Goal: Information Seeking & Learning: Find specific fact

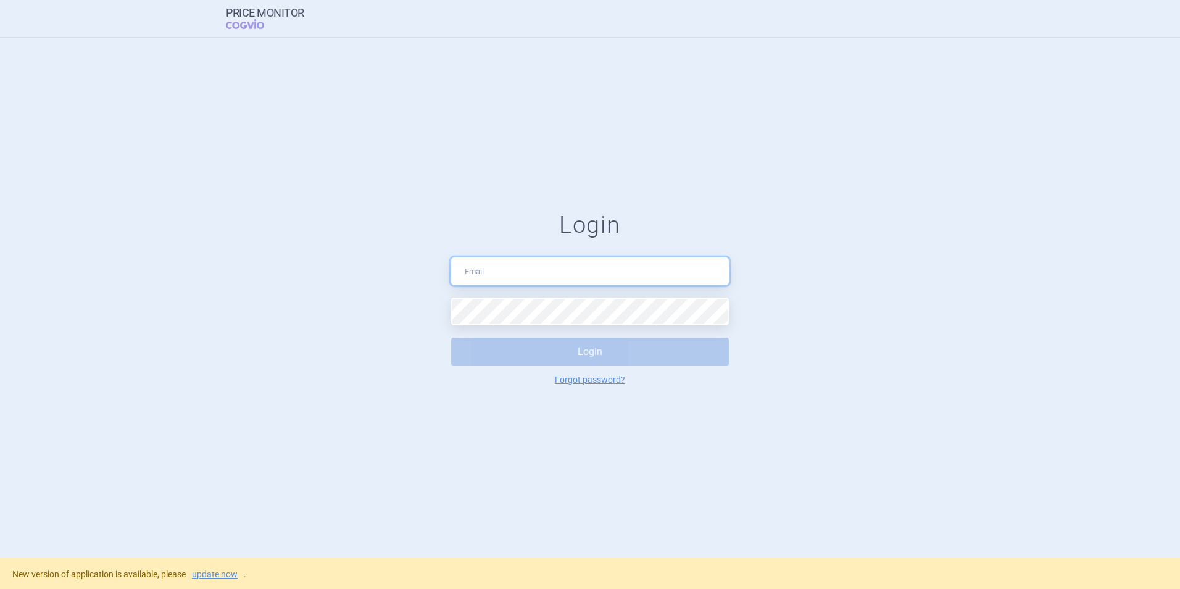
click at [479, 267] on input "text" at bounding box center [590, 271] width 278 height 28
type input "[PERSON_NAME][EMAIL_ADDRESS][DOMAIN_NAME]"
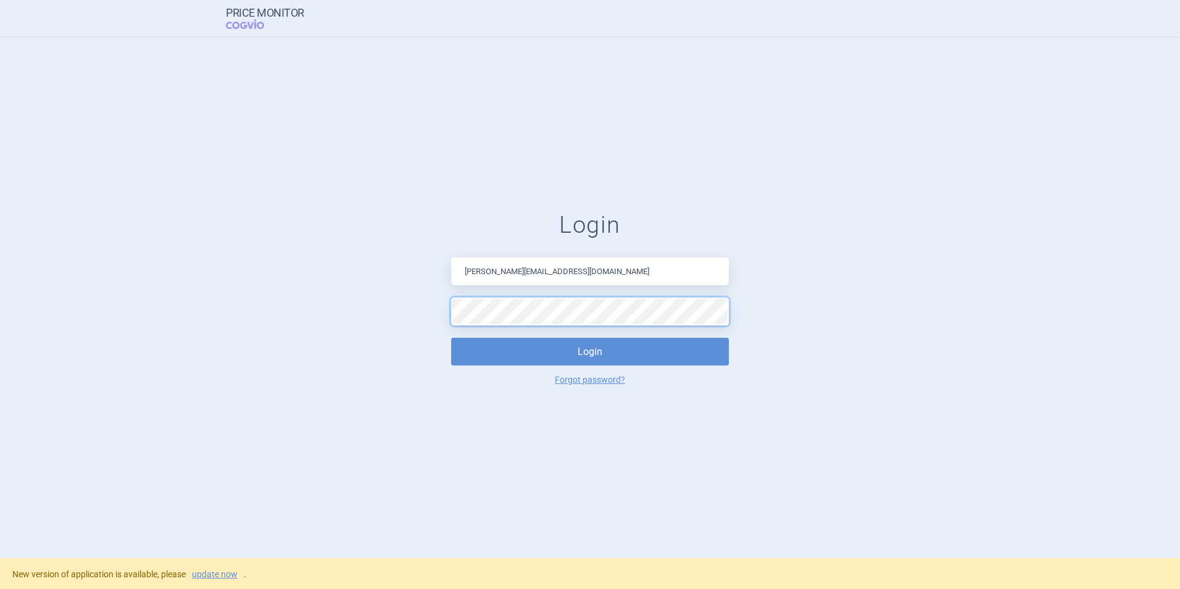
click at [451, 337] on button "Login" at bounding box center [590, 351] width 278 height 28
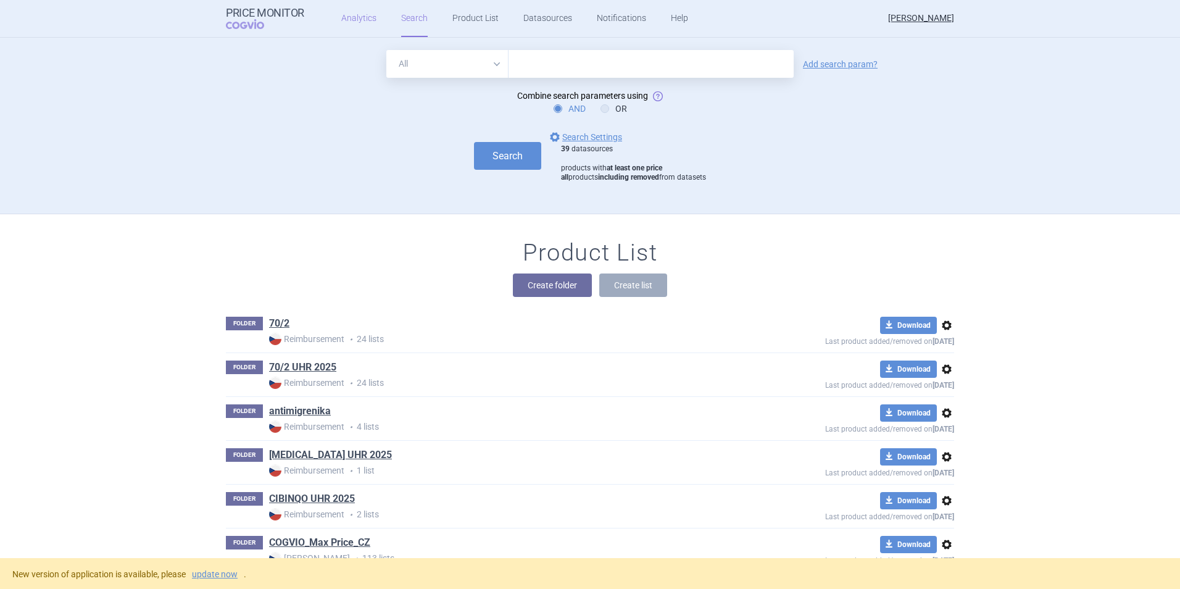
click at [354, 17] on link "Analytics" at bounding box center [358, 18] width 35 height 37
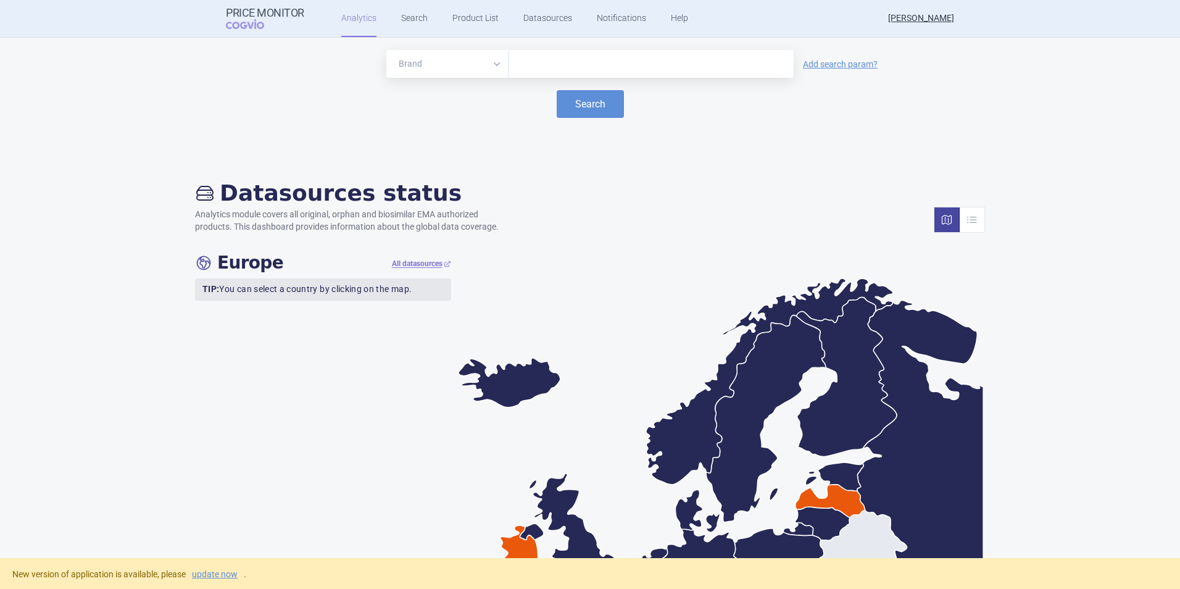
click at [551, 65] on input "text" at bounding box center [651, 64] width 273 height 16
type input "encepur"
click at [556, 90] on button "Search" at bounding box center [589, 104] width 67 height 28
click at [406, 20] on link "Search" at bounding box center [414, 18] width 27 height 37
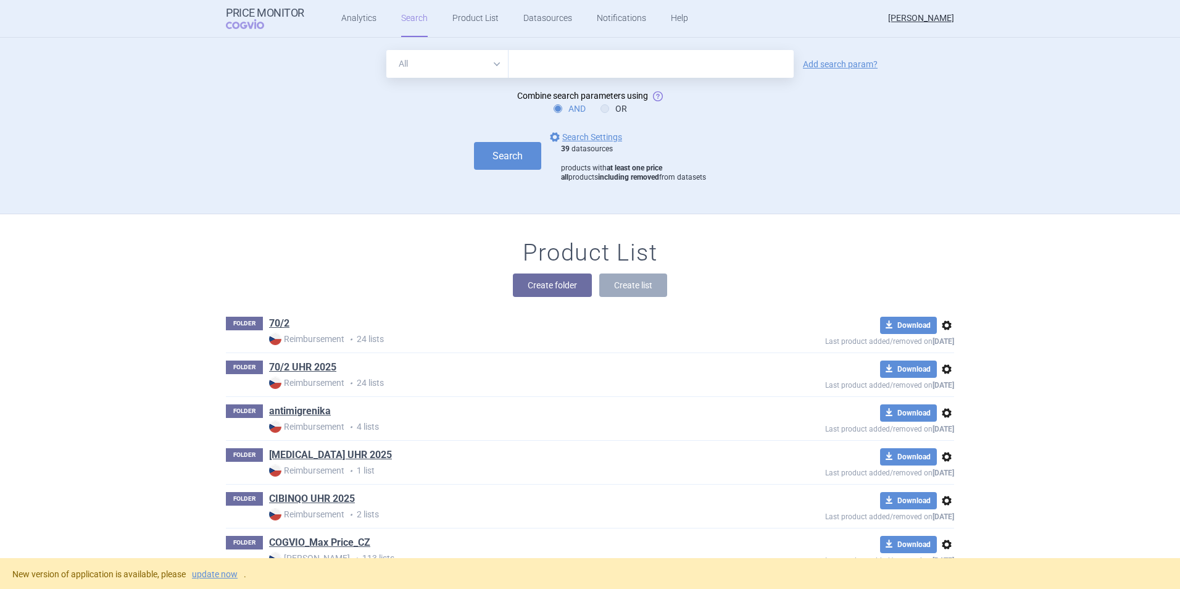
click at [540, 59] on input "text" at bounding box center [650, 64] width 285 height 28
type input "encepur"
click button "Search" at bounding box center [507, 156] width 67 height 28
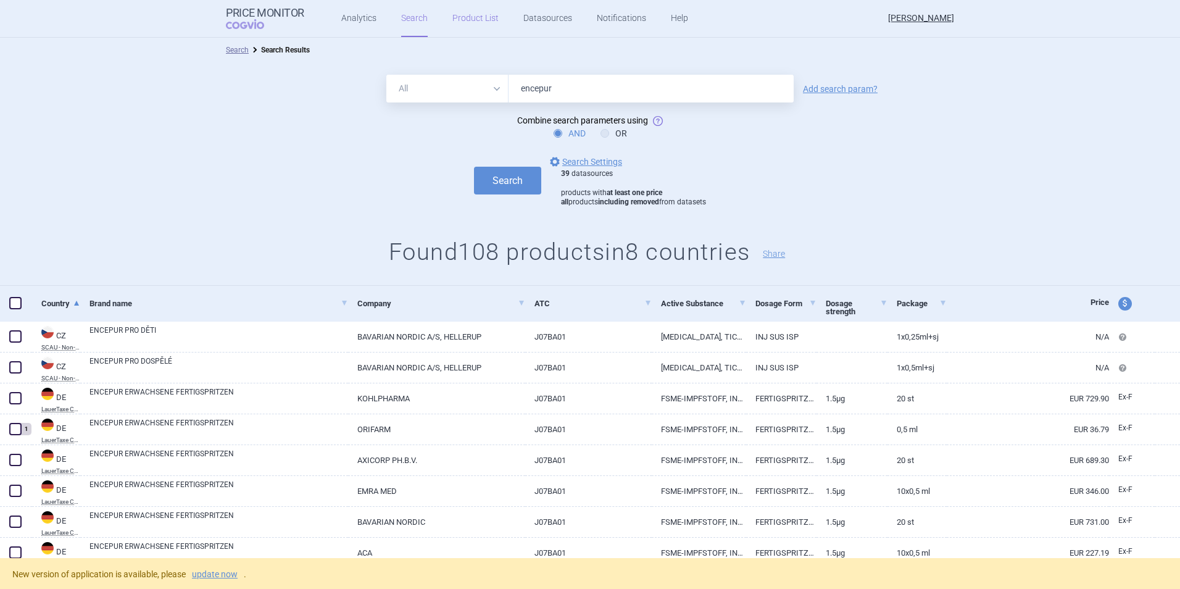
click at [460, 16] on link "Product List" at bounding box center [475, 18] width 46 height 37
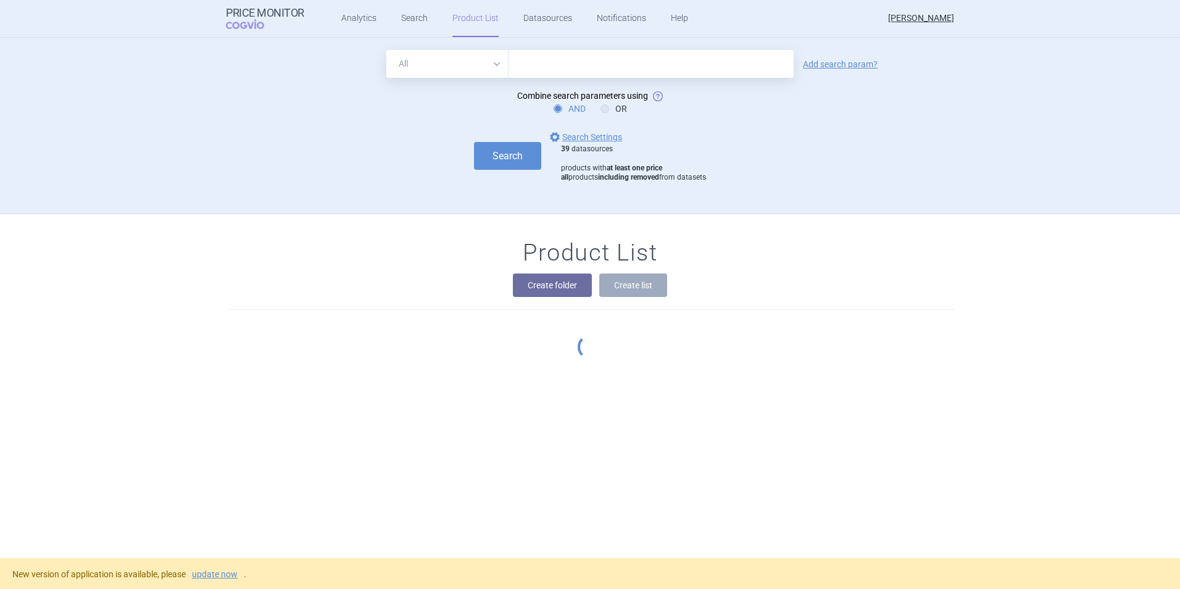
scroll to position [176, 0]
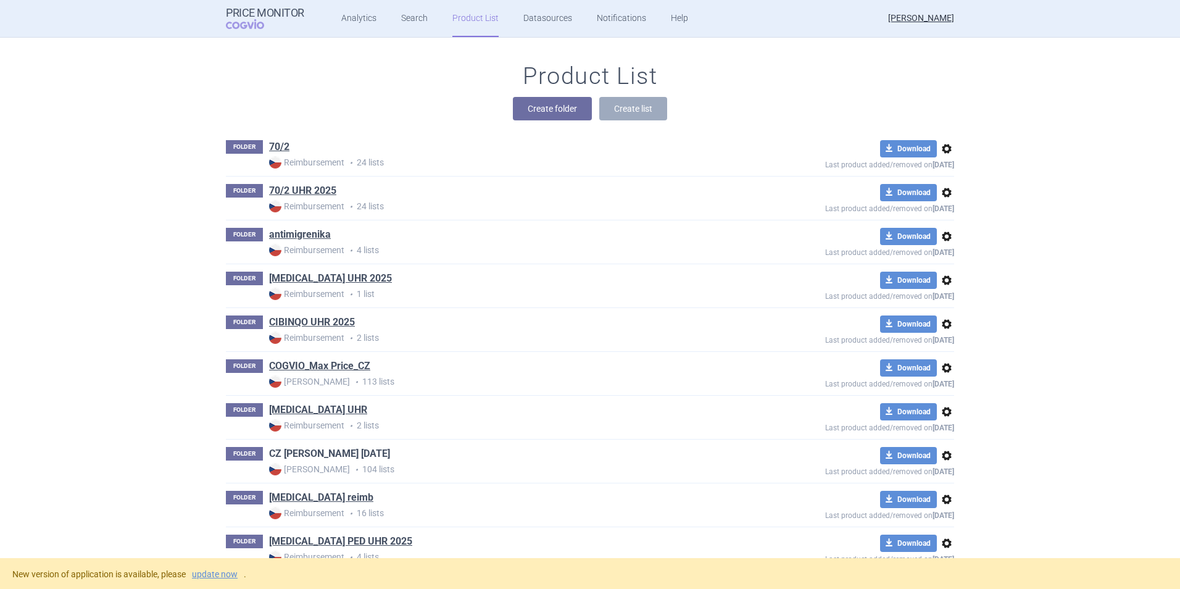
click at [300, 452] on link "CZ [PERSON_NAME] [DATE]" at bounding box center [329, 454] width 121 height 14
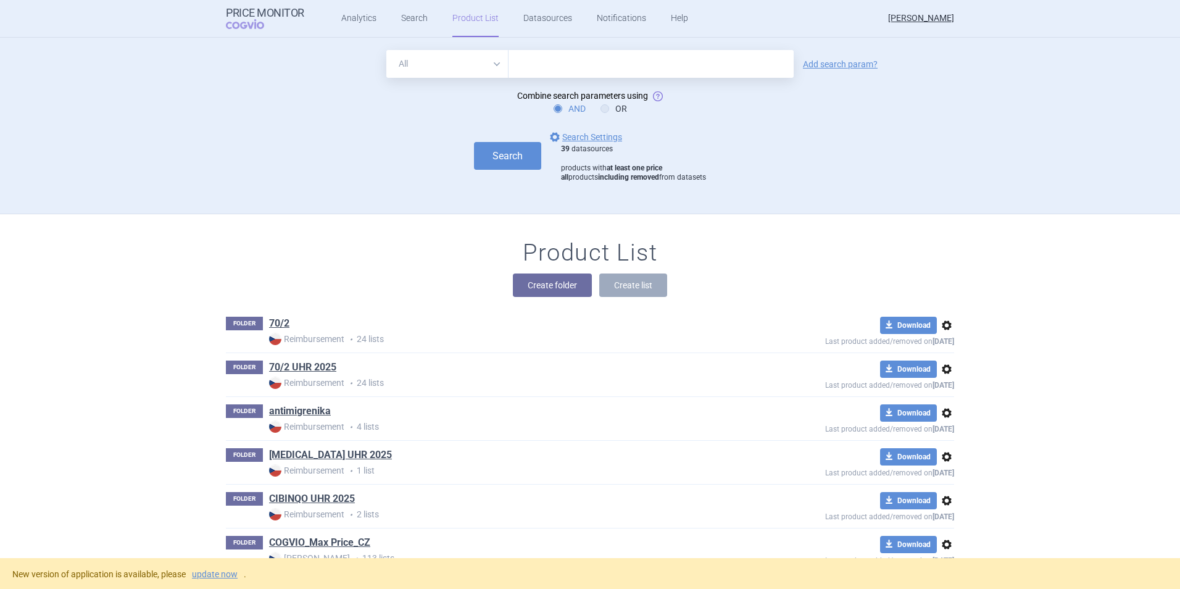
scroll to position [176, 0]
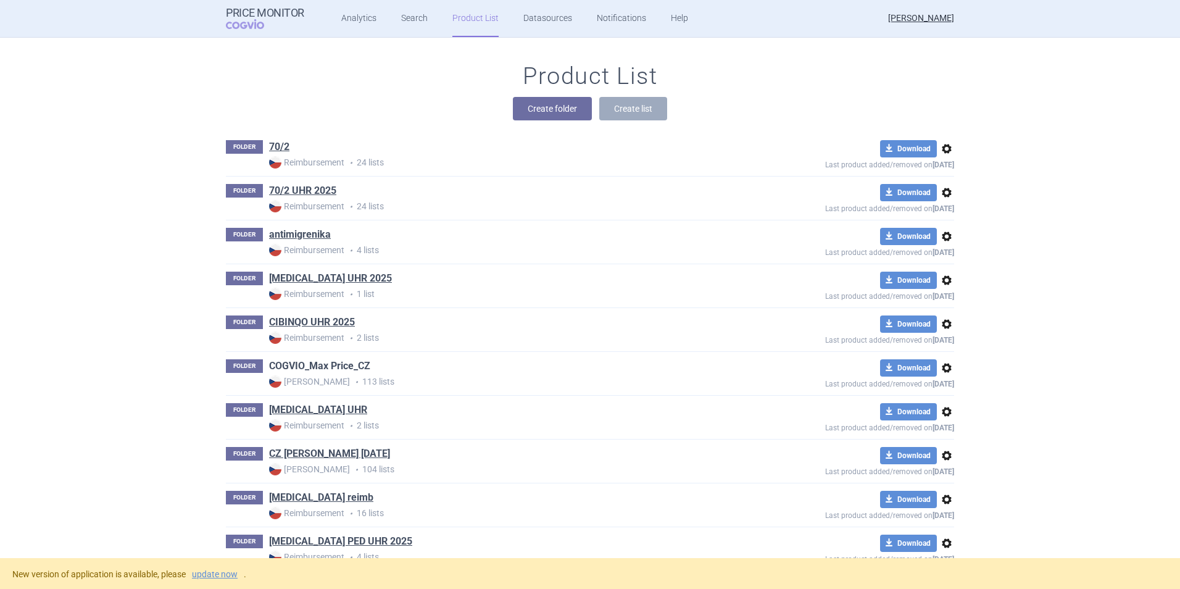
click at [330, 364] on link "COGVIO_Max Price_CZ" at bounding box center [319, 366] width 101 height 14
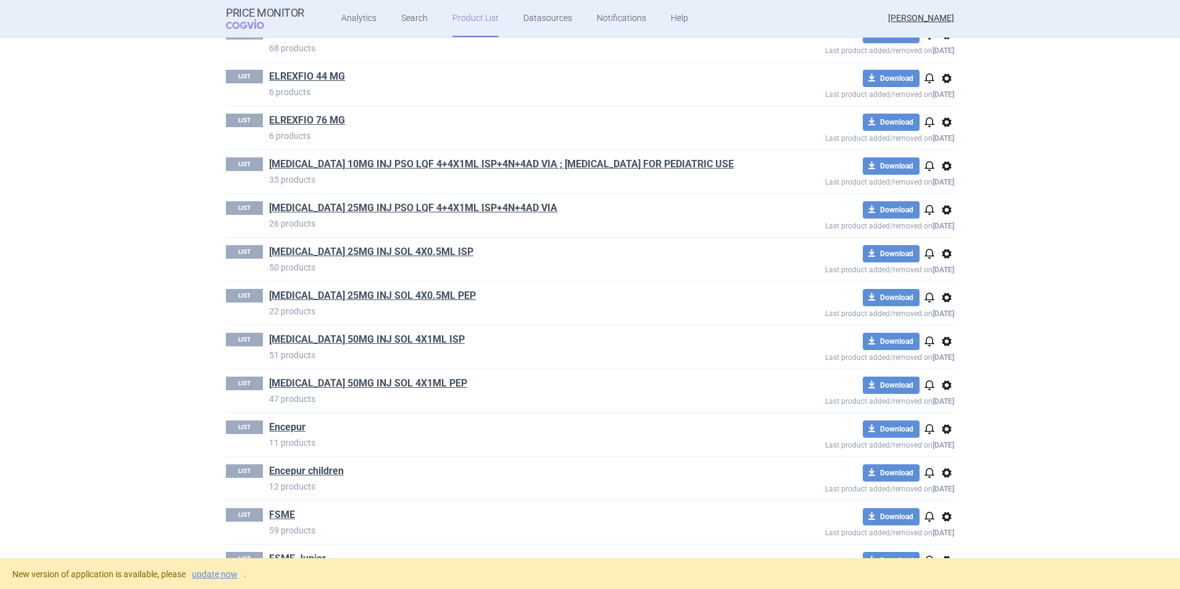
scroll to position [1476, 0]
click at [414, 9] on link "Search" at bounding box center [414, 18] width 27 height 37
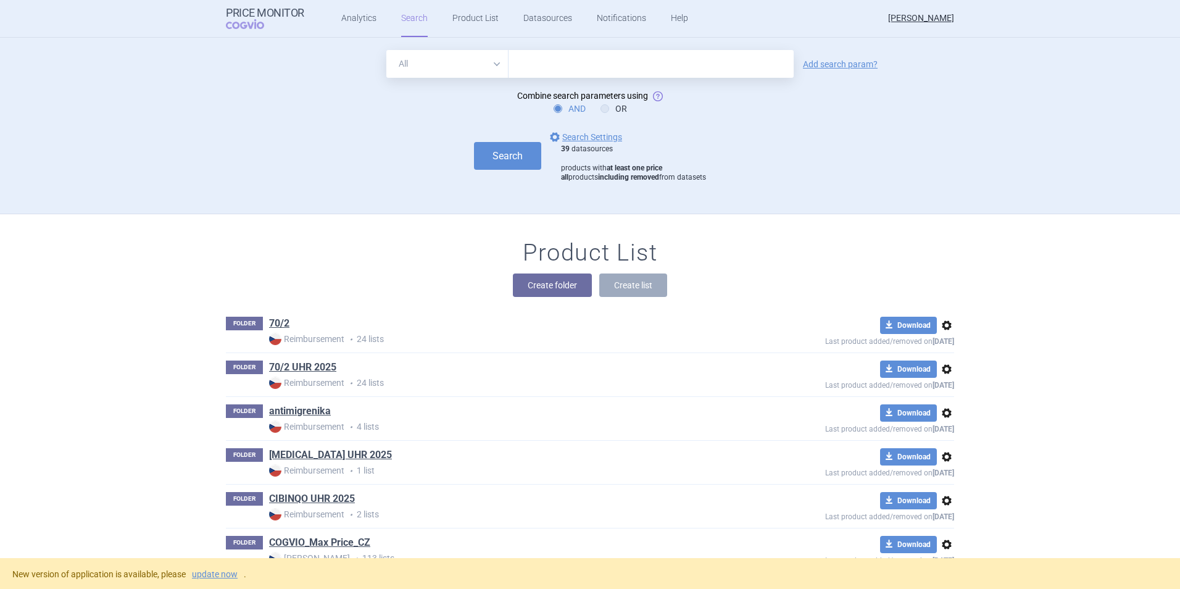
click at [538, 65] on input "text" at bounding box center [650, 64] width 285 height 28
type input "encepur"
click button "Search" at bounding box center [507, 156] width 67 height 28
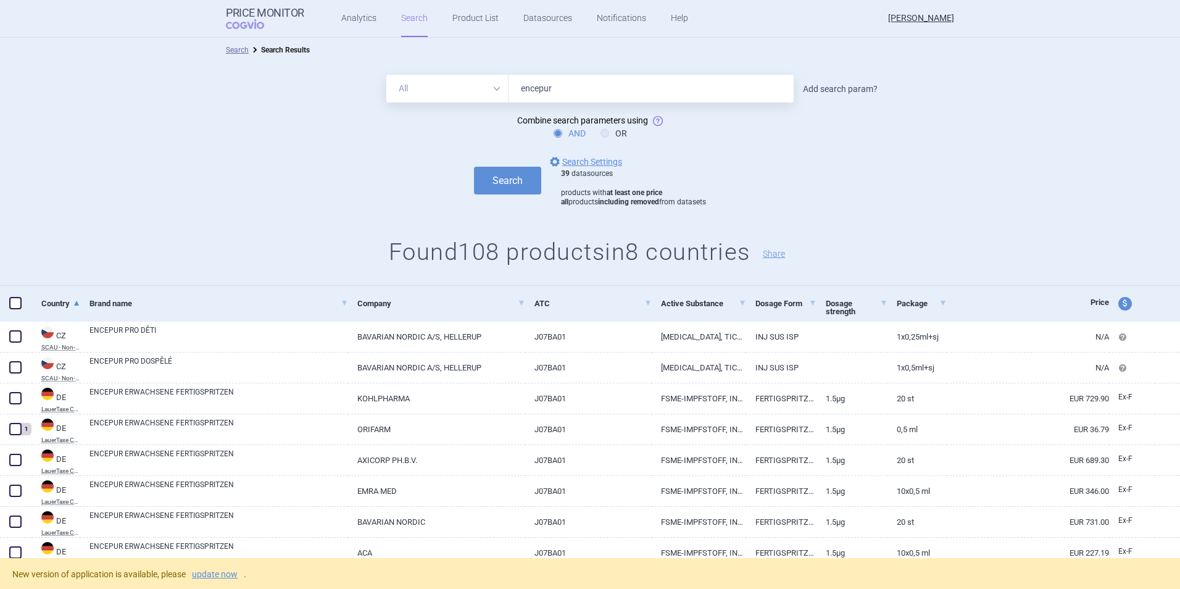
click at [822, 88] on link "Add search param?" at bounding box center [840, 89] width 75 height 9
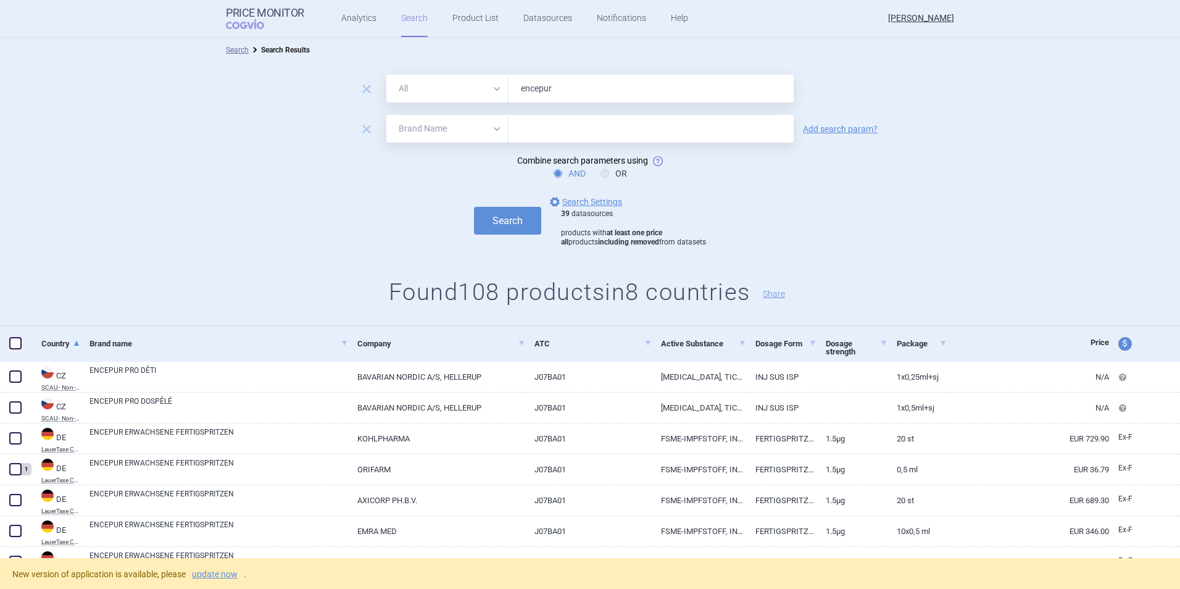
click at [492, 132] on select "All Brand Name ATC Company Active Substance Country Newer than" at bounding box center [447, 129] width 122 height 28
select select "newerThan"
click at [386, 115] on select "All Brand Name ATC Company Active Substance Country Newer than" at bounding box center [447, 129] width 122 height 28
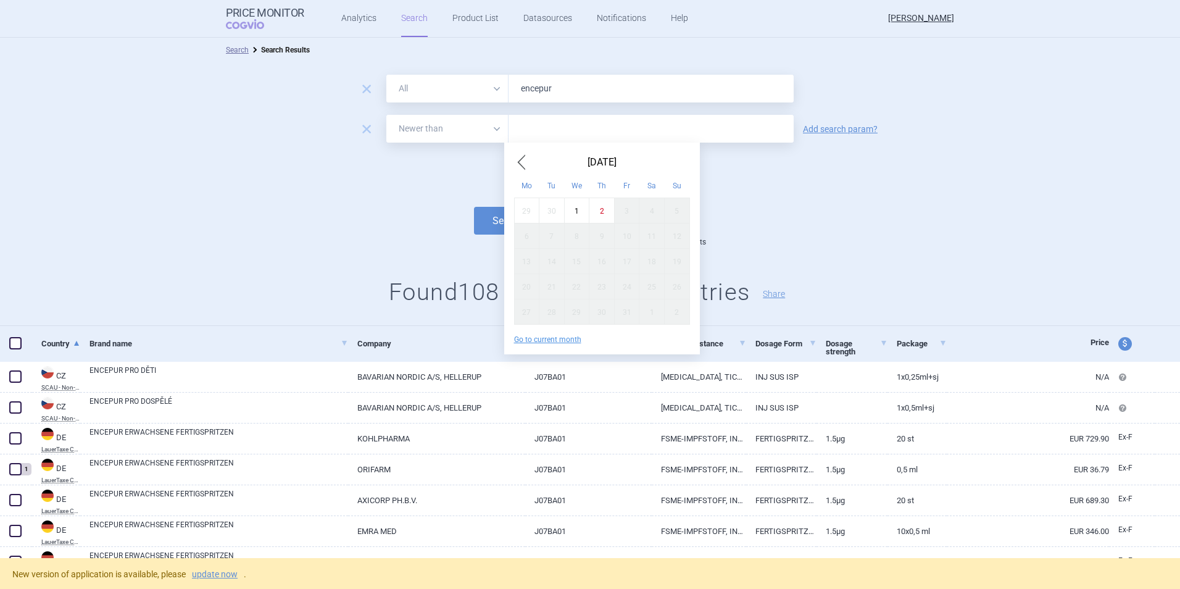
click at [532, 130] on input "text" at bounding box center [650, 129] width 285 height 28
click at [522, 164] on span "Previous Month" at bounding box center [521, 162] width 15 height 20
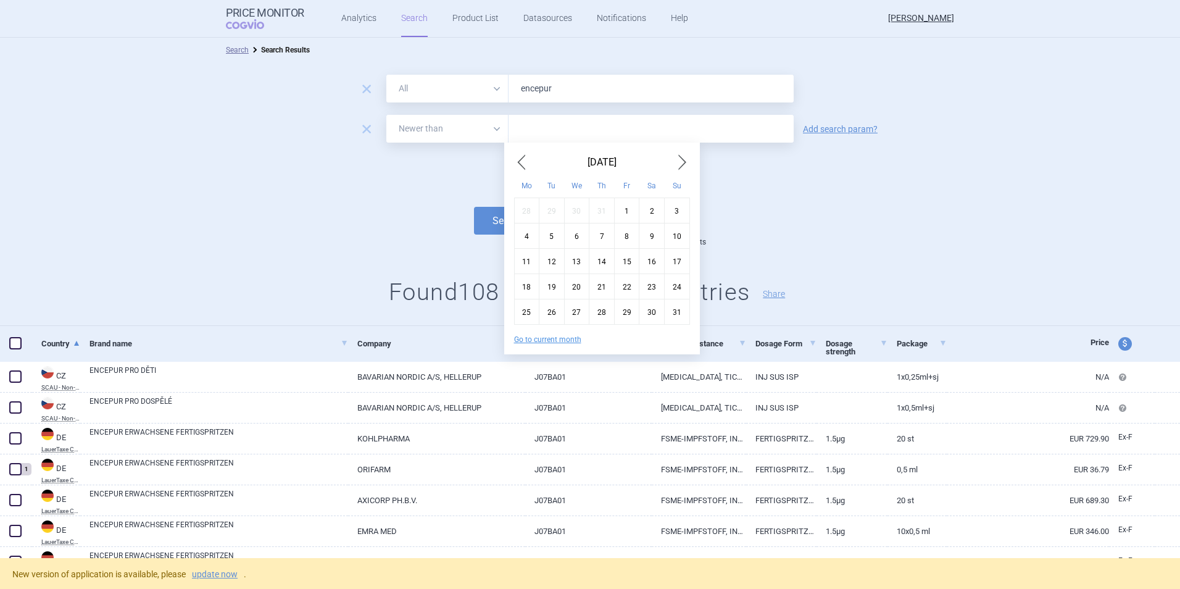
click at [522, 164] on span "Previous Month" at bounding box center [521, 162] width 15 height 20
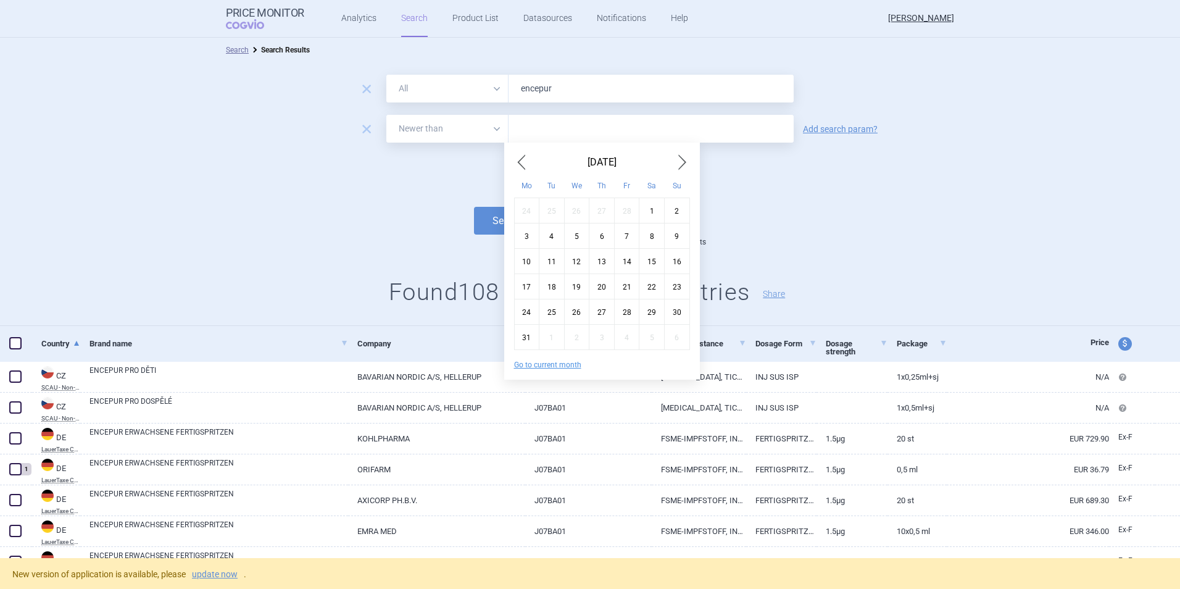
click at [522, 164] on span "Previous Month" at bounding box center [521, 162] width 15 height 20
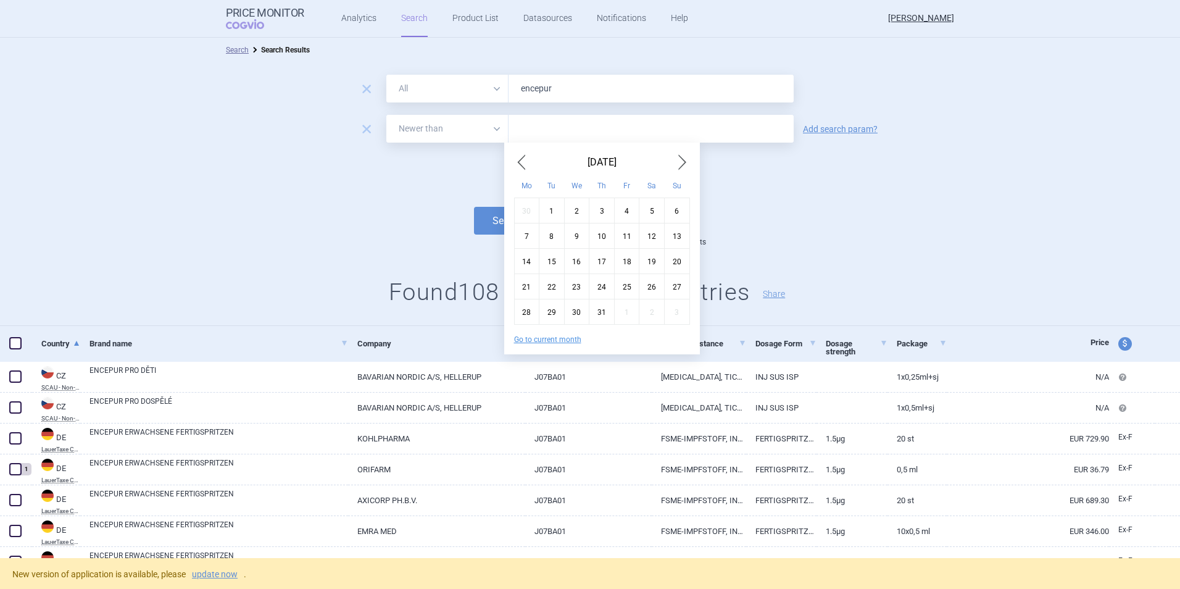
click at [522, 164] on span "Previous Month" at bounding box center [521, 162] width 15 height 20
click at [655, 207] on div "1" at bounding box center [651, 209] width 25 height 25
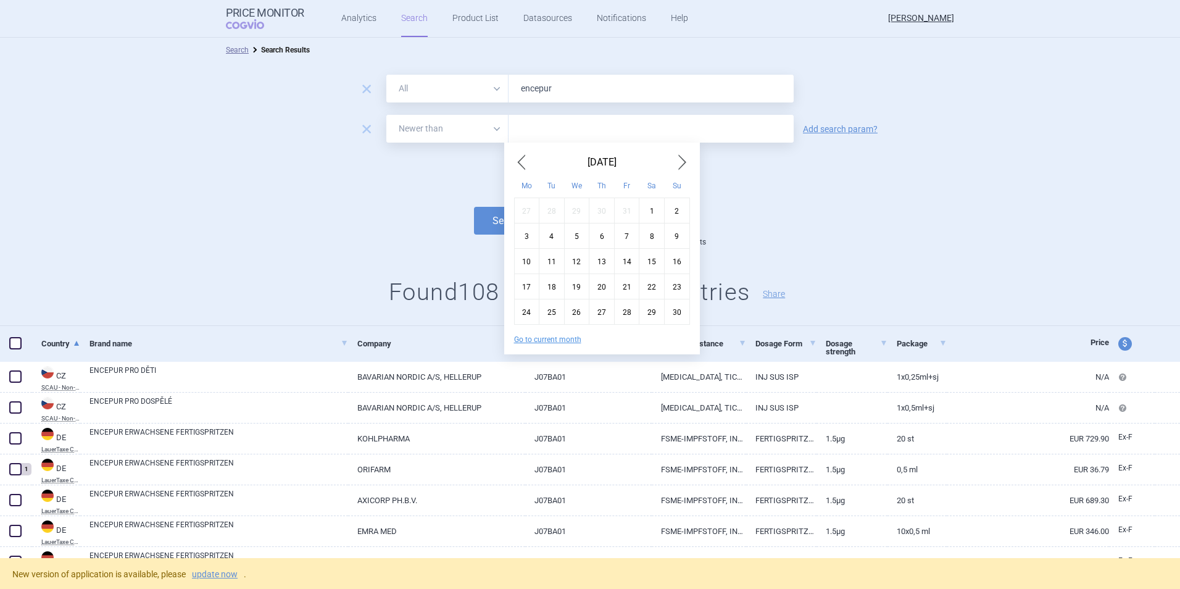
type input "1. 6. 2024"
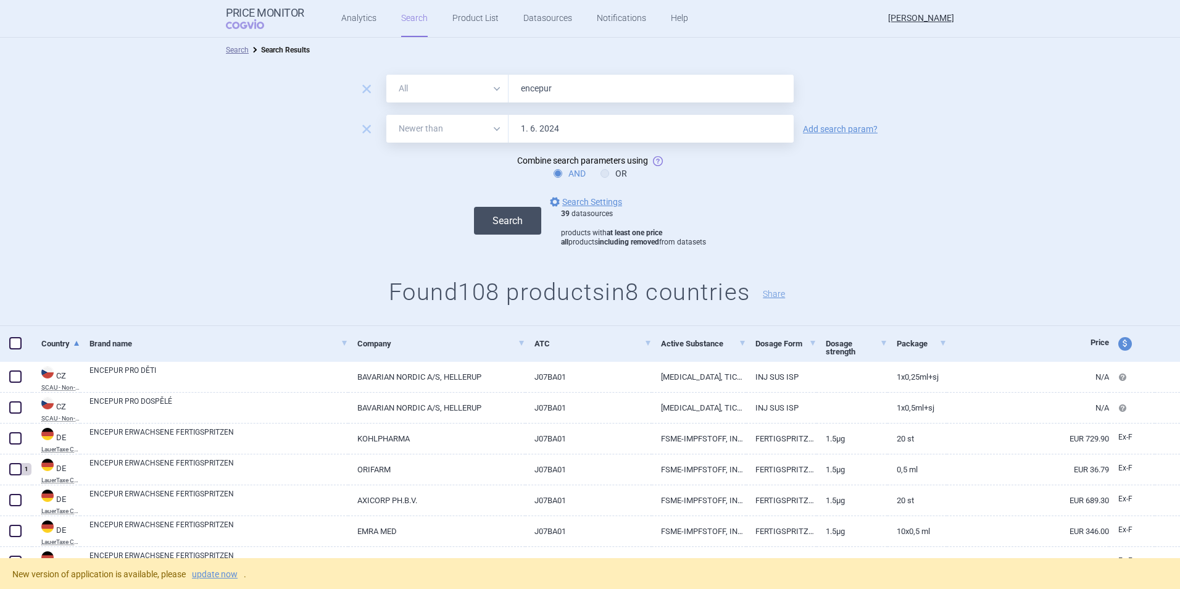
click at [506, 221] on button "Search" at bounding box center [507, 221] width 67 height 28
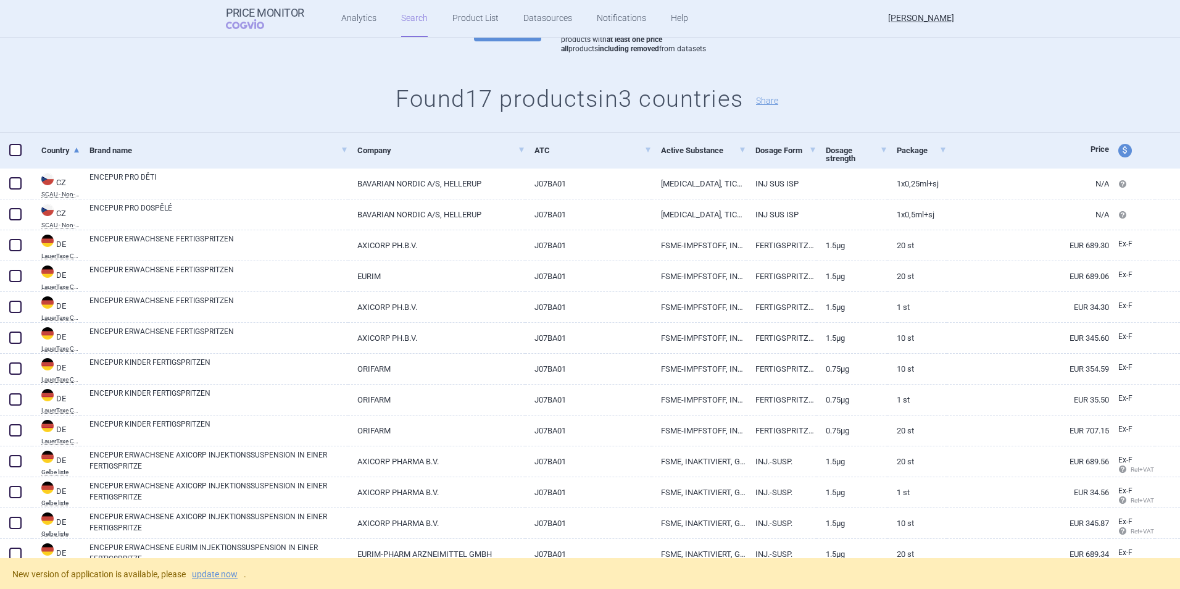
scroll to position [200, 0]
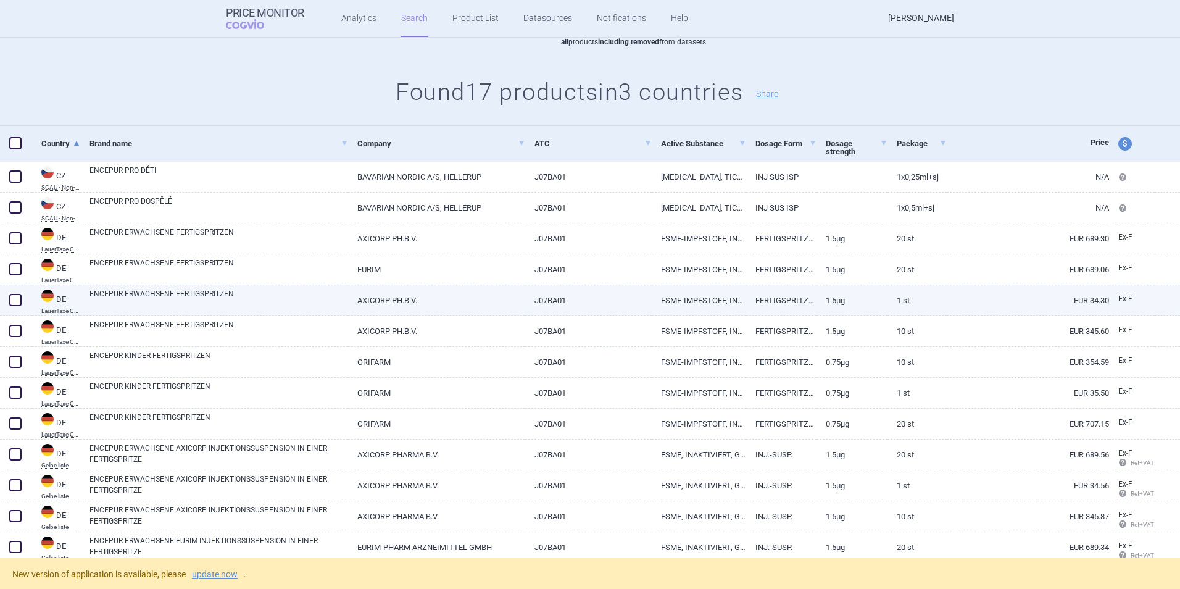
click at [17, 300] on span at bounding box center [15, 300] width 12 height 12
checkbox input "true"
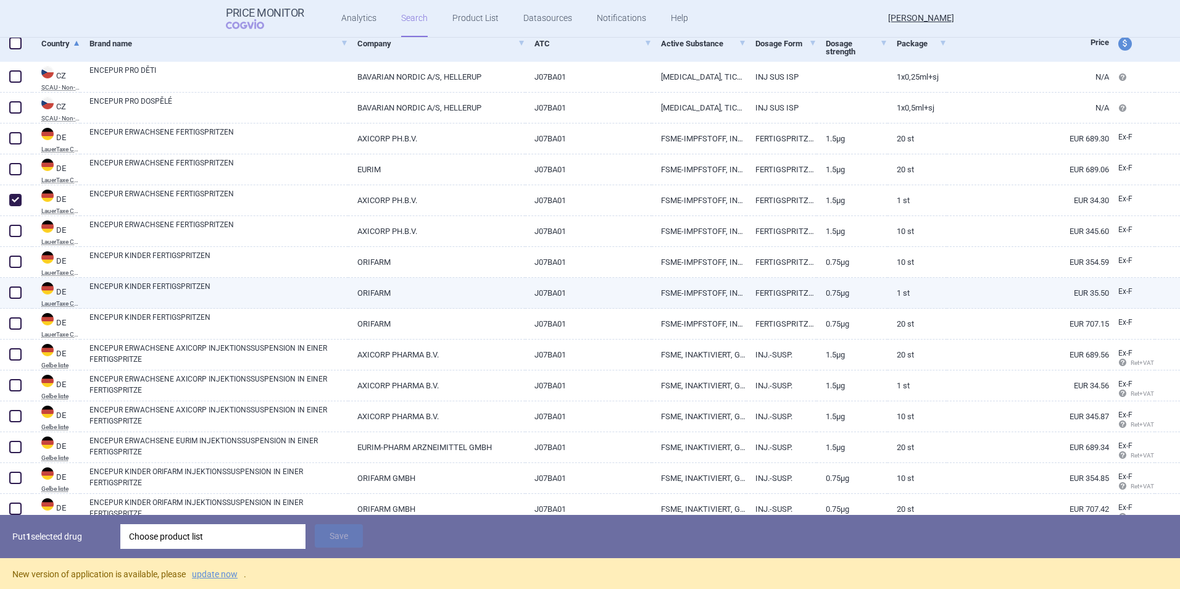
scroll to position [300, 0]
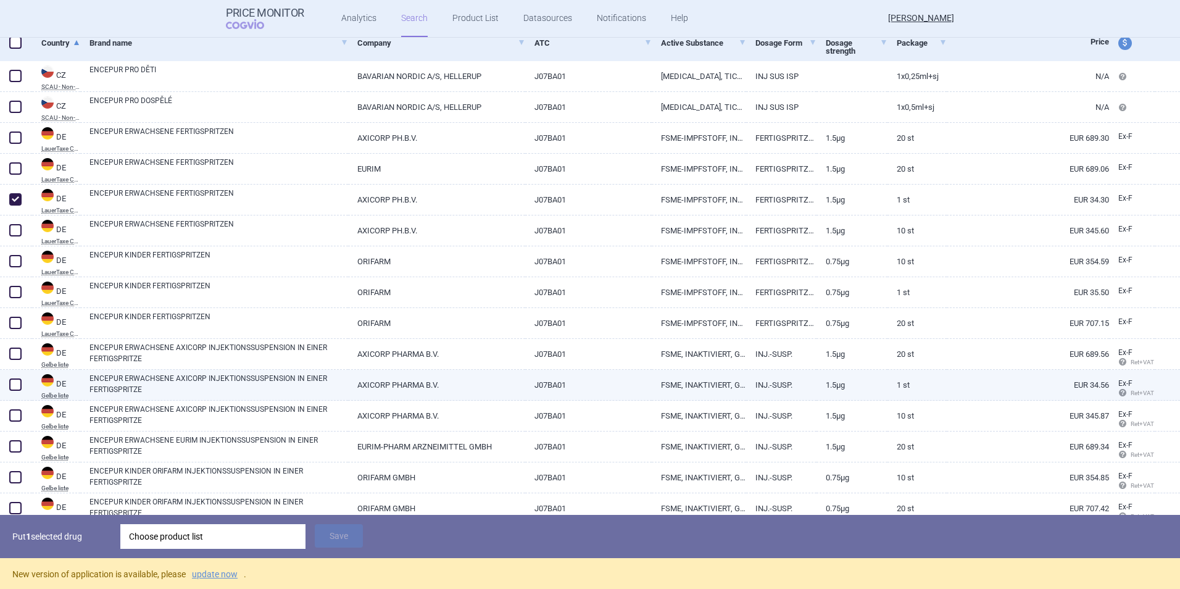
click at [15, 385] on span at bounding box center [15, 384] width 12 height 12
checkbox input "true"
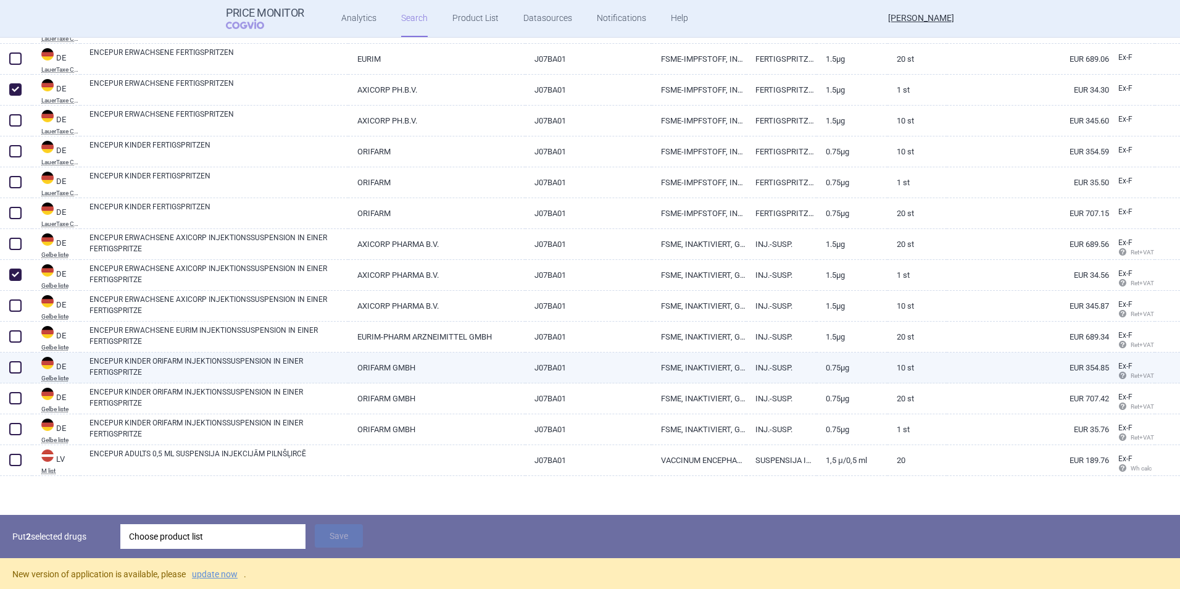
scroll to position [412, 0]
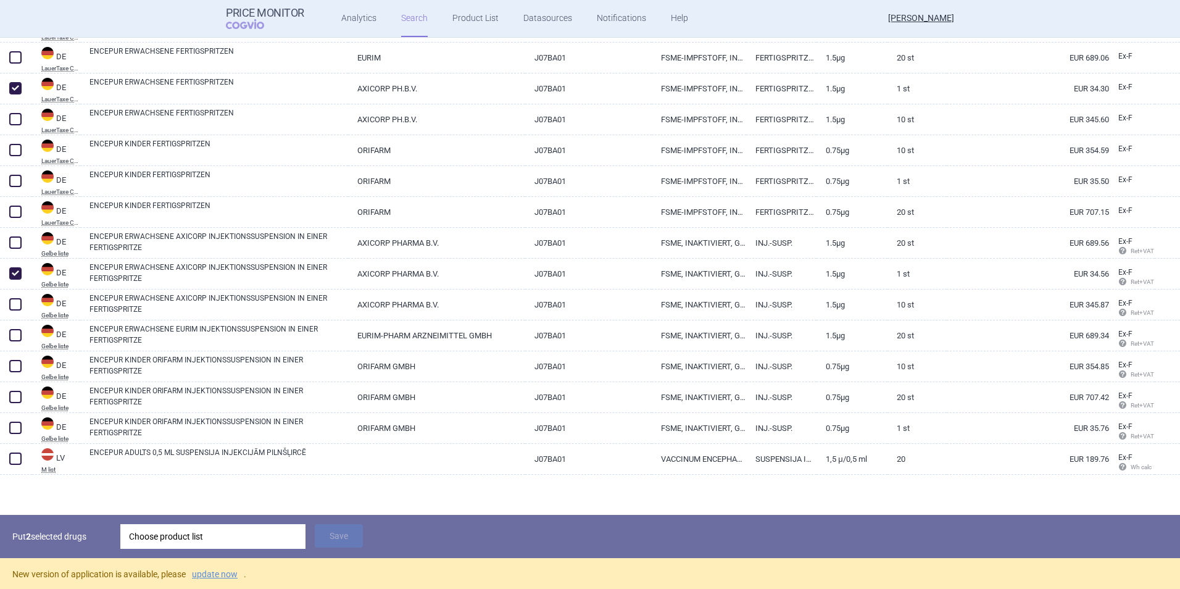
click at [159, 538] on div "Choose product list" at bounding box center [213, 536] width 168 height 25
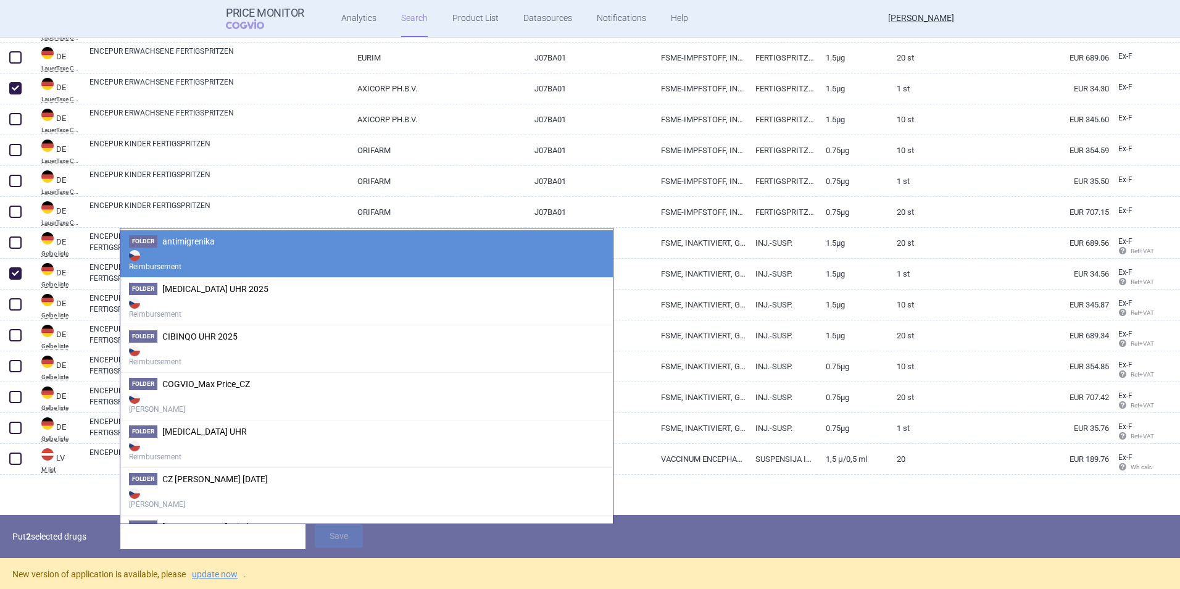
scroll to position [185, 0]
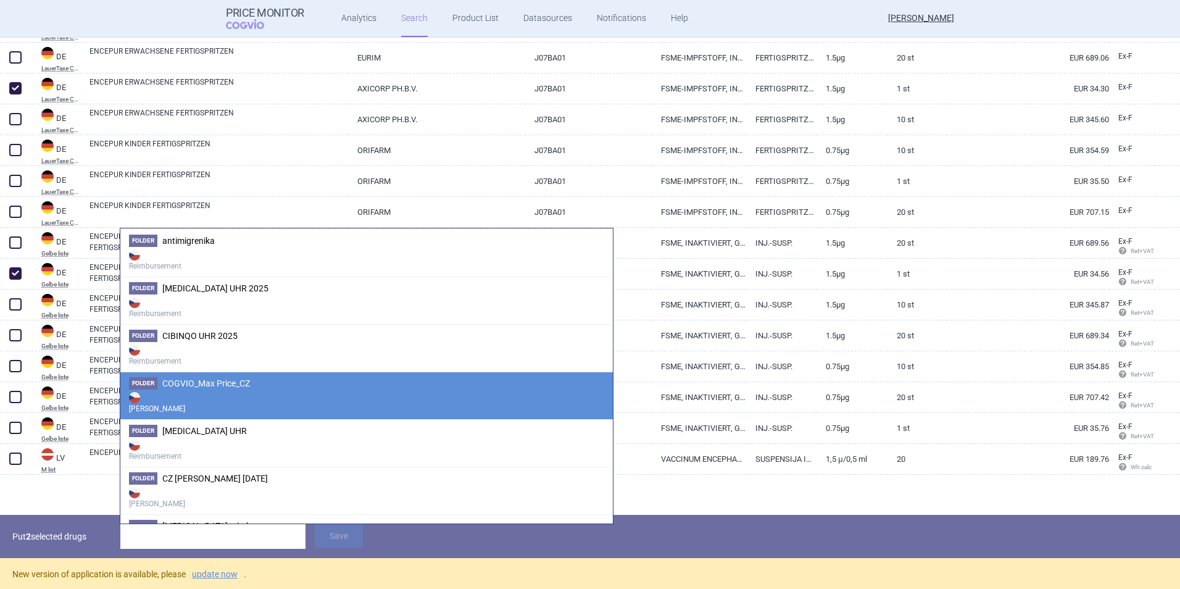
click at [212, 378] on span "COGVIO_Max Price_CZ" at bounding box center [206, 383] width 88 height 10
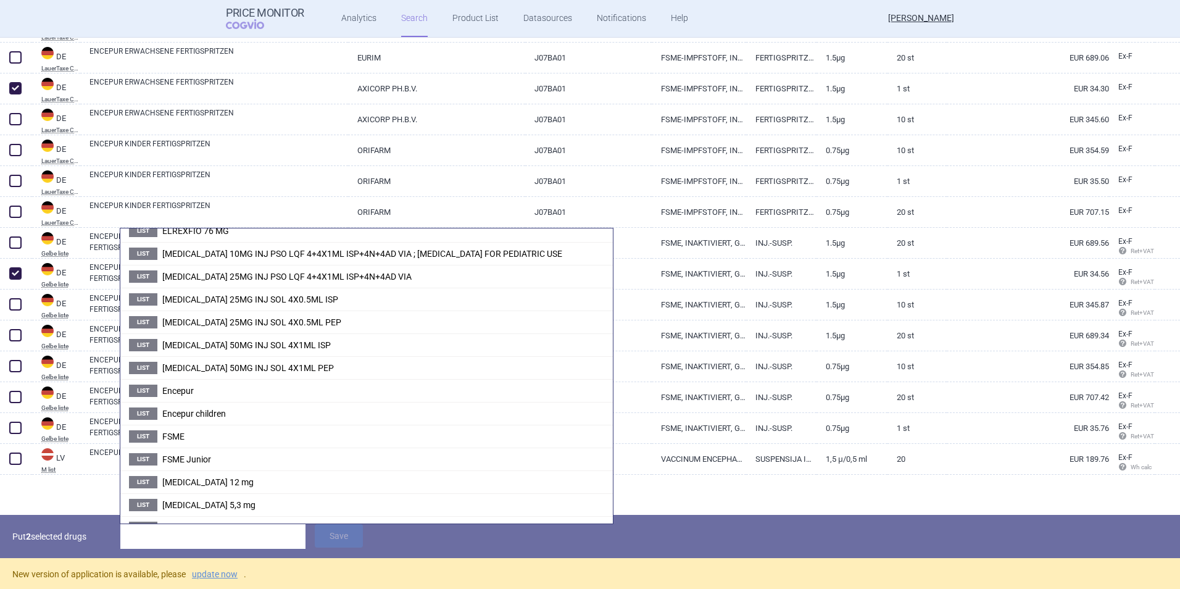
scroll to position [821, 0]
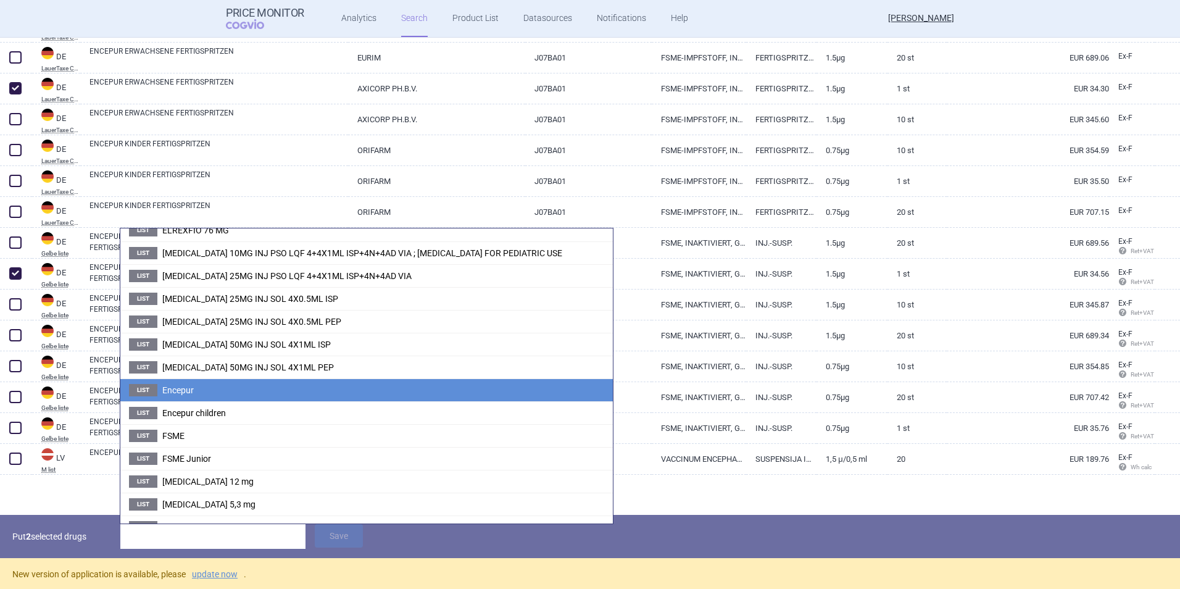
click at [184, 386] on span "Encepur" at bounding box center [177, 390] width 31 height 10
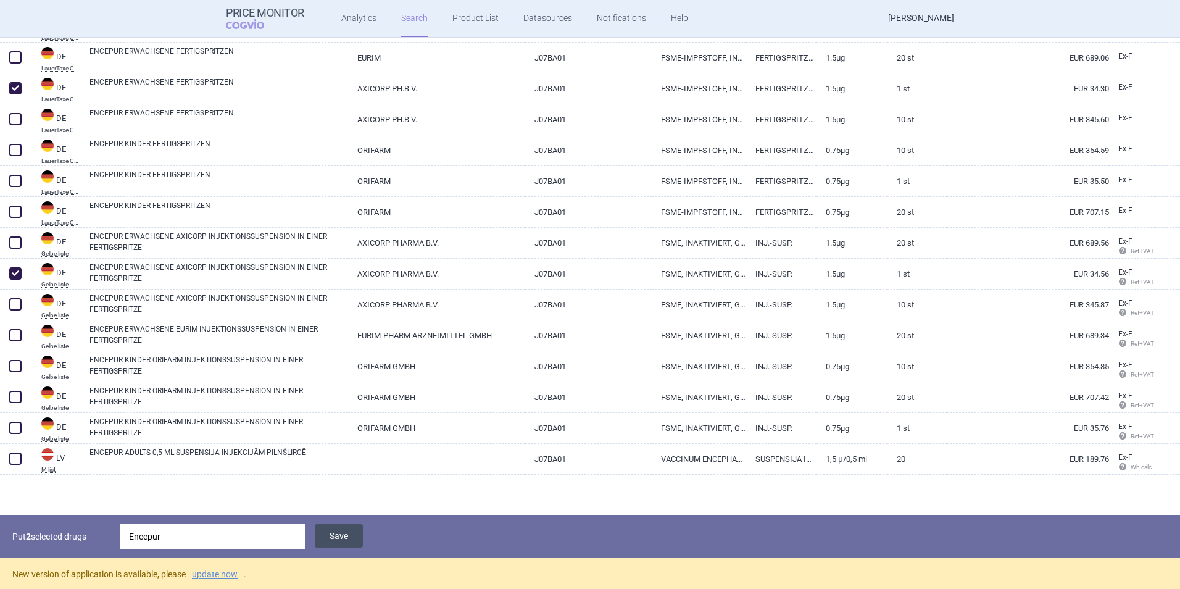
click at [336, 536] on button "Save" at bounding box center [339, 535] width 48 height 23
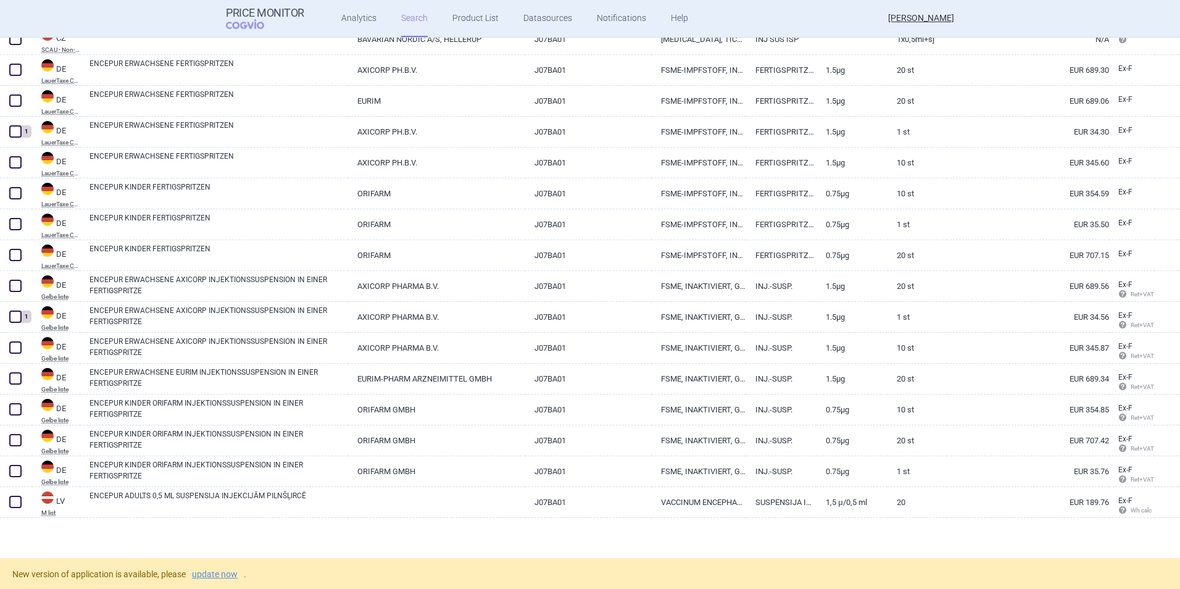
scroll to position [368, 0]
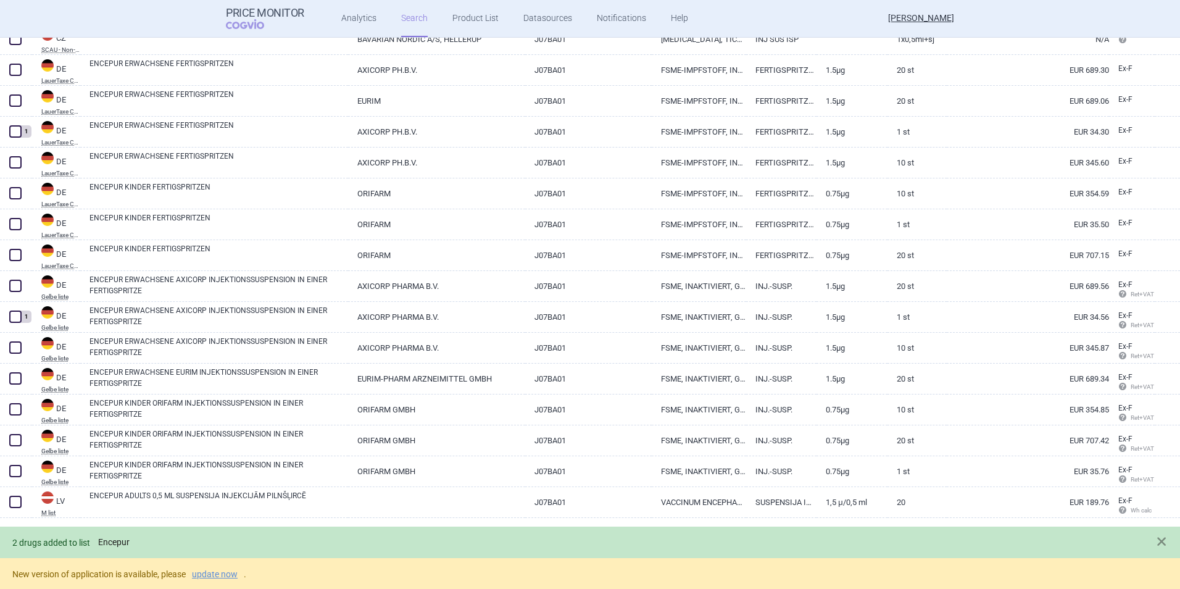
click at [122, 537] on link "Encepur" at bounding box center [113, 542] width 31 height 10
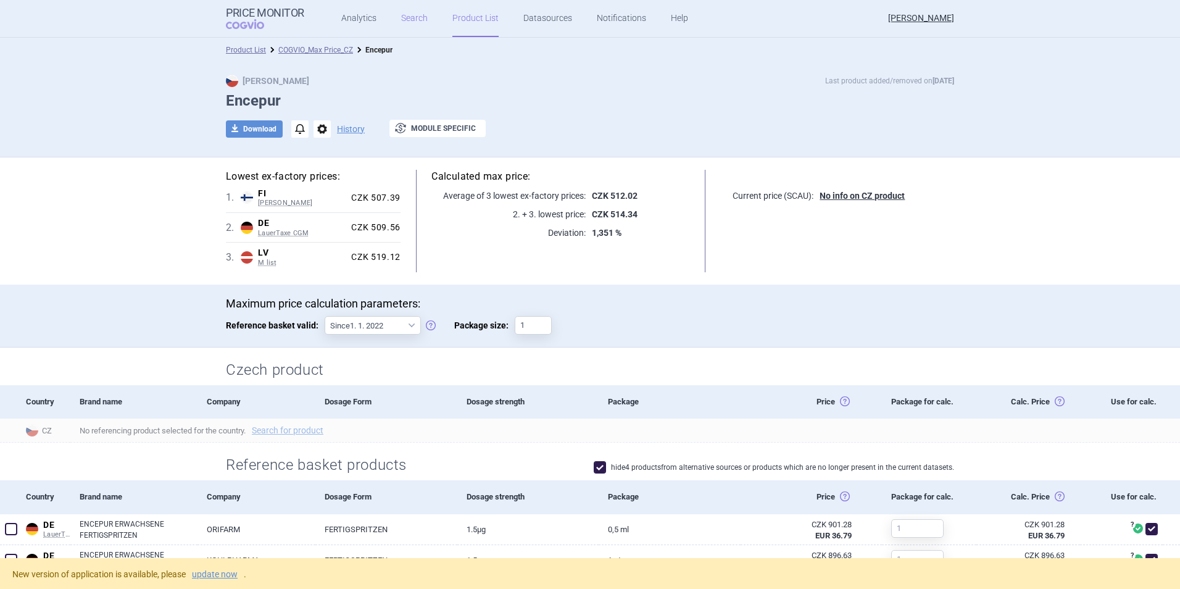
click at [407, 23] on link "Search" at bounding box center [414, 18] width 27 height 37
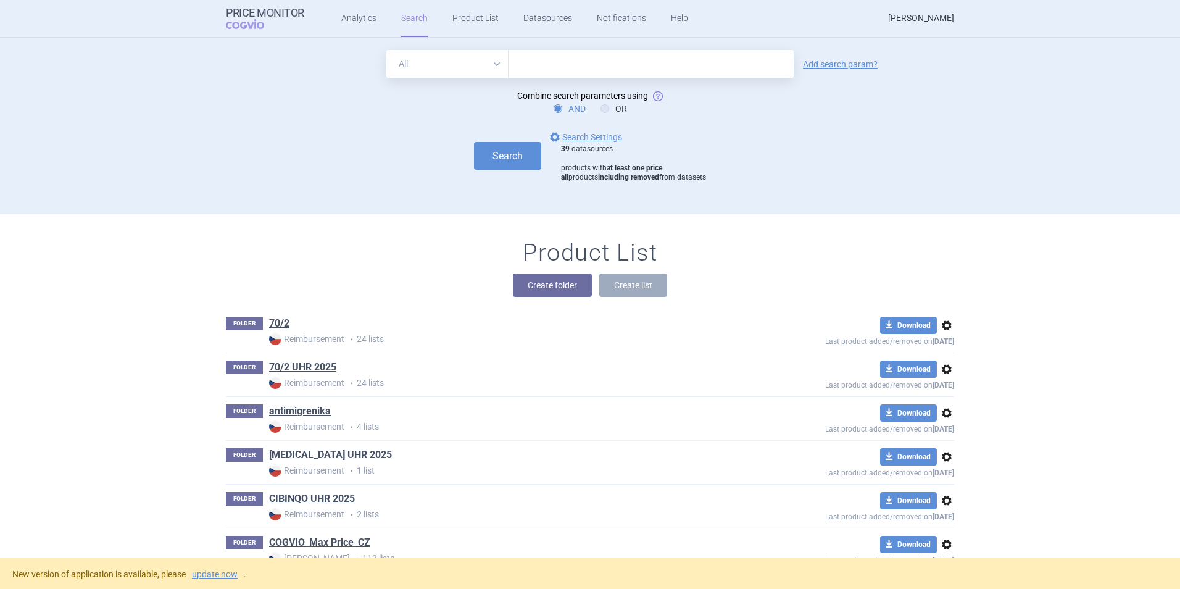
click at [534, 60] on input "text" at bounding box center [650, 64] width 285 height 28
type input "encepur"
click button "Search" at bounding box center [507, 156] width 67 height 28
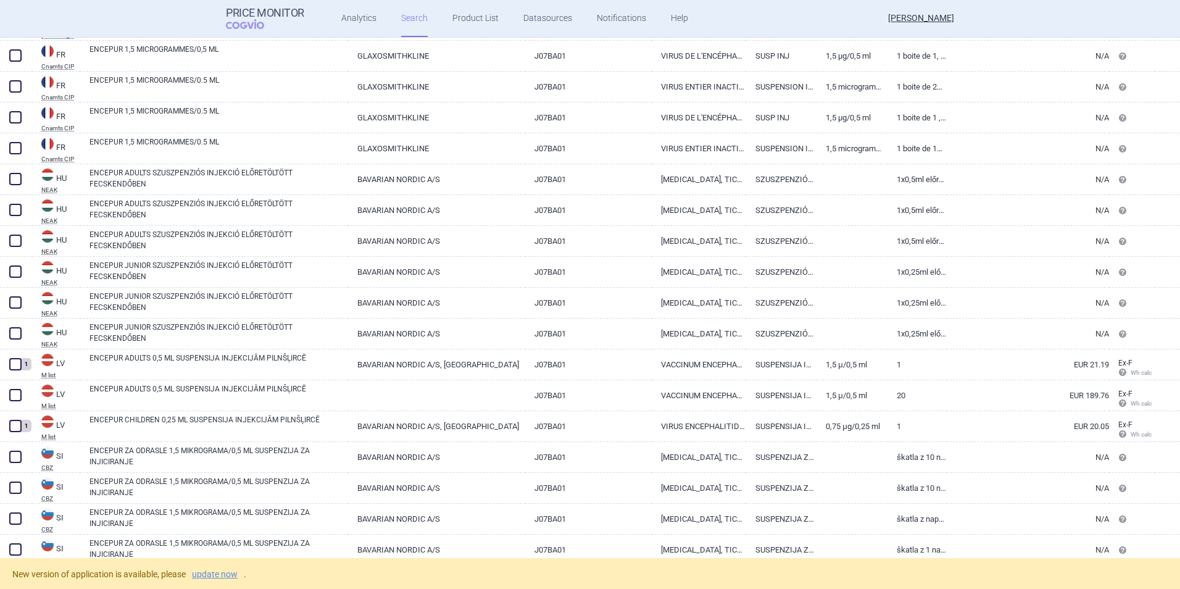
scroll to position [2889, 0]
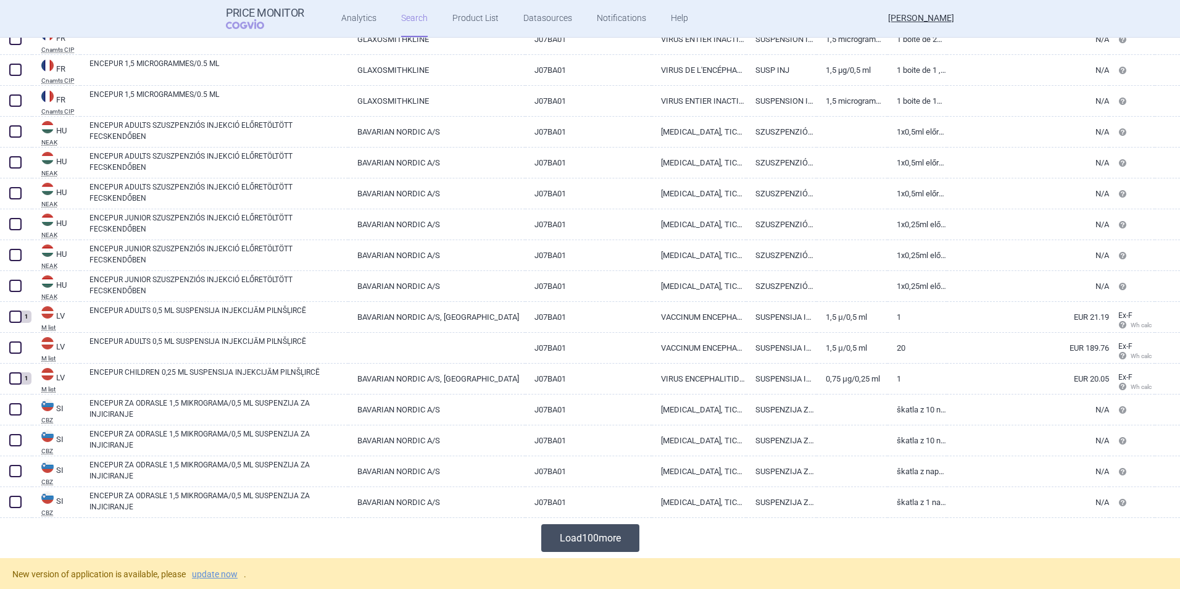
click at [605, 530] on button "Load 100 more" at bounding box center [590, 538] width 98 height 28
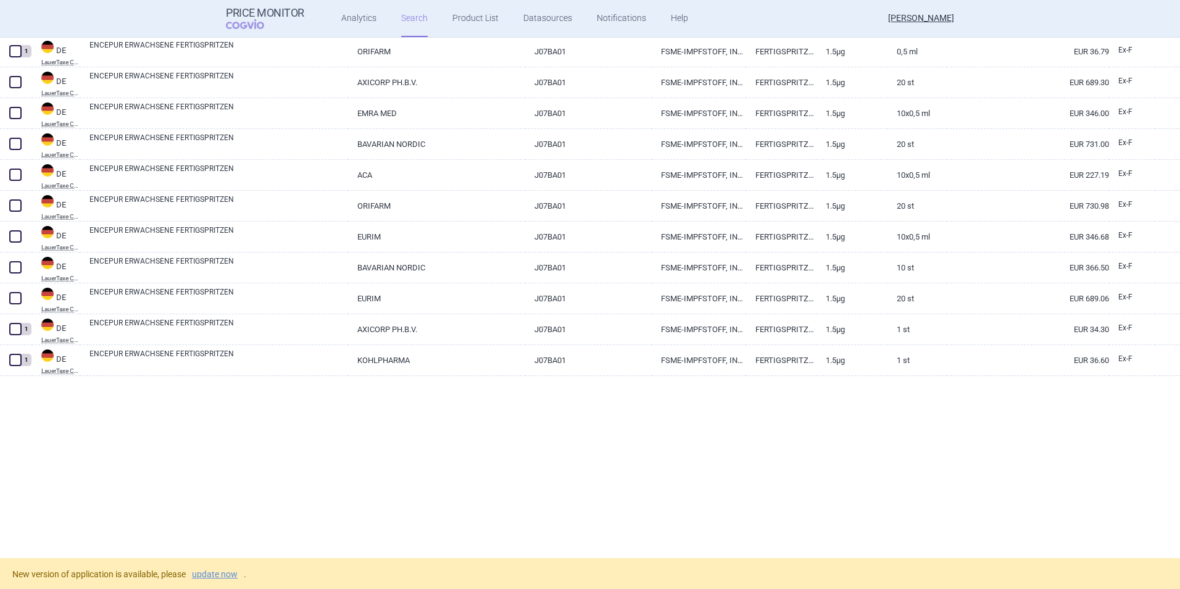
scroll to position [0, 0]
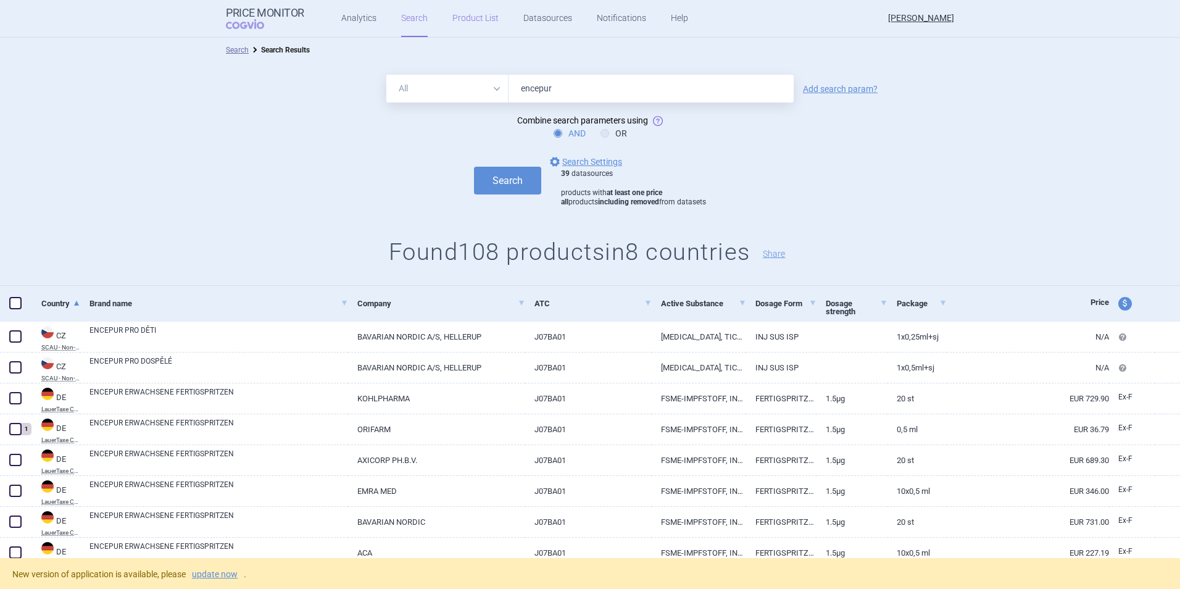
click at [461, 15] on link "Product List" at bounding box center [475, 18] width 46 height 37
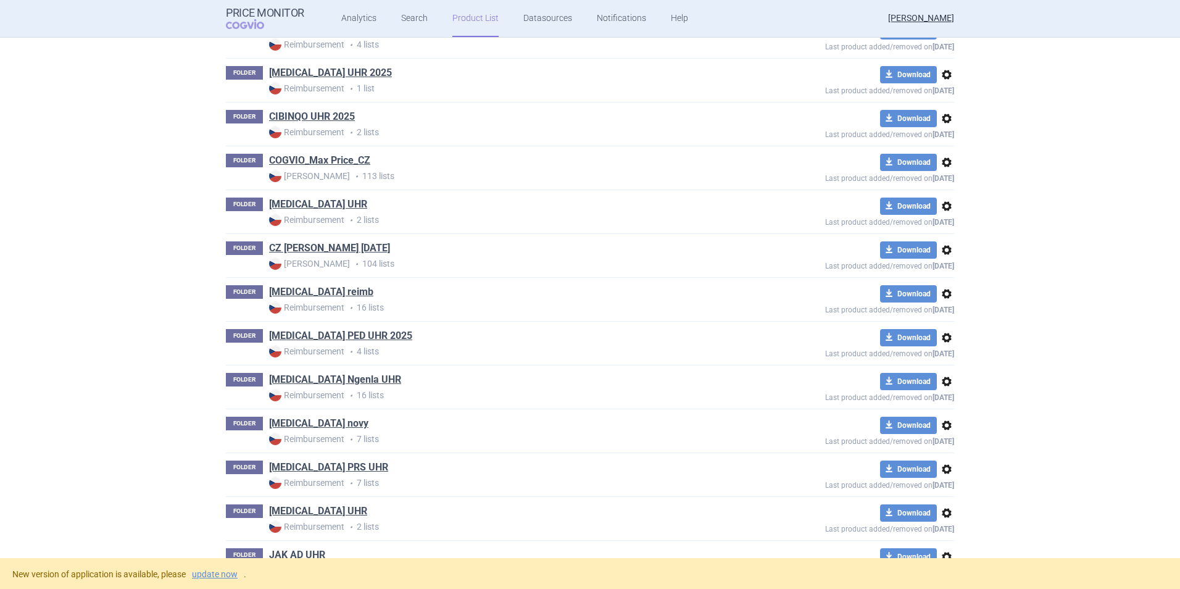
scroll to position [383, 0]
click at [323, 160] on link "COGVIO_Max Price_CZ" at bounding box center [319, 160] width 101 height 14
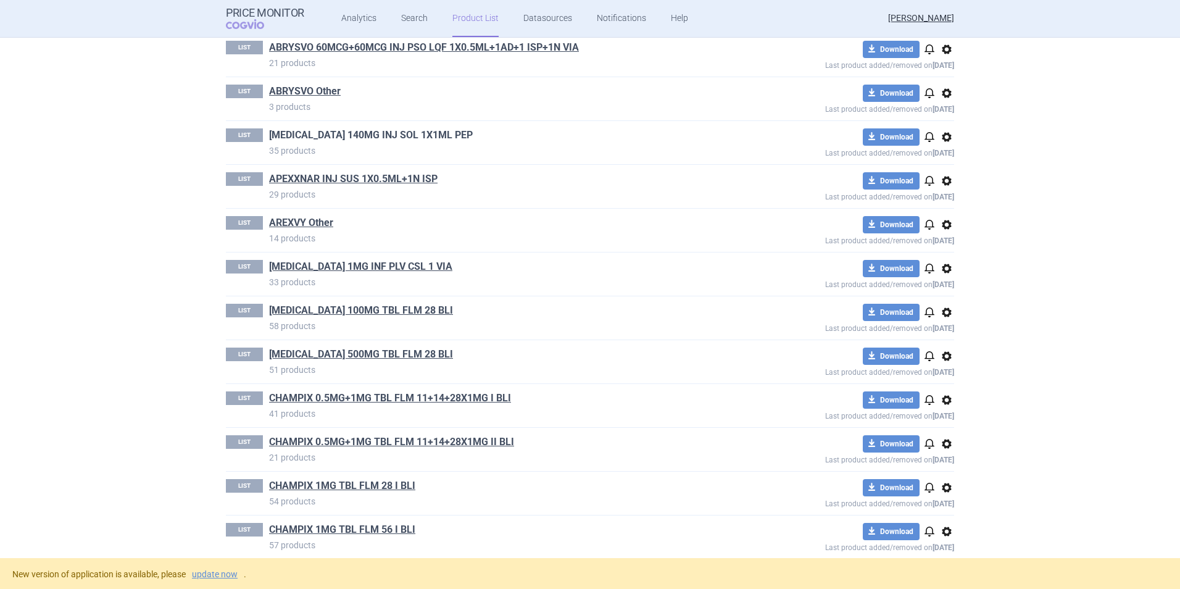
scroll to position [190, 0]
click at [413, 15] on link "Search" at bounding box center [414, 18] width 27 height 37
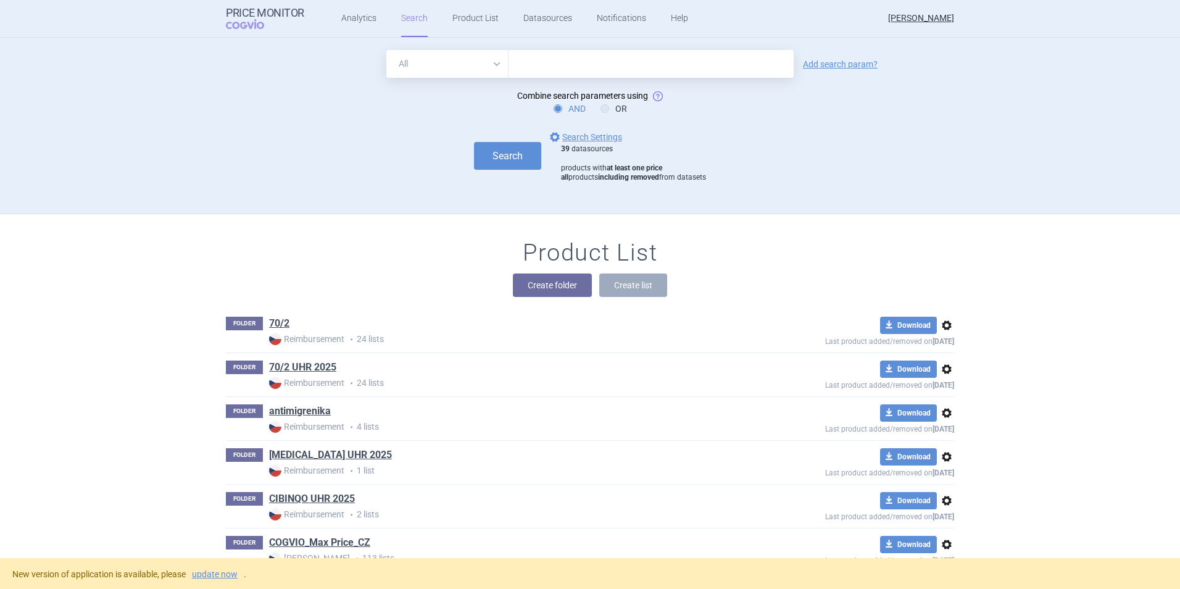
click at [526, 62] on input "text" at bounding box center [650, 64] width 285 height 28
type input "encepur"
click button "Search" at bounding box center [507, 156] width 67 height 28
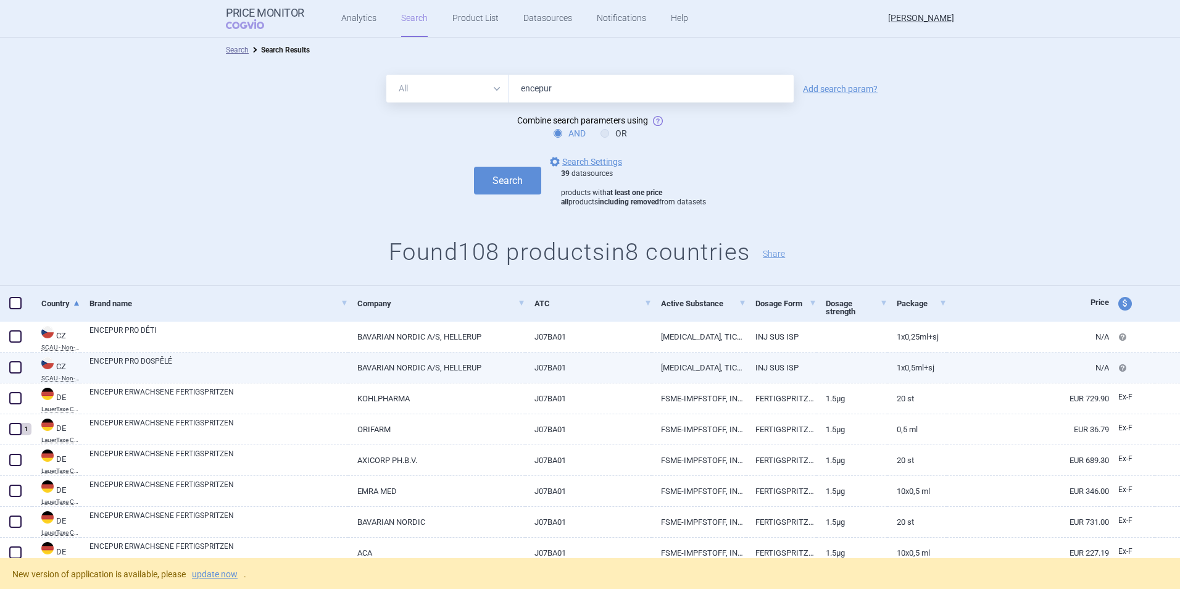
click at [14, 365] on span at bounding box center [15, 367] width 12 height 12
checkbox input "true"
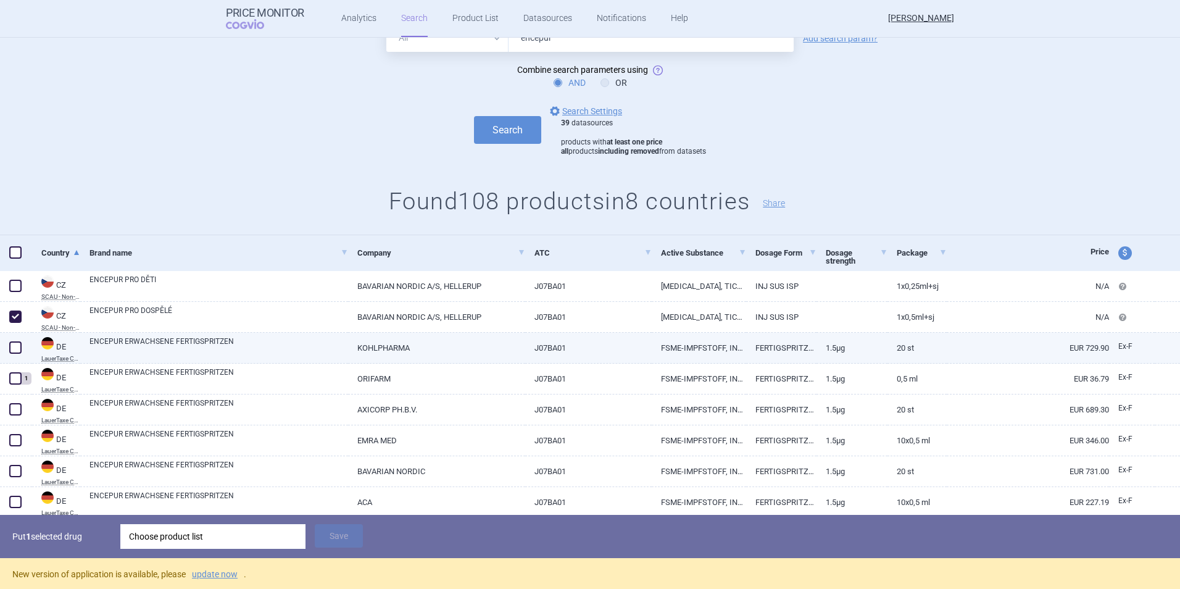
scroll to position [52, 0]
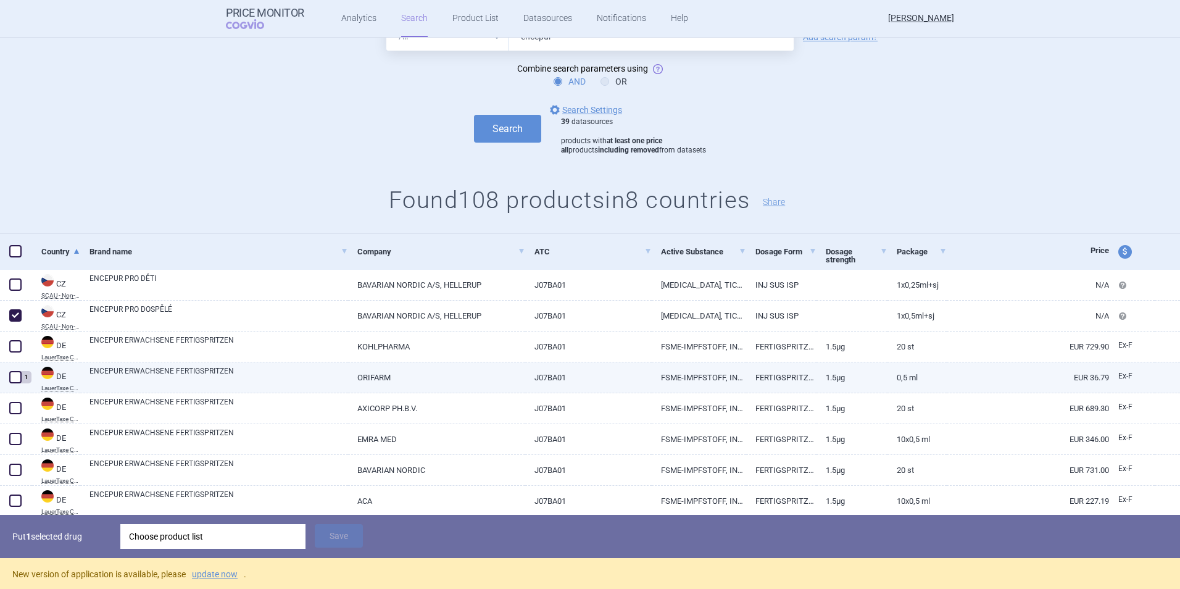
click at [14, 378] on span at bounding box center [15, 377] width 12 height 12
checkbox input "true"
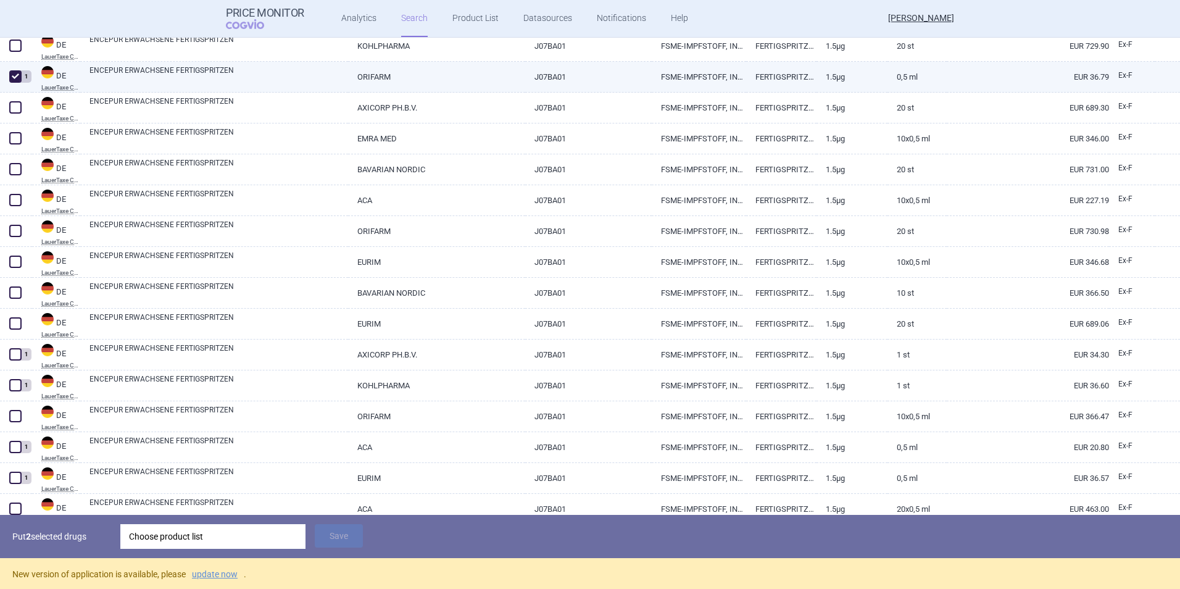
scroll to position [359, 0]
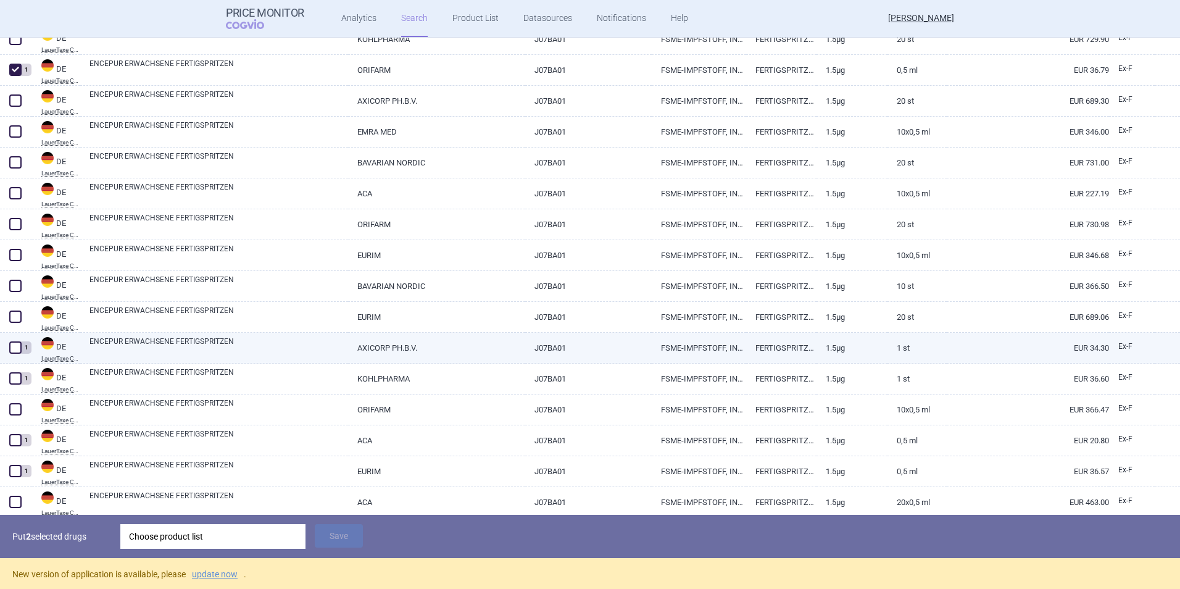
click at [11, 349] on span at bounding box center [15, 347] width 12 height 12
checkbox input "true"
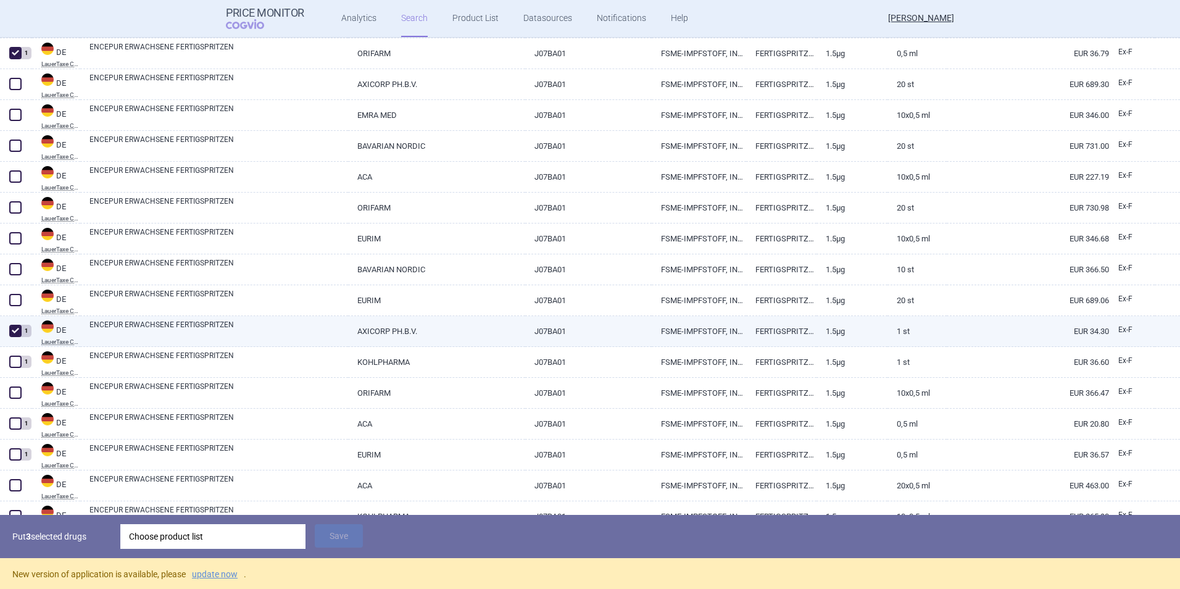
scroll to position [376, 0]
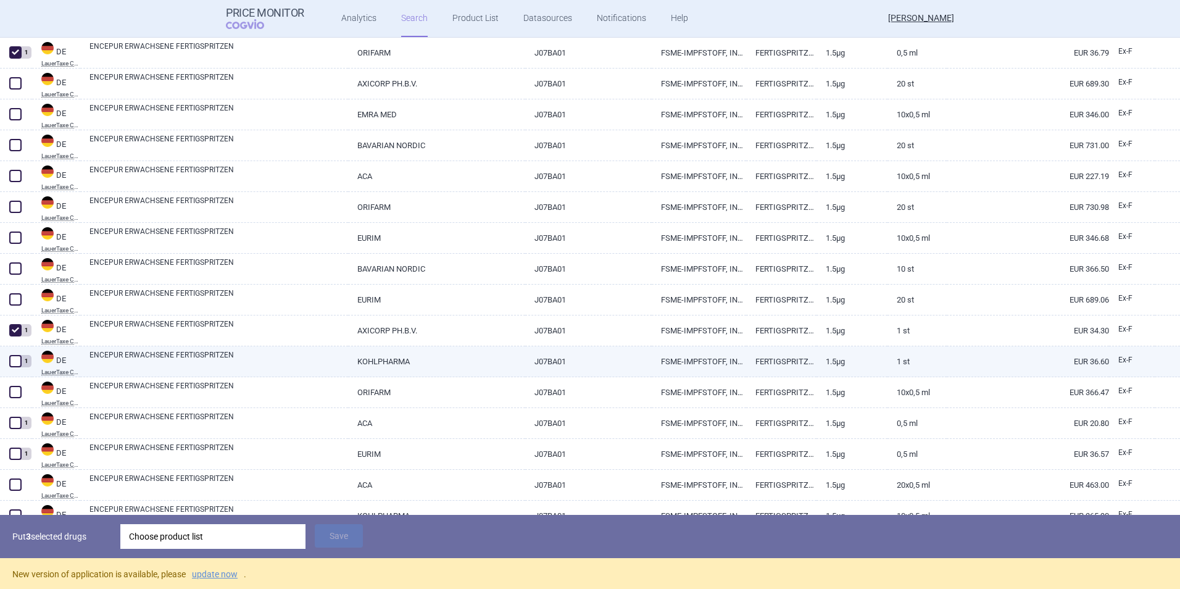
click at [14, 362] on span at bounding box center [15, 361] width 12 height 12
checkbox input "true"
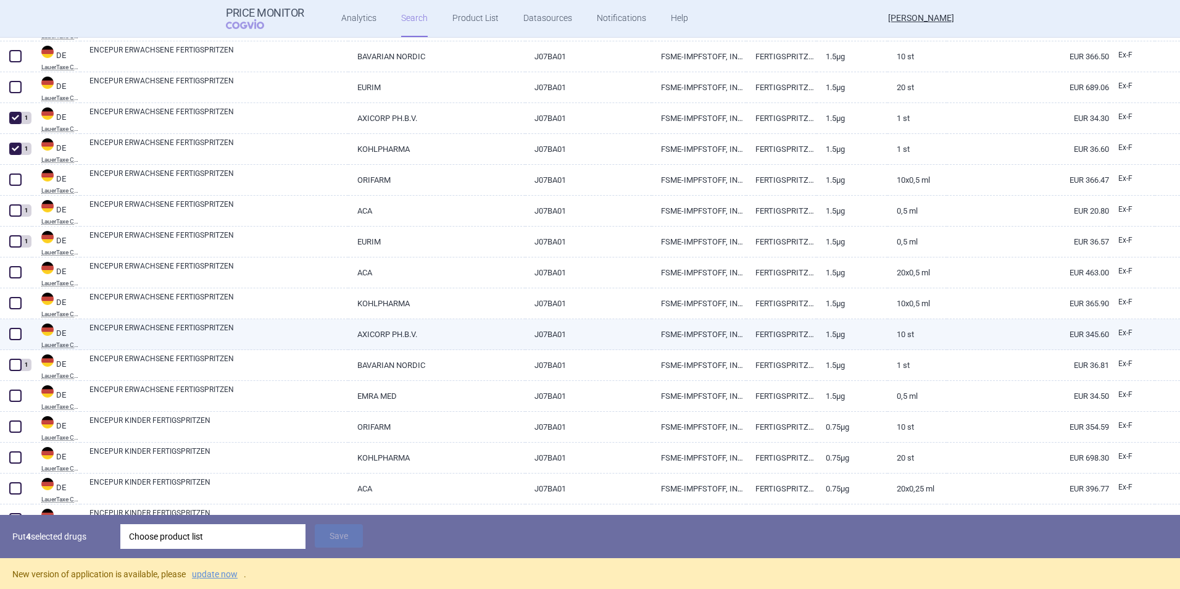
scroll to position [589, 0]
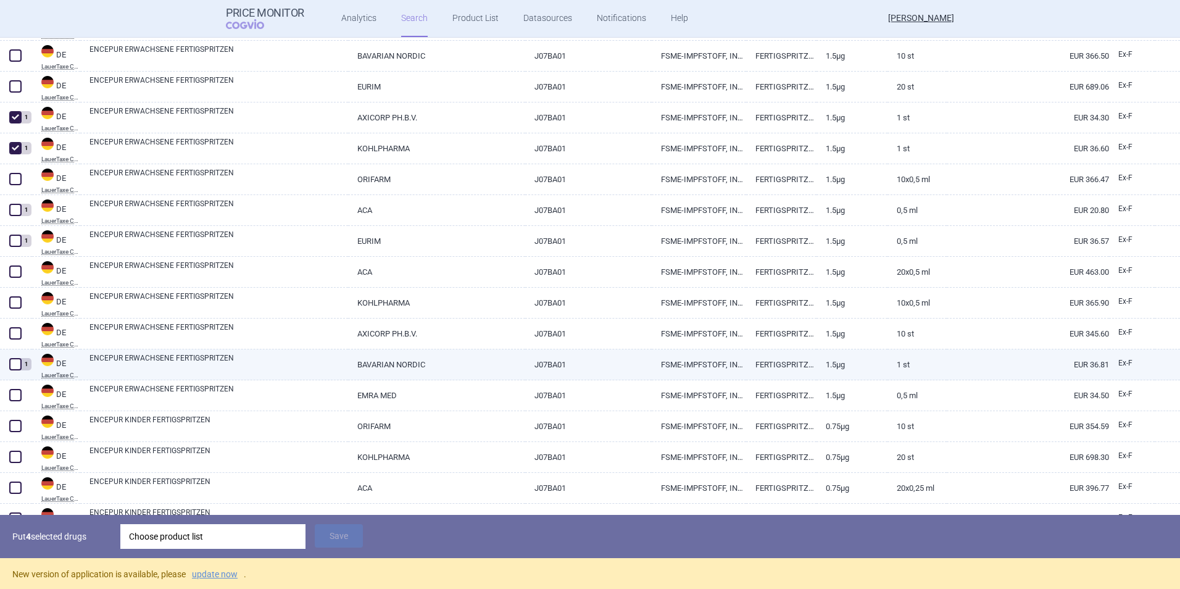
click at [14, 364] on span at bounding box center [15, 364] width 12 height 12
checkbox input "true"
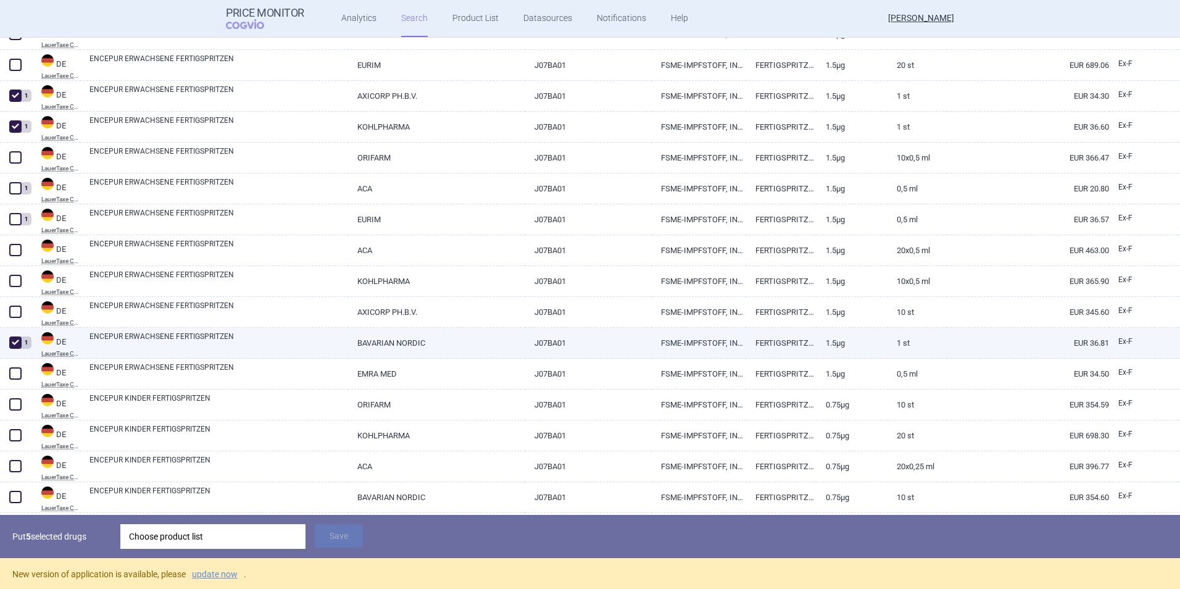
scroll to position [611, 0]
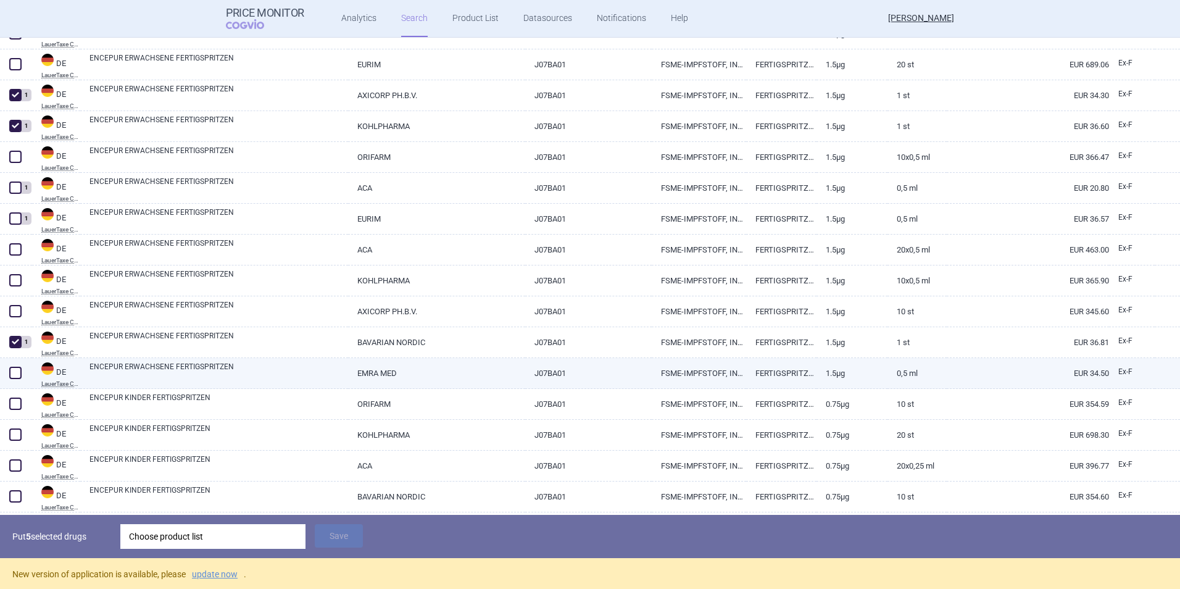
click at [15, 371] on span at bounding box center [15, 372] width 12 height 12
checkbox input "true"
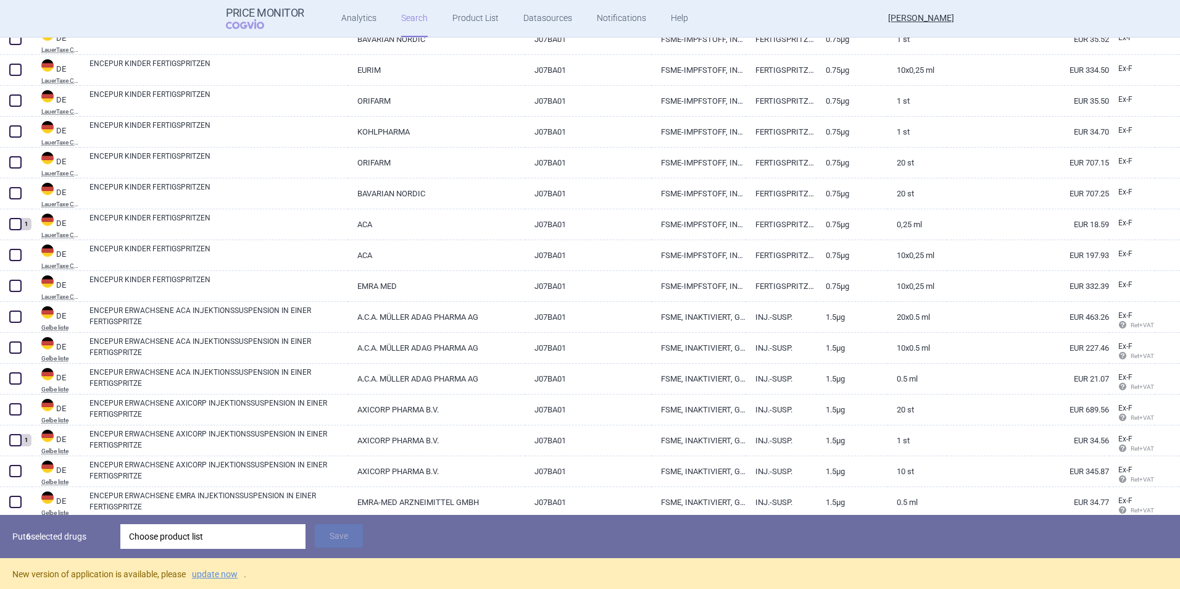
scroll to position [1162, 0]
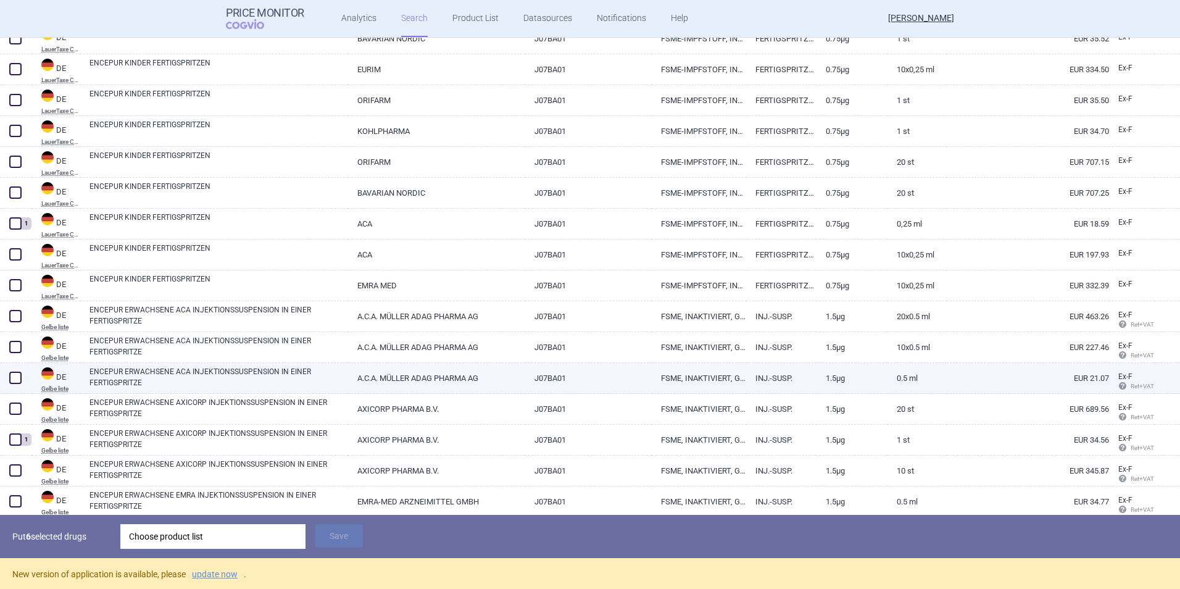
click at [132, 381] on link "ENCEPUR ERWACHSENE ACA INJEKTIONSSUSPENSION IN EINER FERTIGSPRITZE" at bounding box center [218, 377] width 259 height 22
select select "EUR"
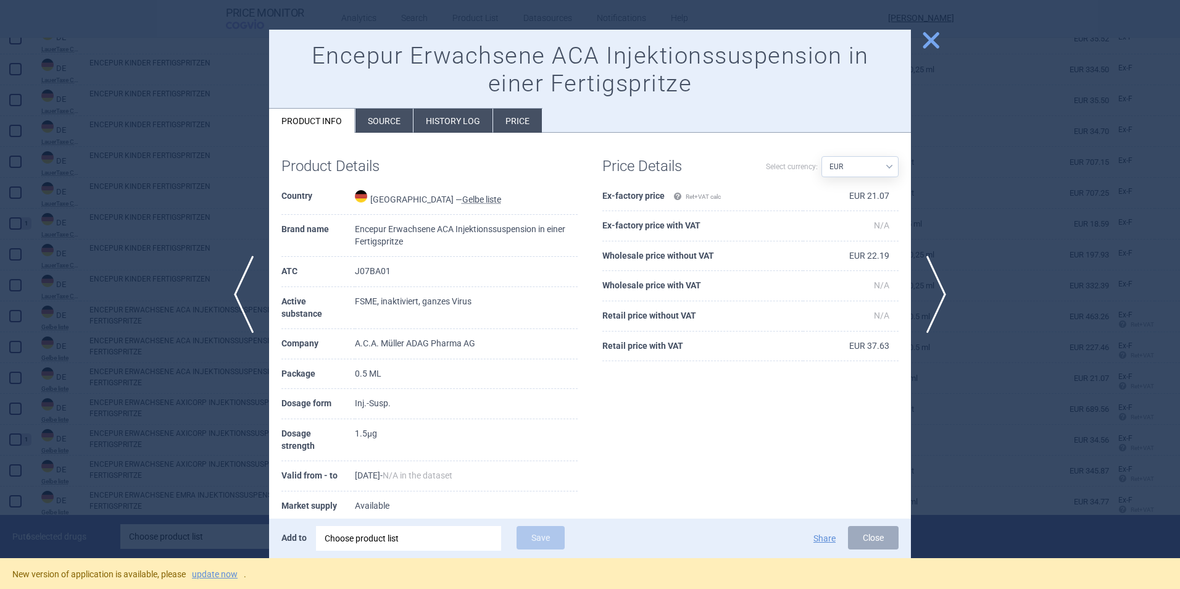
click at [932, 44] on span "close" at bounding box center [931, 41] width 22 height 22
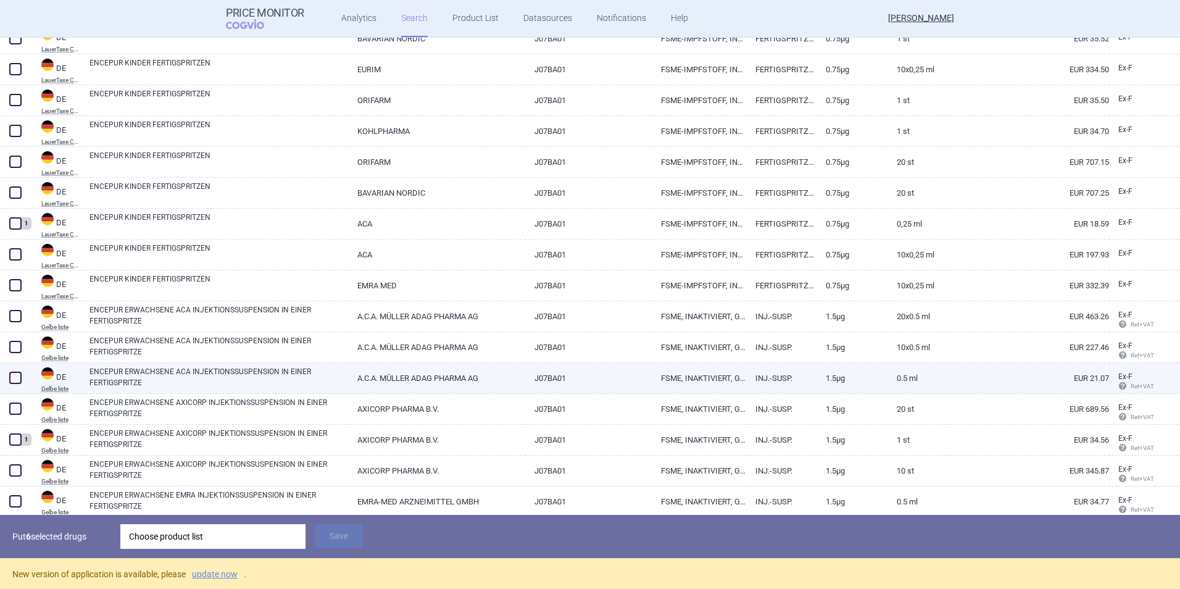
click at [17, 377] on span at bounding box center [15, 377] width 12 height 12
checkbox input "true"
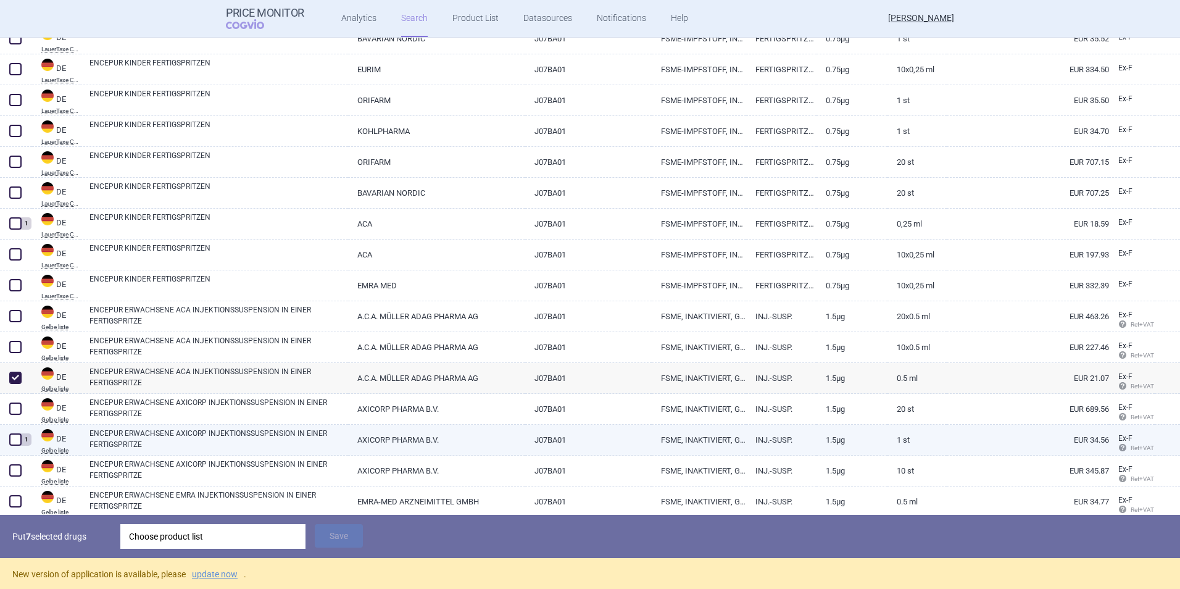
click at [16, 442] on span at bounding box center [15, 439] width 12 height 12
checkbox input "true"
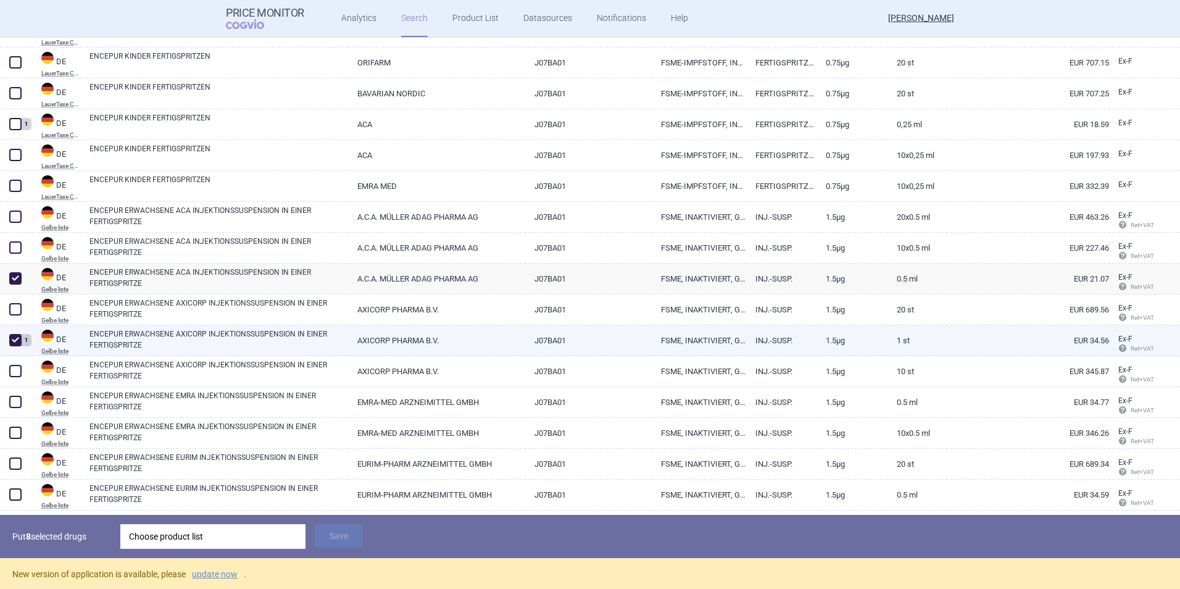
scroll to position [1262, 0]
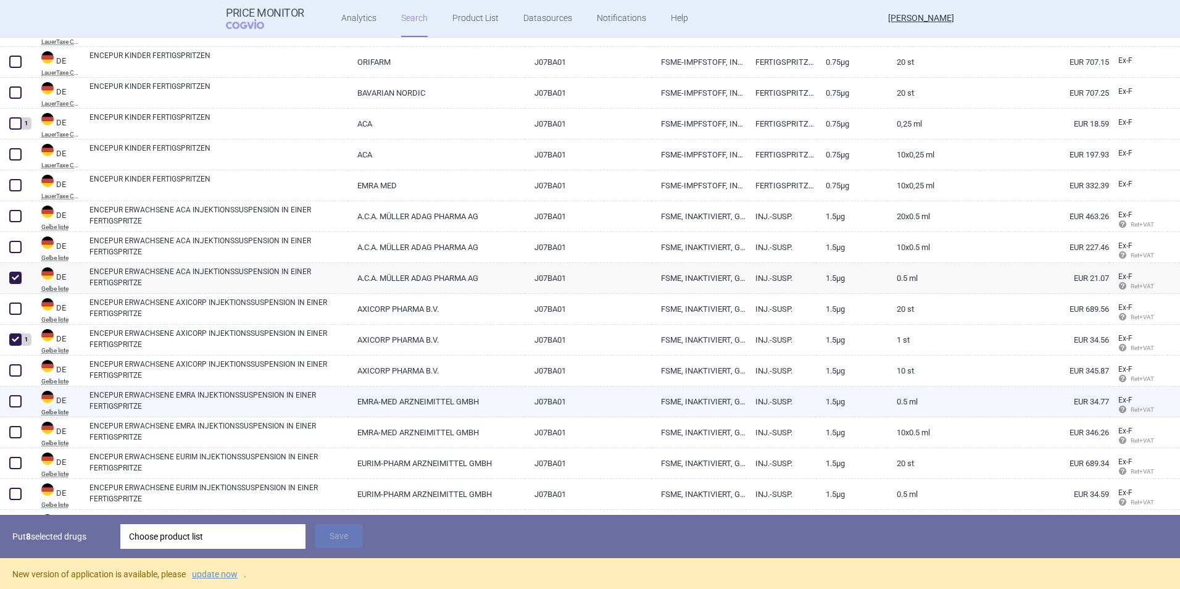
click at [19, 402] on span at bounding box center [15, 401] width 12 height 12
checkbox input "true"
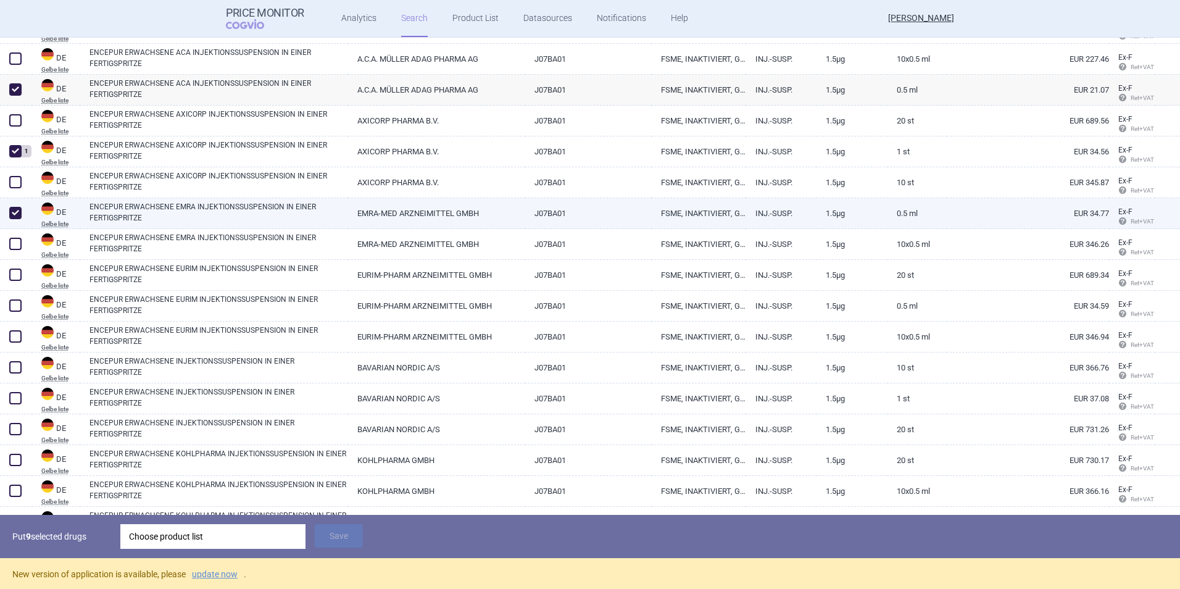
scroll to position [1450, 0]
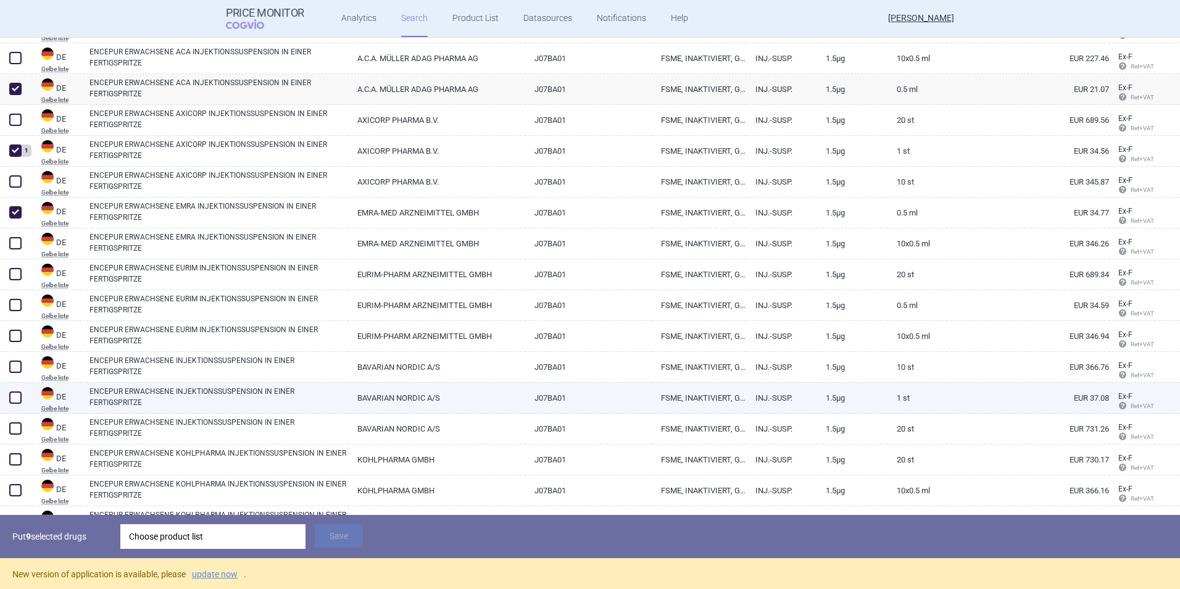
click at [14, 397] on span at bounding box center [15, 397] width 12 height 12
checkbox input "true"
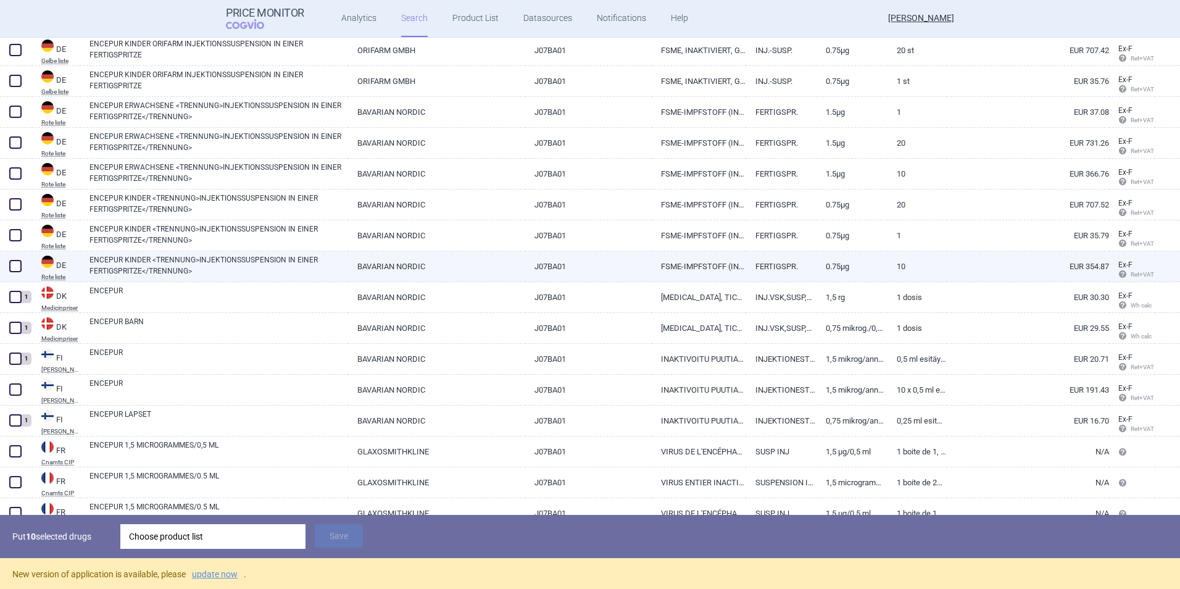
scroll to position [2448, 0]
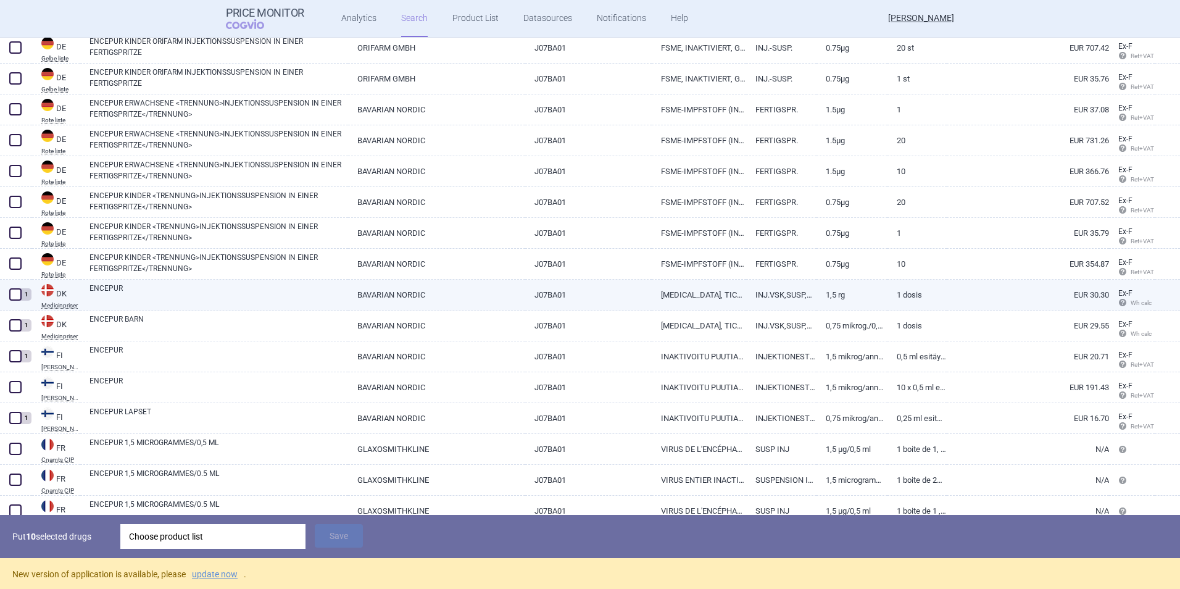
click at [12, 296] on span at bounding box center [15, 294] width 12 height 12
checkbox input "true"
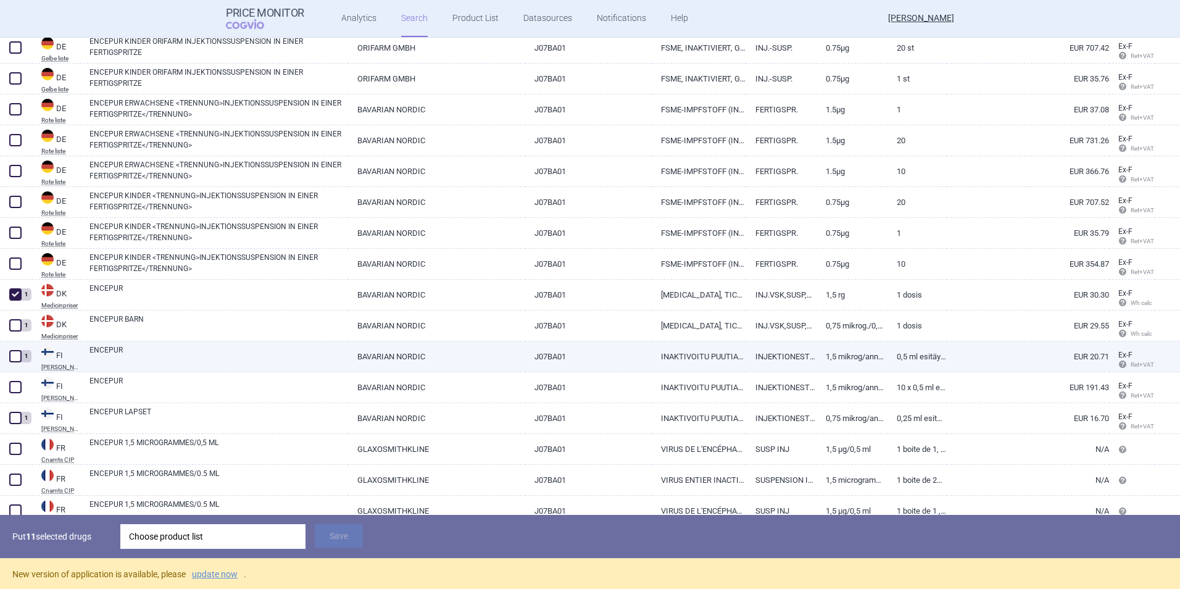
click at [18, 355] on span at bounding box center [15, 356] width 12 height 12
checkbox input "true"
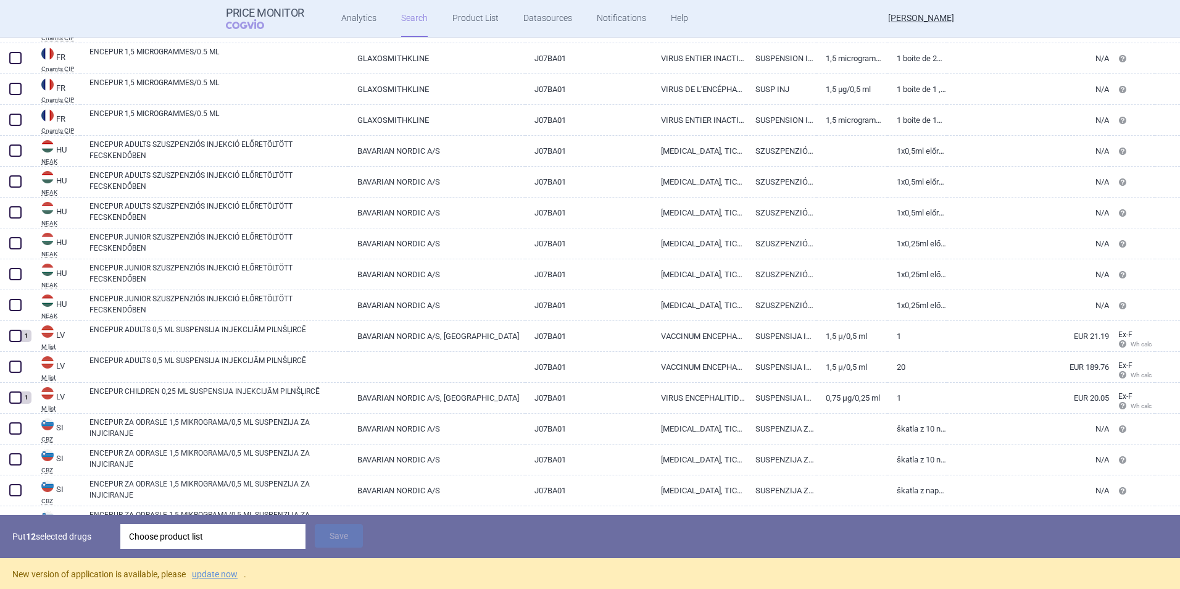
scroll to position [2870, 0]
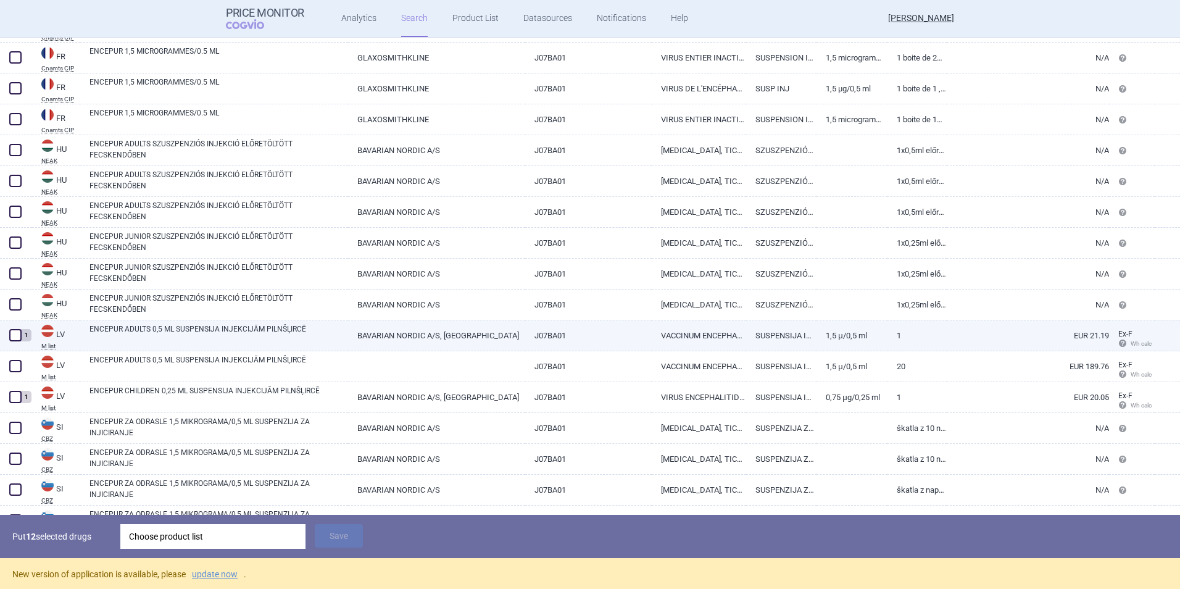
click at [18, 337] on span at bounding box center [15, 335] width 12 height 12
checkbox input "true"
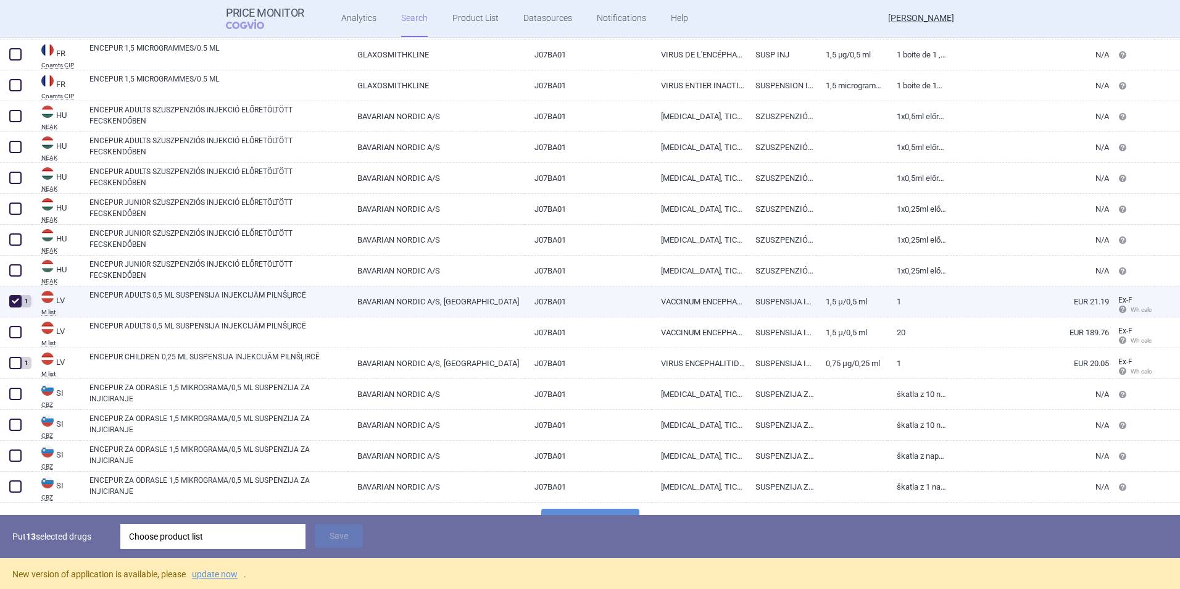
scroll to position [2932, 0]
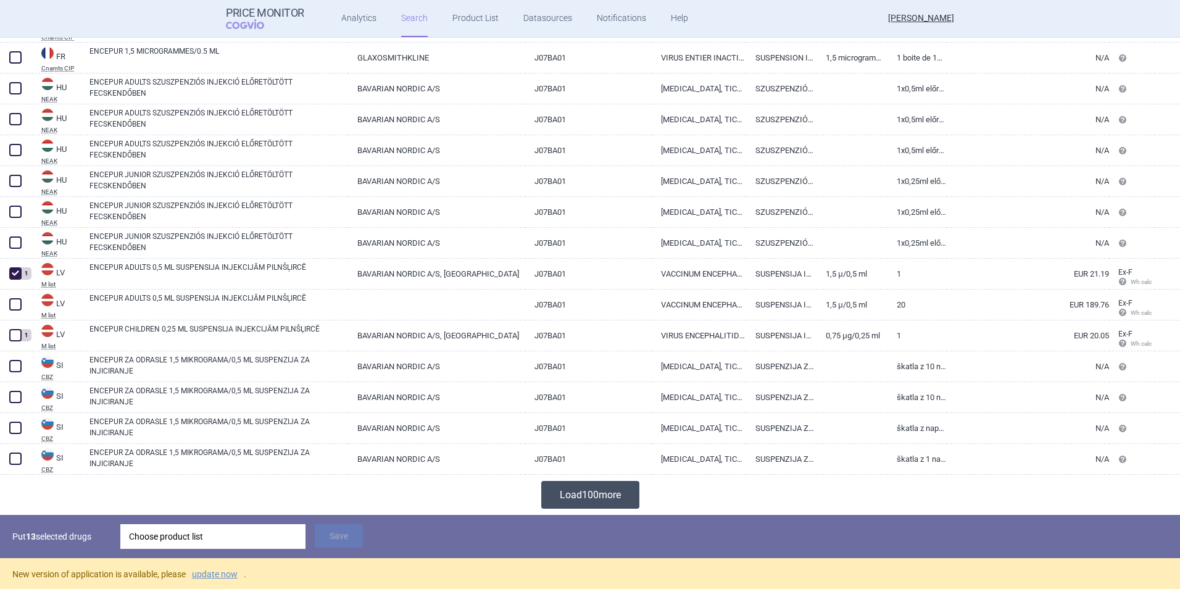
click at [584, 499] on button "Load 100 more" at bounding box center [590, 495] width 98 height 28
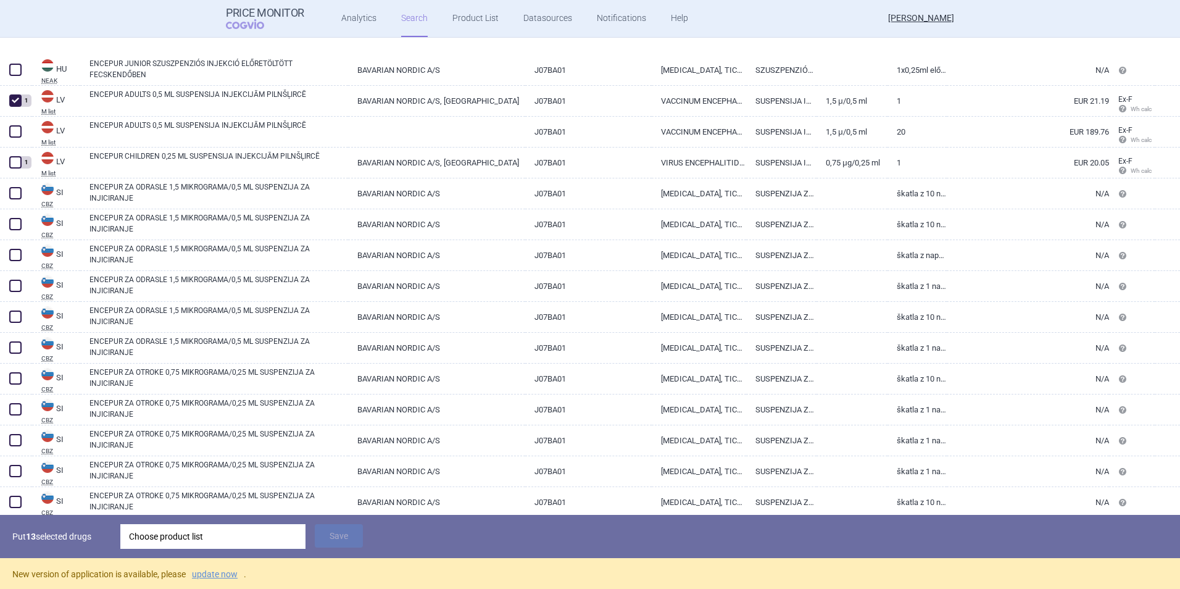
scroll to position [3179, 0]
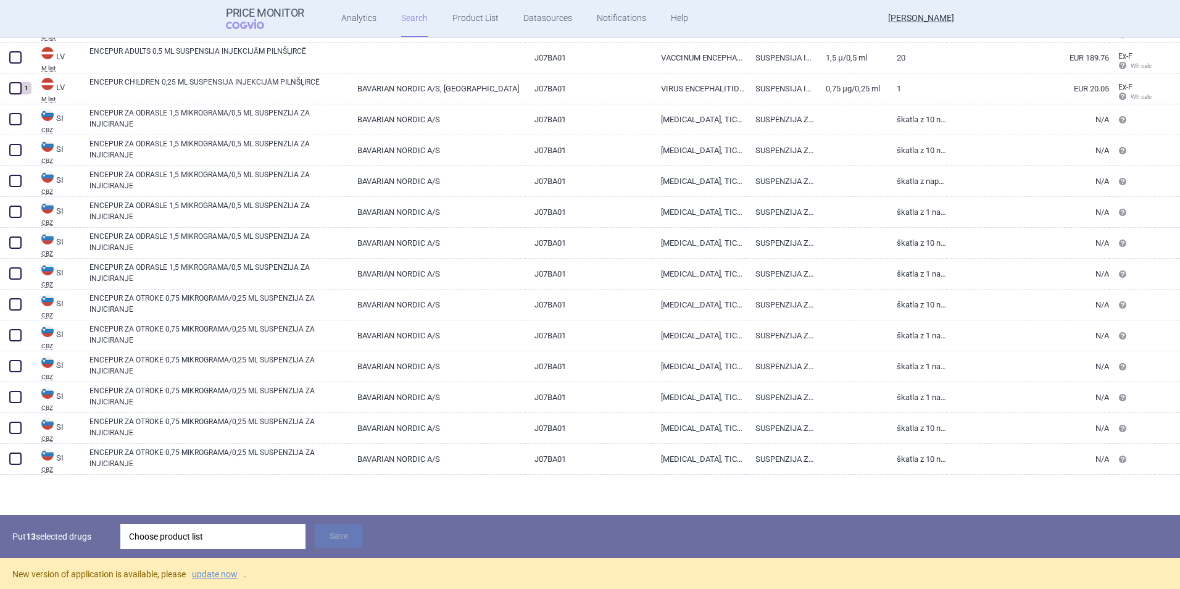
click at [178, 532] on div "Choose product list" at bounding box center [213, 536] width 168 height 25
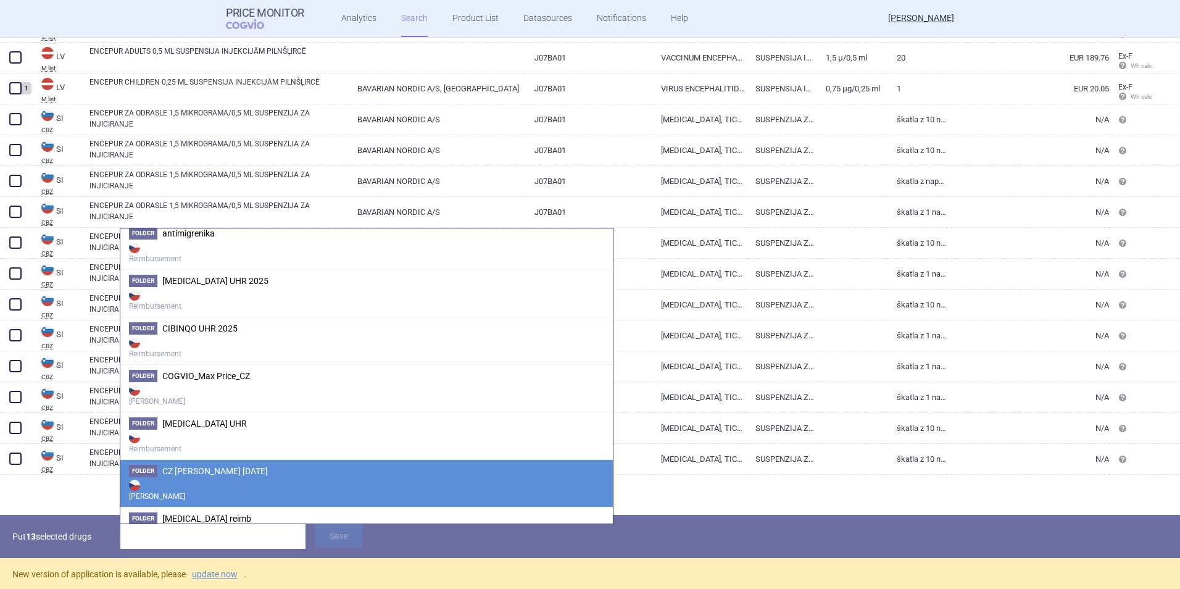
click at [226, 470] on span "CZ [PERSON_NAME] [DATE]" at bounding box center [214, 471] width 105 height 10
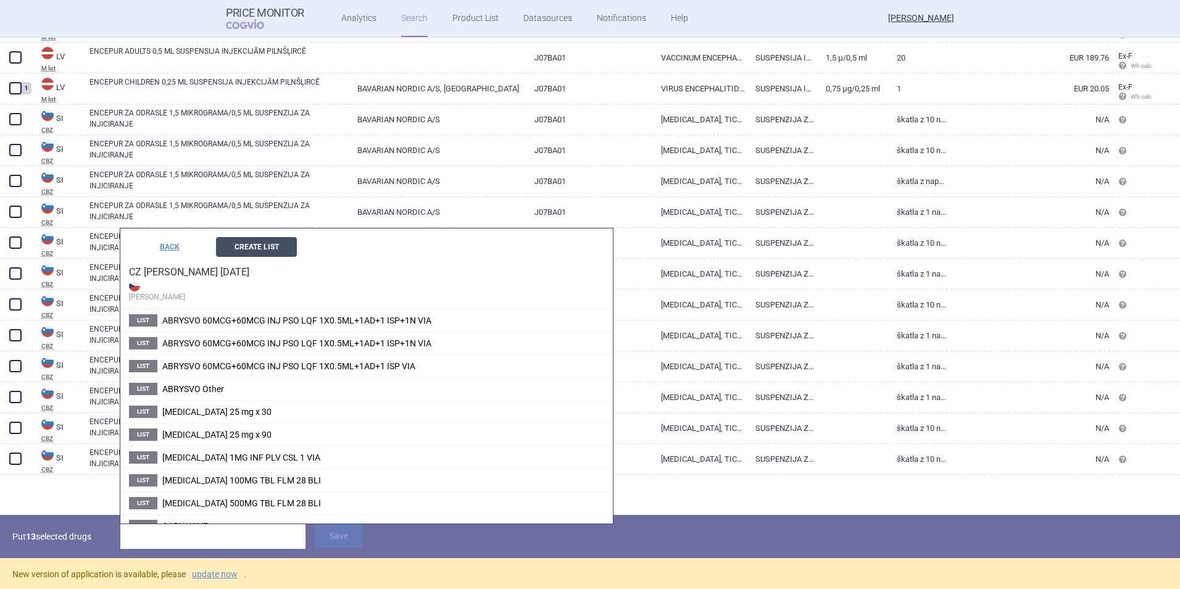
click at [264, 248] on button "Create List" at bounding box center [256, 247] width 81 height 20
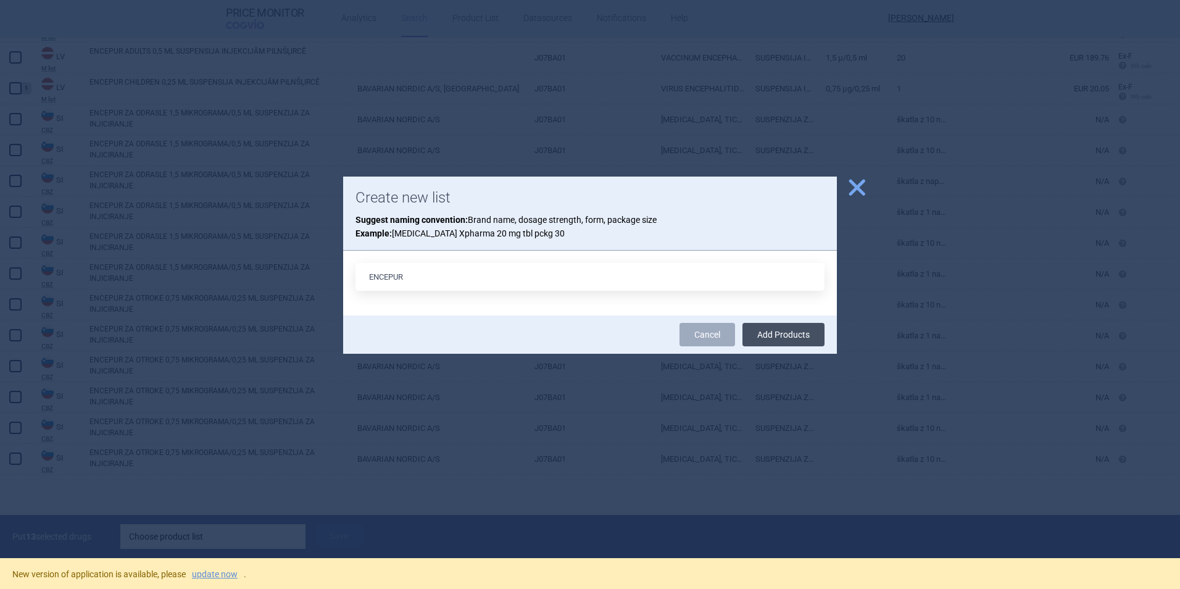
type input "ENCEPUR"
click at [783, 337] on button "Add Products" at bounding box center [783, 334] width 82 height 23
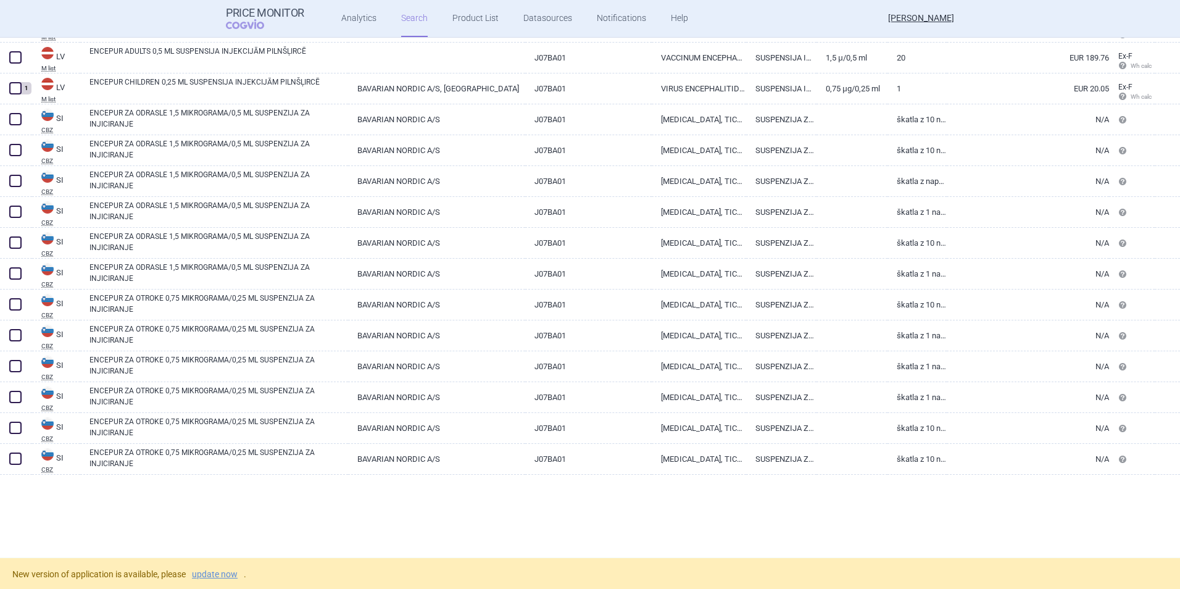
scroll to position [3135, 0]
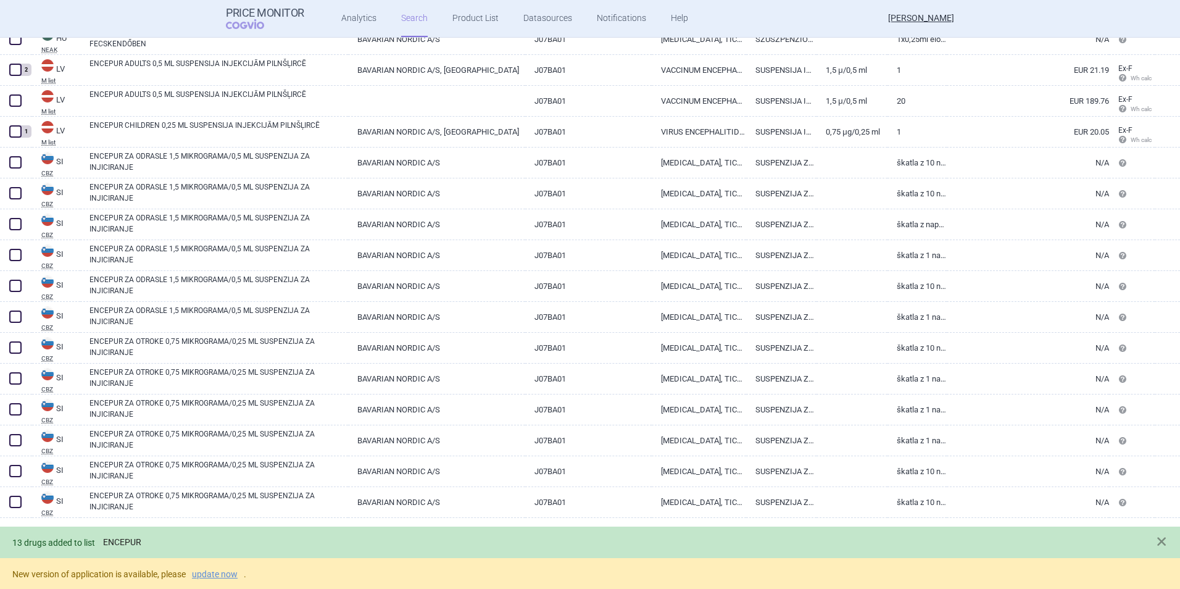
click at [121, 539] on link "ENCEPUR" at bounding box center [122, 542] width 38 height 10
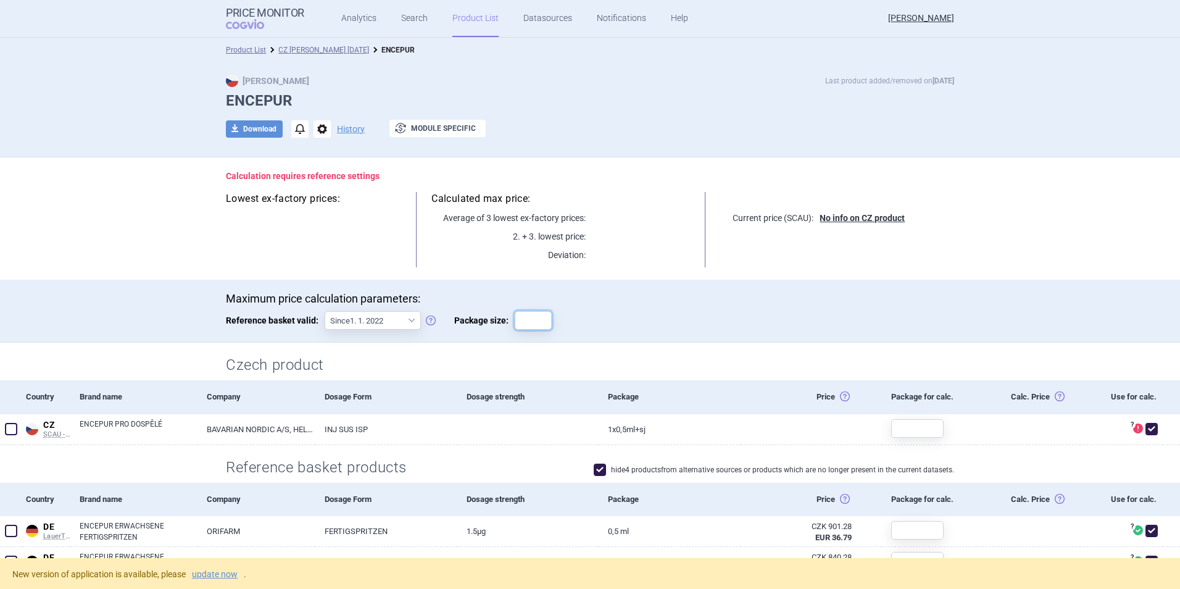
click at [537, 317] on input "Package size:" at bounding box center [533, 320] width 37 height 19
type input "1"
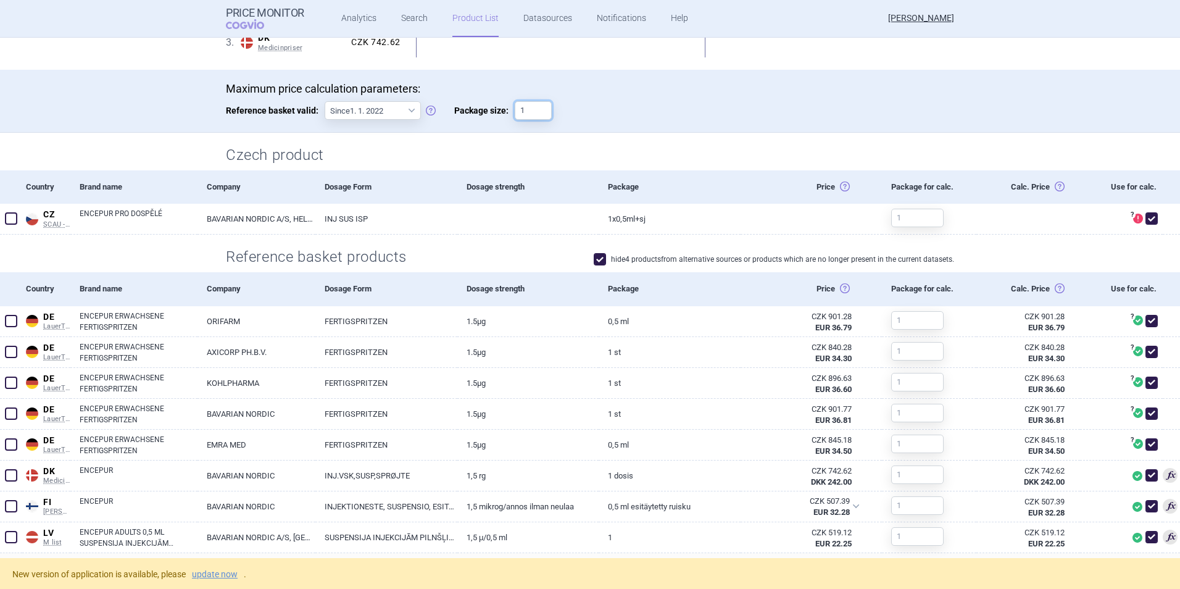
scroll to position [214, 0]
click at [410, 19] on link "Search" at bounding box center [414, 18] width 27 height 37
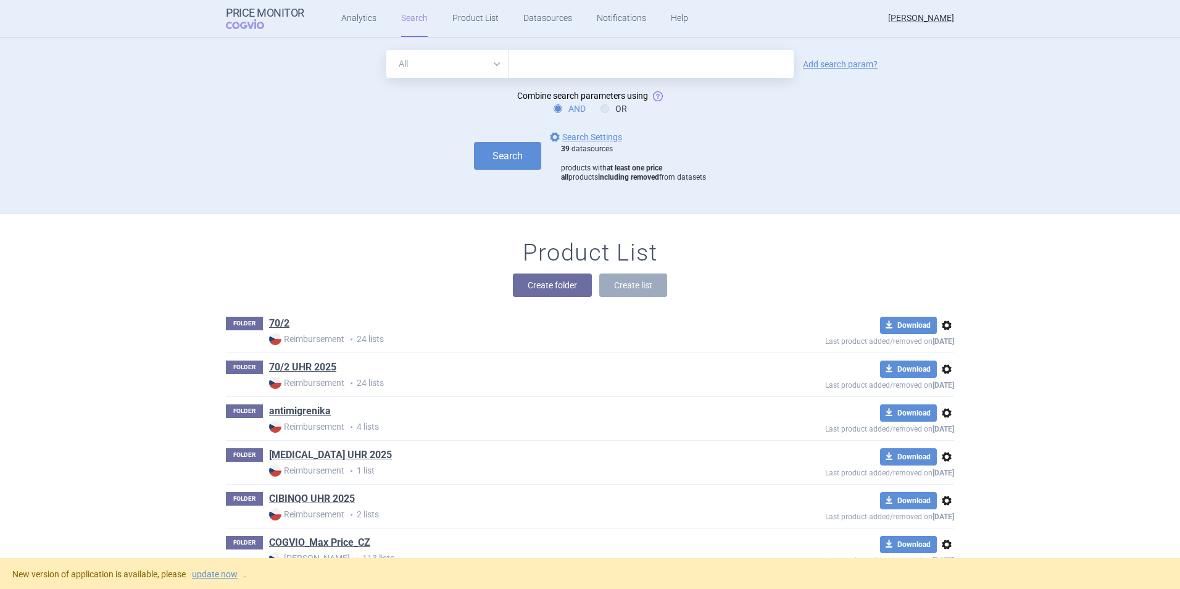
click at [533, 59] on input "text" at bounding box center [650, 64] width 285 height 28
type input "encepur"
click button "Search" at bounding box center [507, 156] width 67 height 28
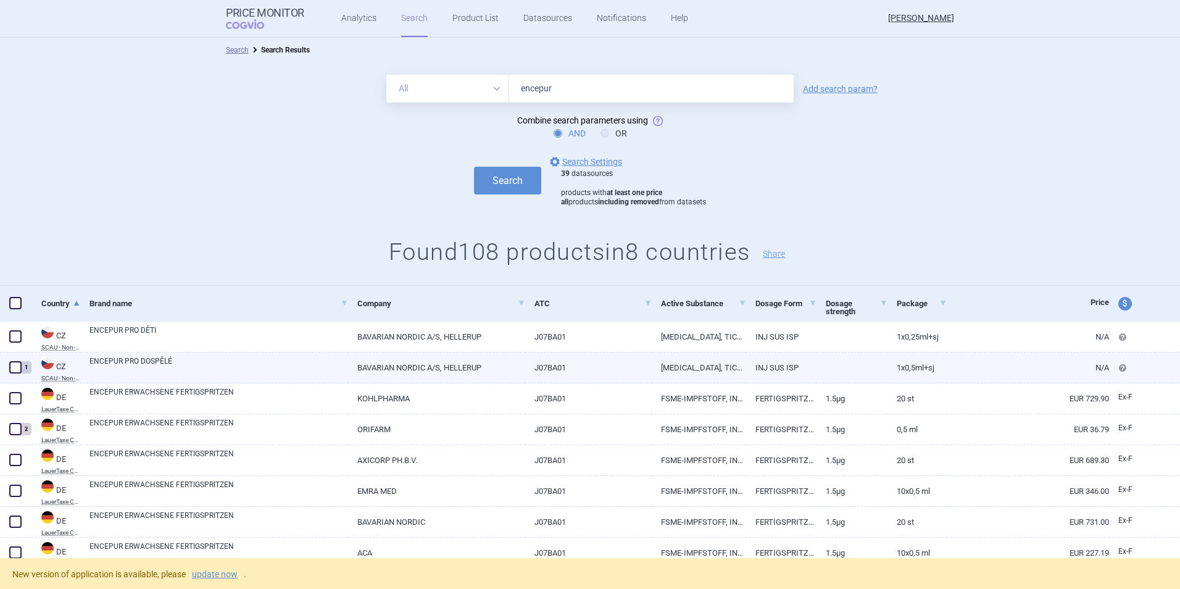
click at [15, 366] on span at bounding box center [15, 367] width 12 height 12
checkbox input "true"
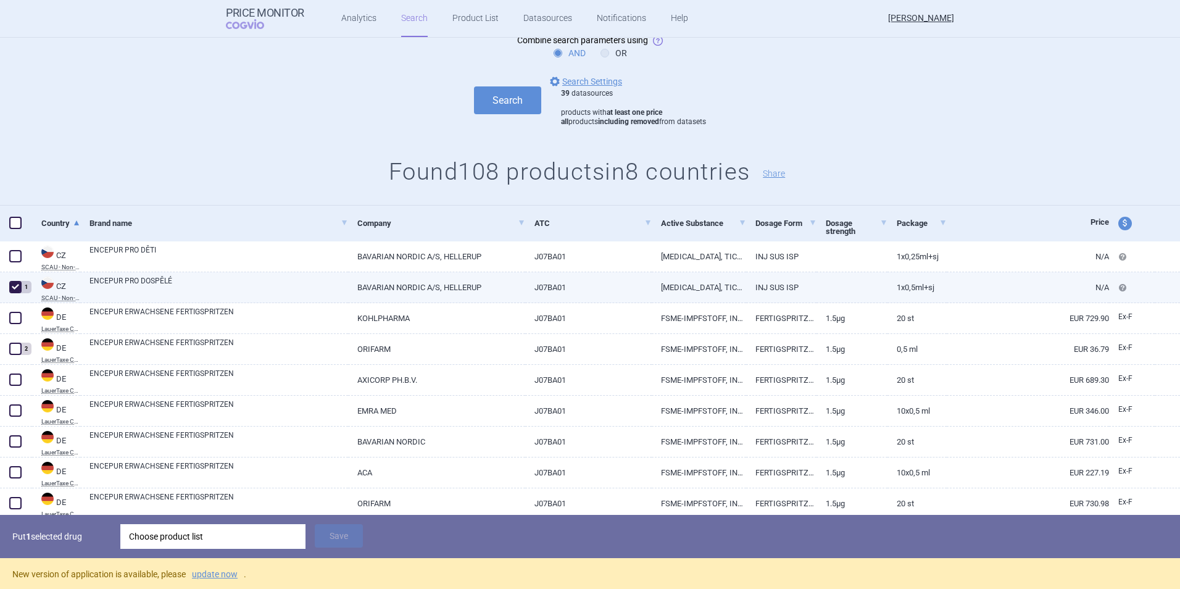
scroll to position [91, 0]
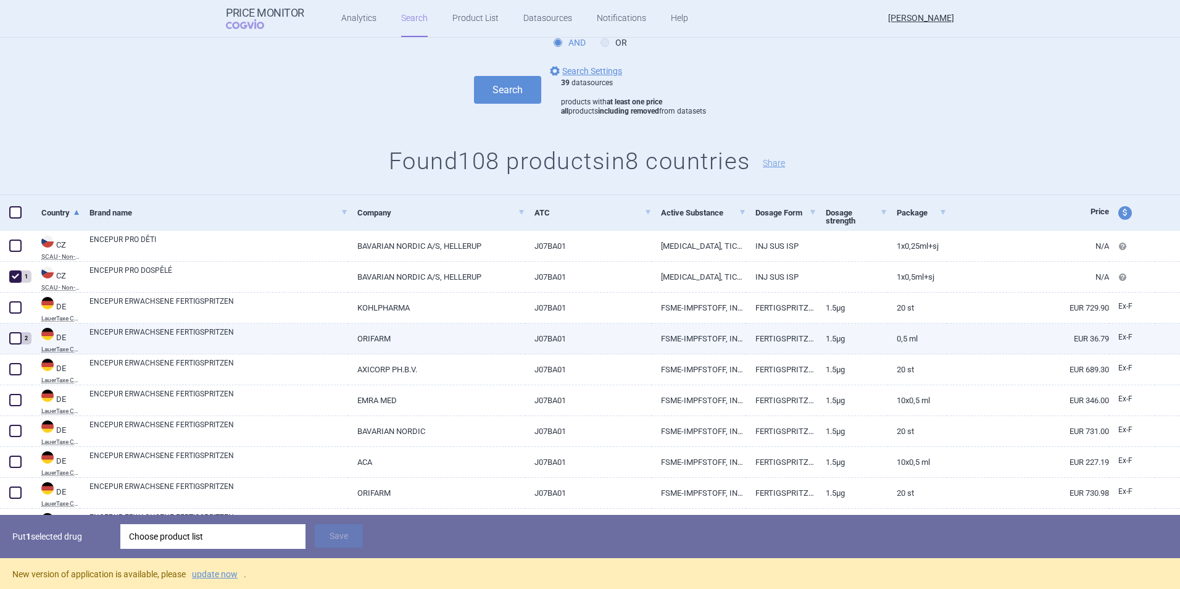
click at [19, 339] on span at bounding box center [15, 338] width 12 height 12
checkbox input "true"
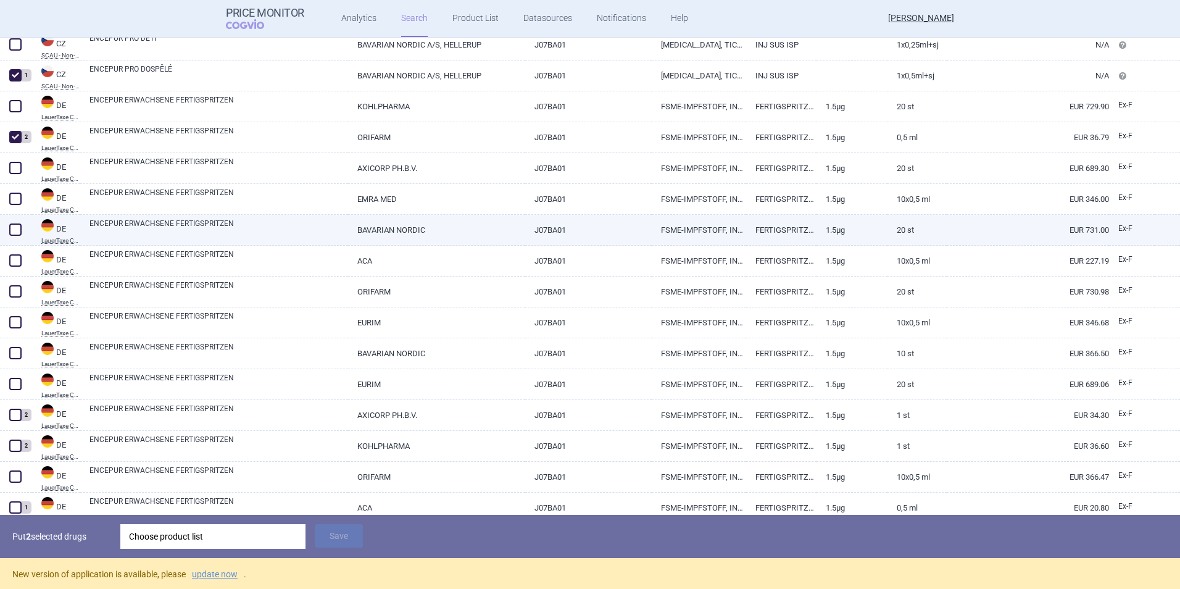
scroll to position [292, 0]
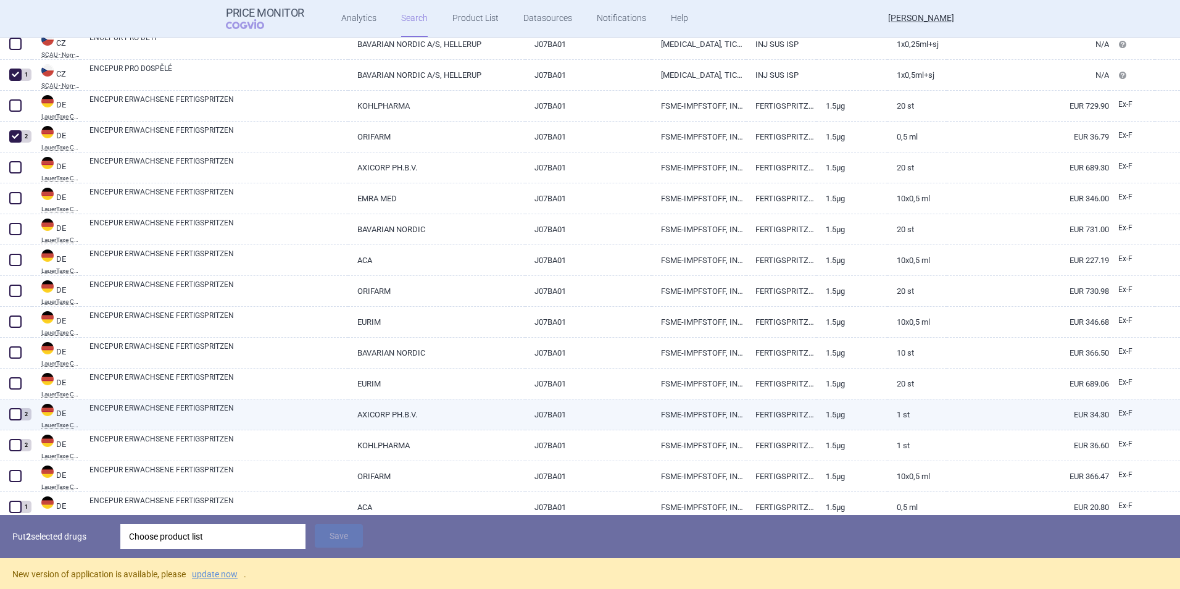
click at [12, 414] on span at bounding box center [15, 414] width 12 height 12
checkbox input "true"
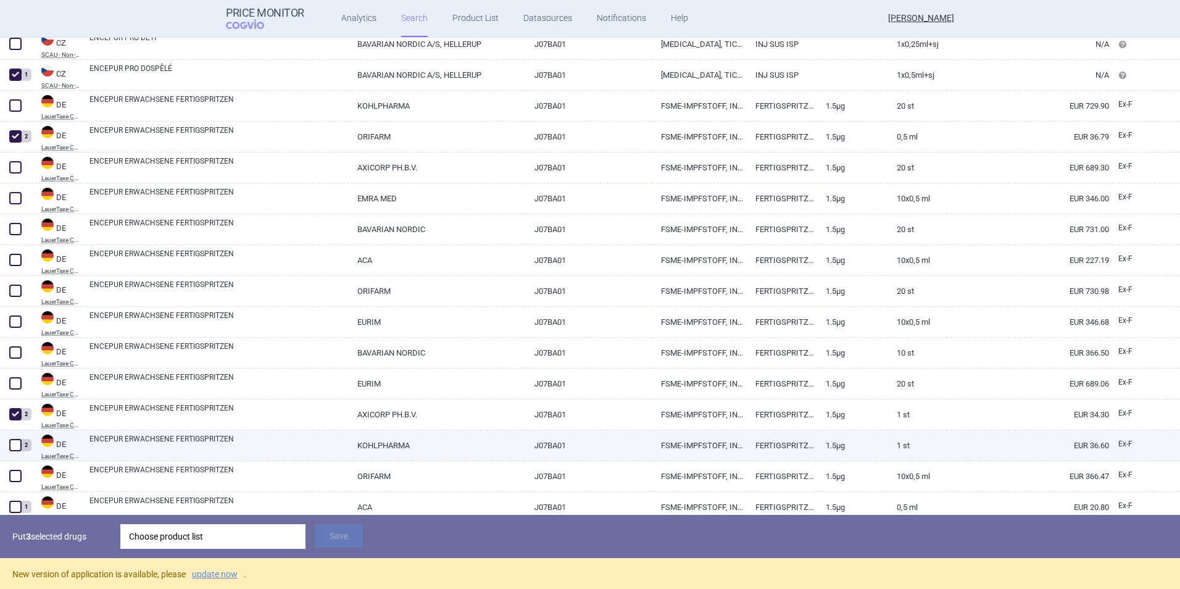
click at [15, 445] on span at bounding box center [15, 445] width 12 height 12
checkbox input "true"
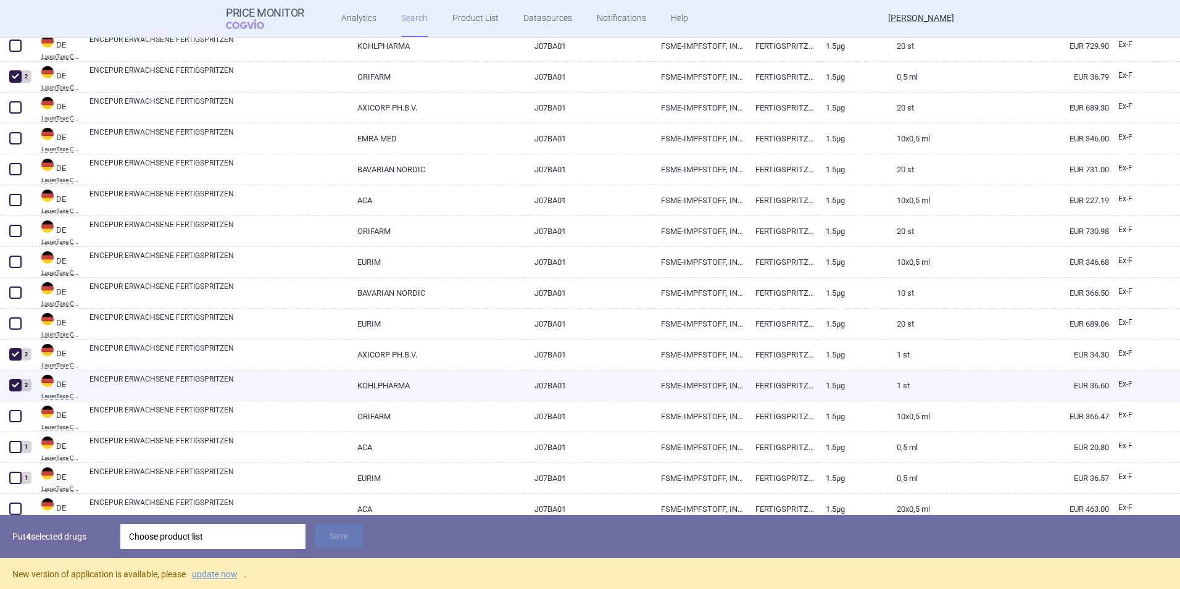
scroll to position [353, 0]
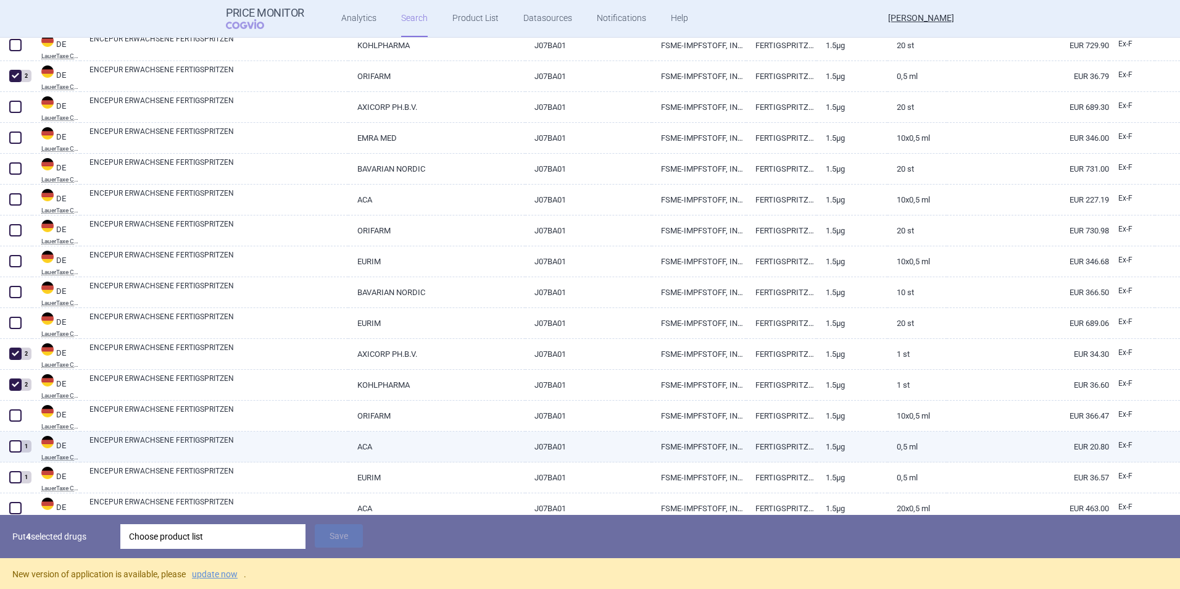
click at [20, 448] on span at bounding box center [15, 446] width 12 height 12
checkbox input "true"
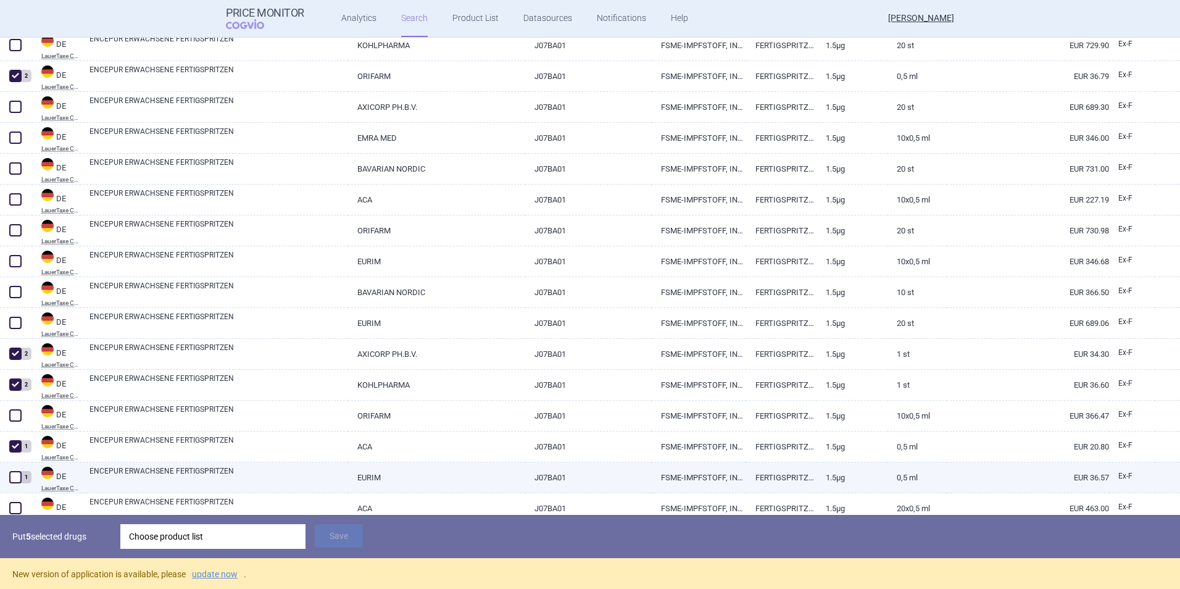
click at [14, 474] on span at bounding box center [15, 477] width 12 height 12
checkbox input "true"
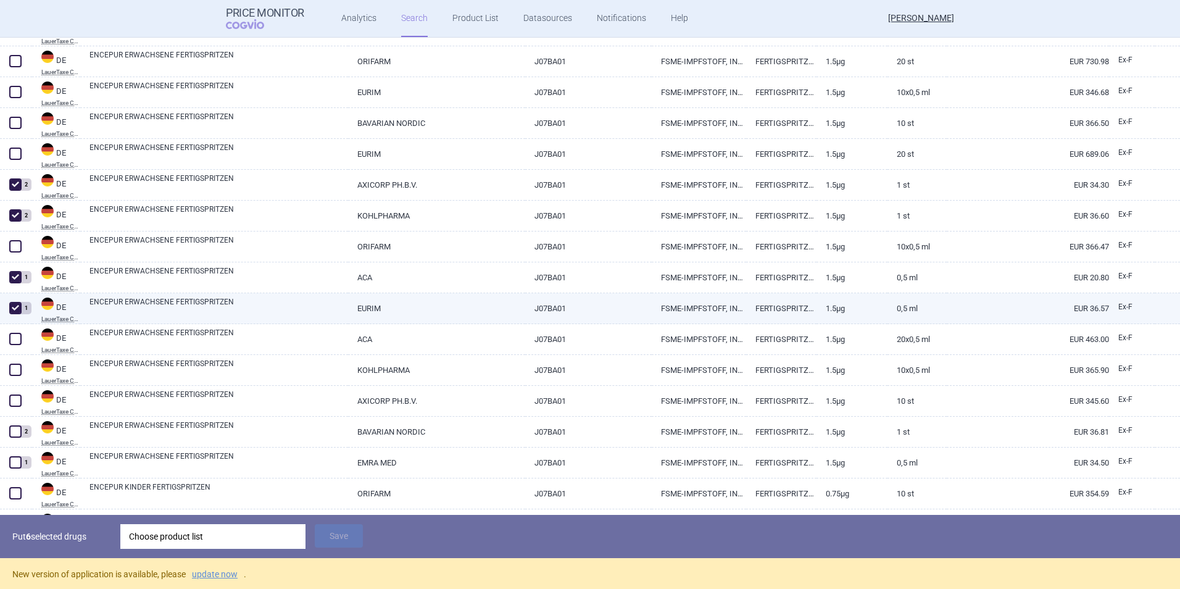
scroll to position [527, 0]
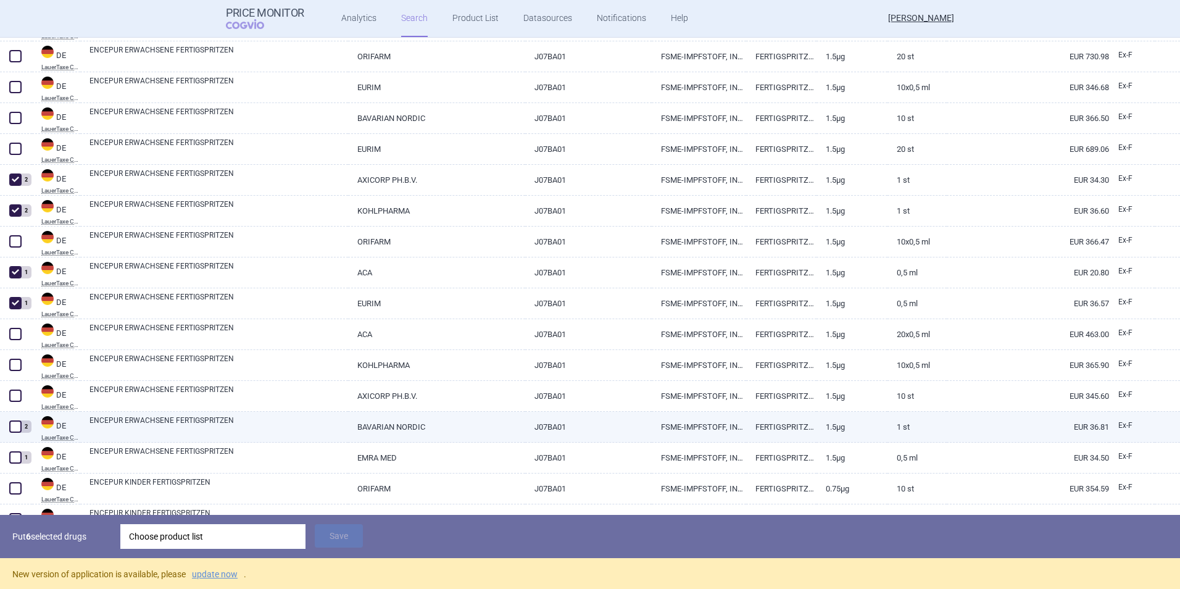
click at [17, 426] on span at bounding box center [15, 426] width 12 height 12
checkbox input "true"
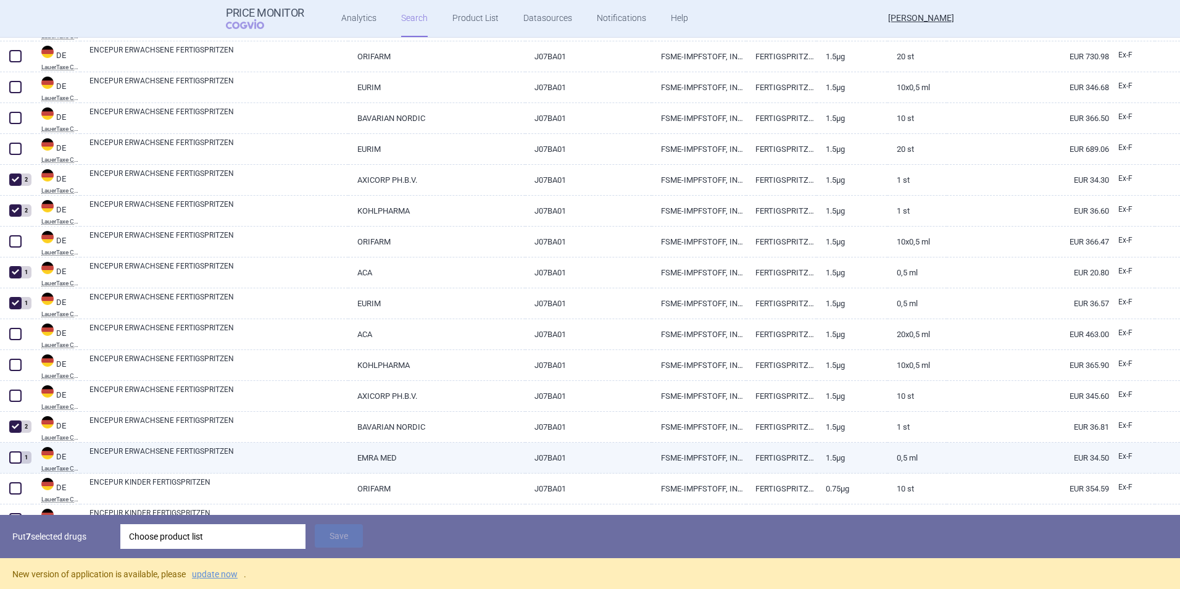
click at [19, 457] on span at bounding box center [15, 457] width 12 height 12
checkbox input "true"
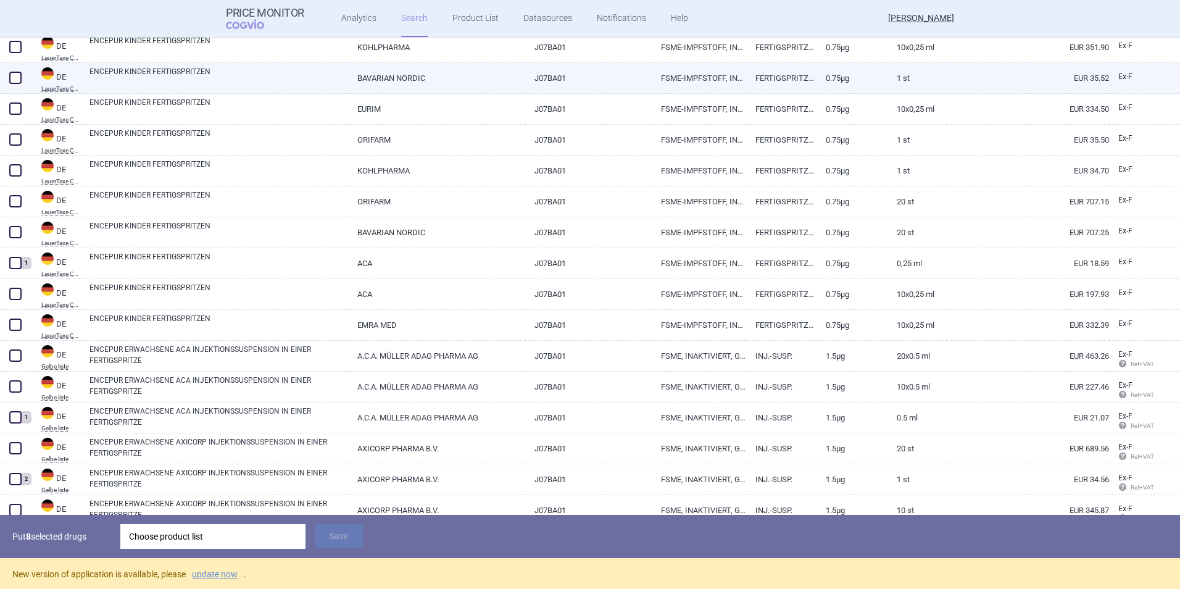
scroll to position [1123, 0]
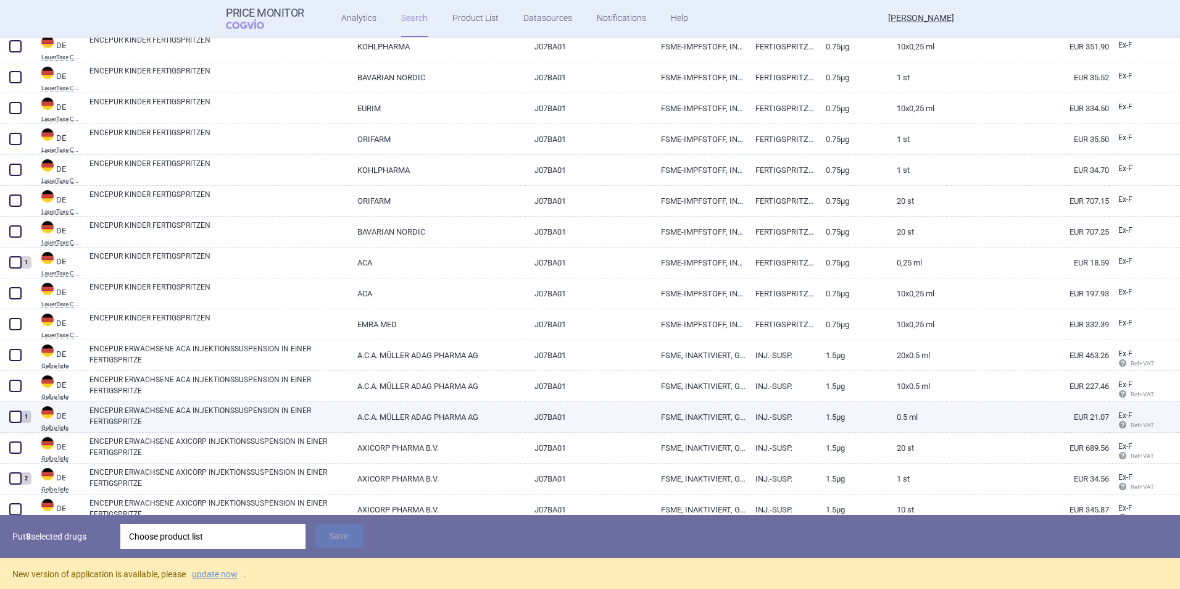
click at [15, 416] on span at bounding box center [15, 416] width 12 height 12
checkbox input "true"
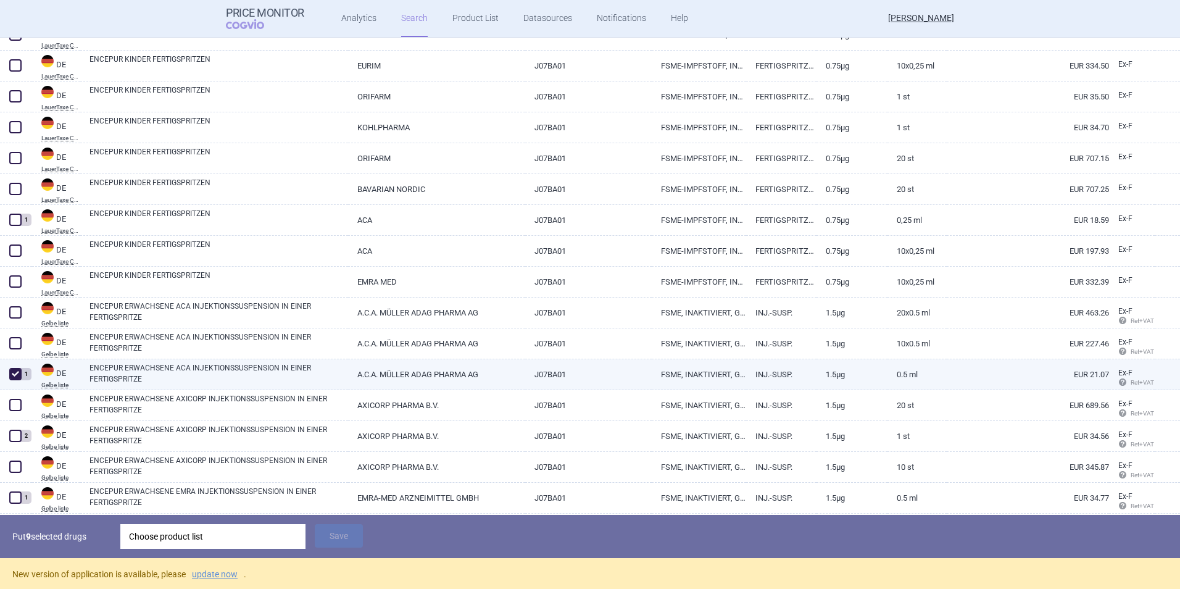
scroll to position [1166, 0]
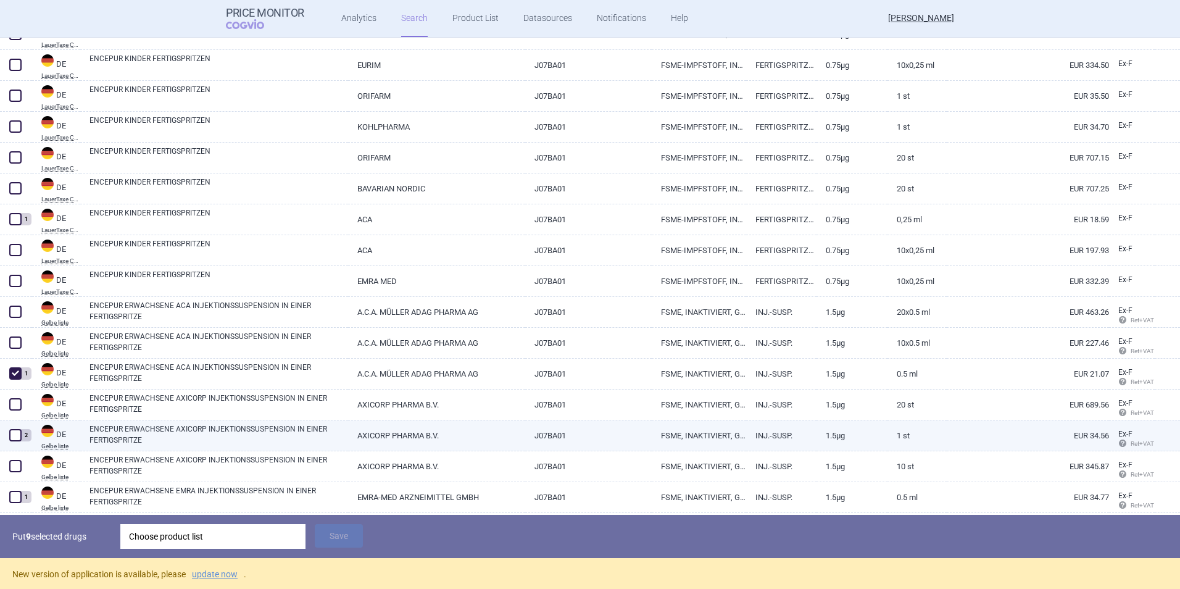
click at [15, 437] on span at bounding box center [15, 435] width 12 height 12
checkbox input "true"
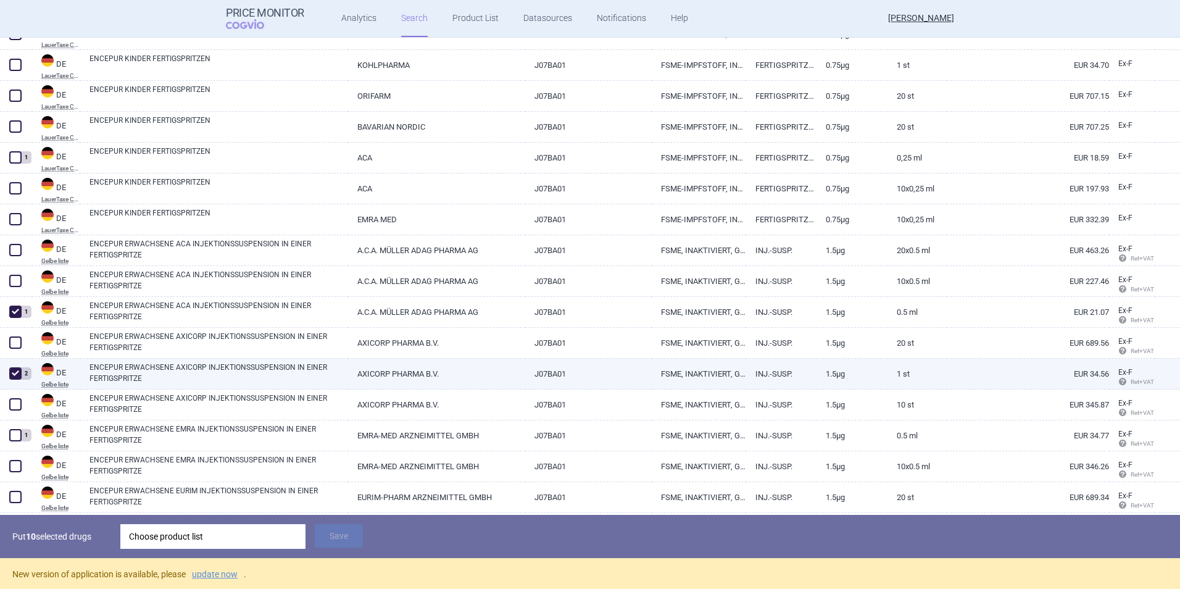
scroll to position [1228, 0]
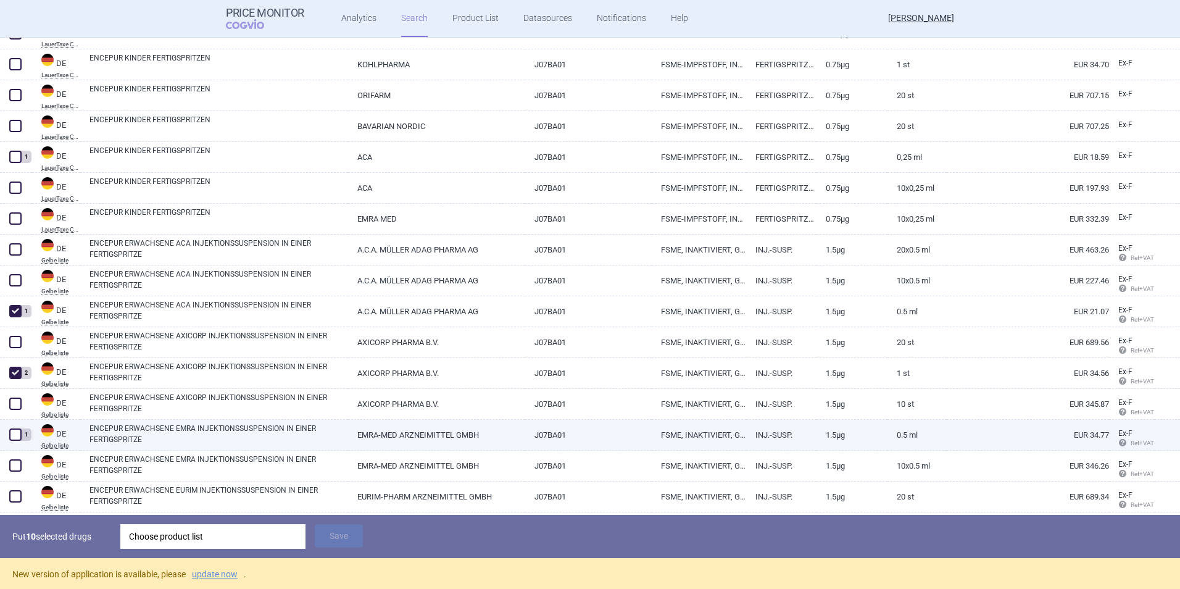
click at [15, 439] on span at bounding box center [15, 434] width 12 height 12
checkbox input "true"
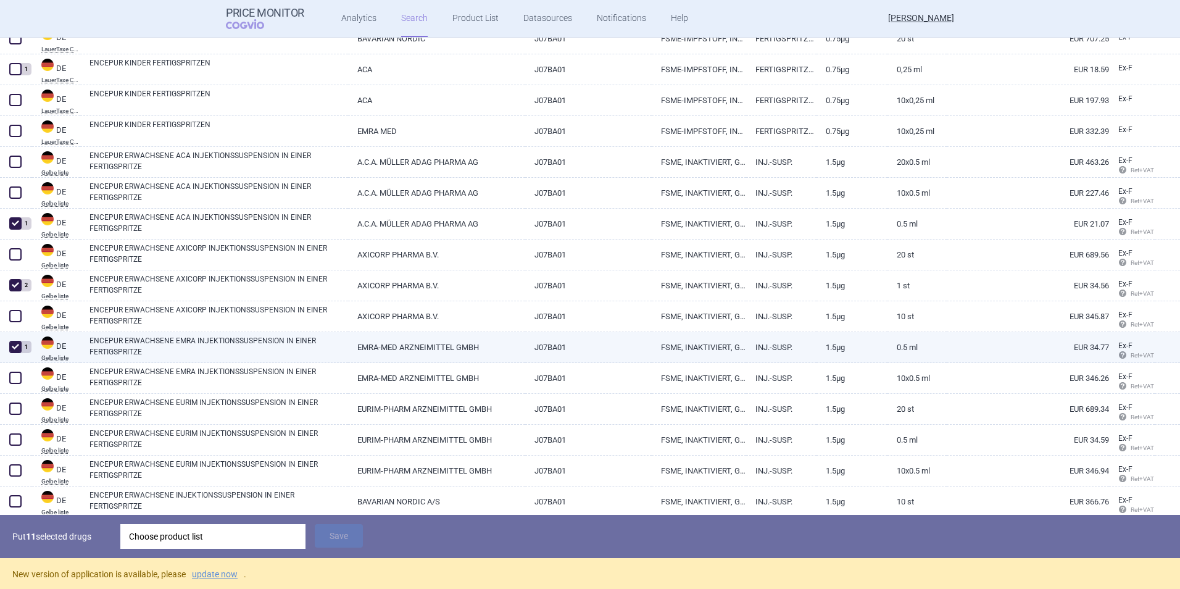
scroll to position [1317, 0]
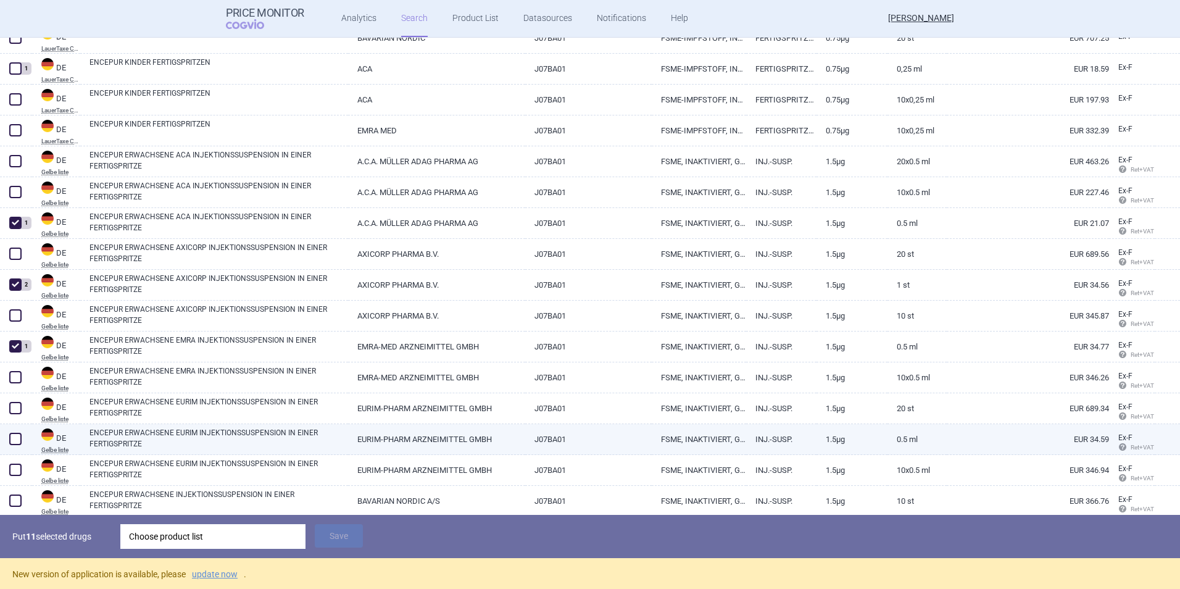
click at [14, 437] on span at bounding box center [15, 438] width 12 height 12
checkbox input "true"
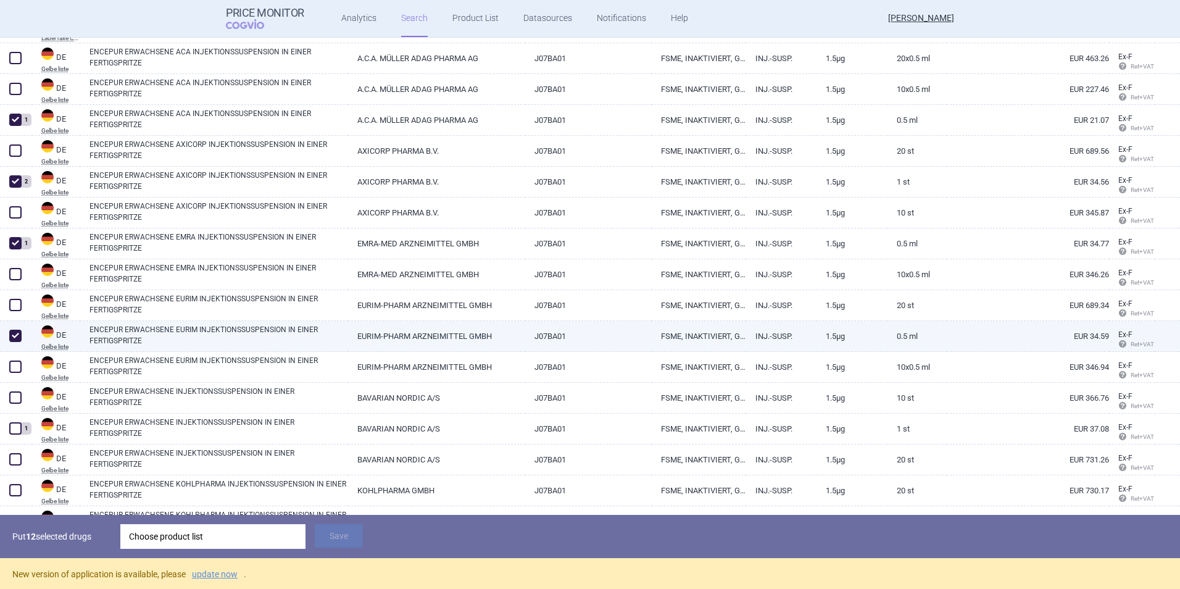
scroll to position [1420, 0]
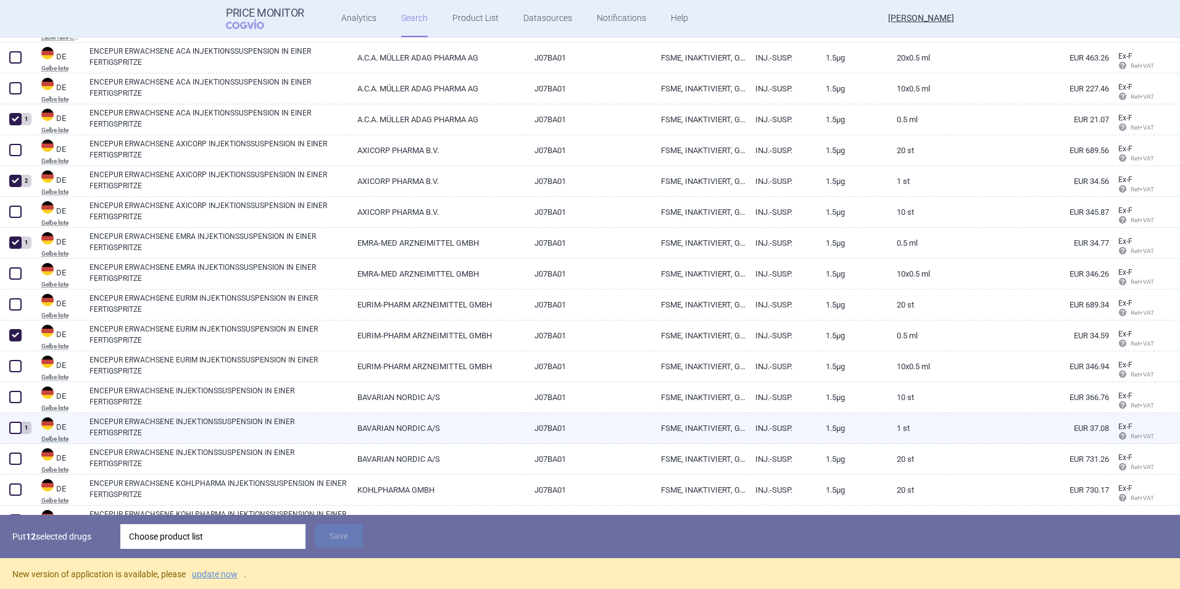
click at [14, 425] on span at bounding box center [15, 427] width 12 height 12
checkbox input "true"
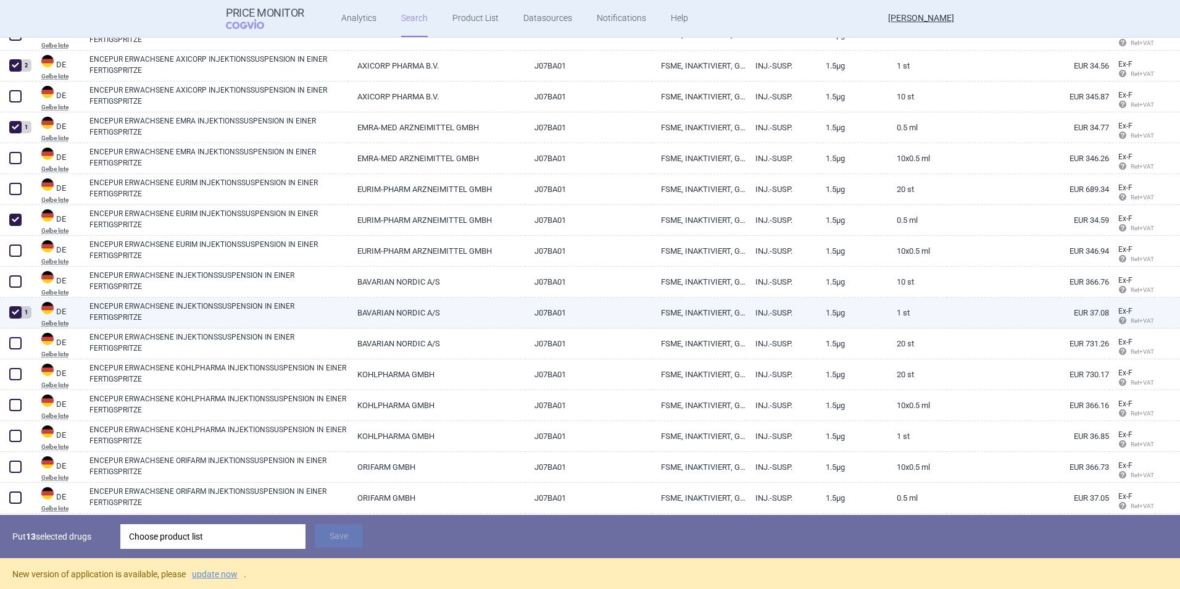
scroll to position [1536, 0]
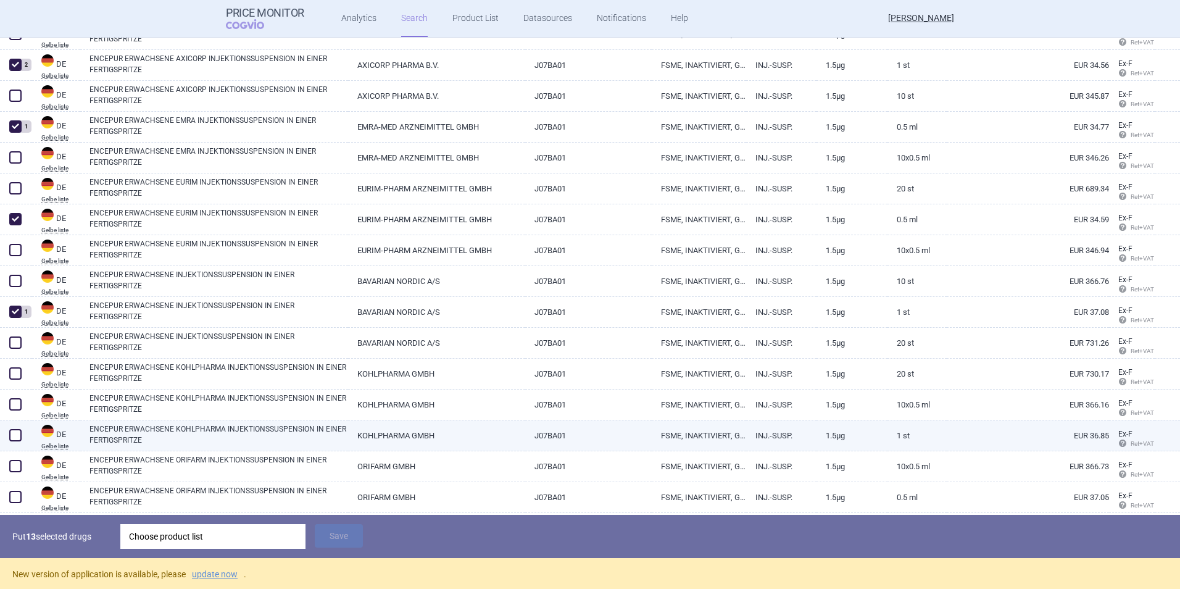
click at [15, 433] on span at bounding box center [15, 435] width 12 height 12
checkbox input "true"
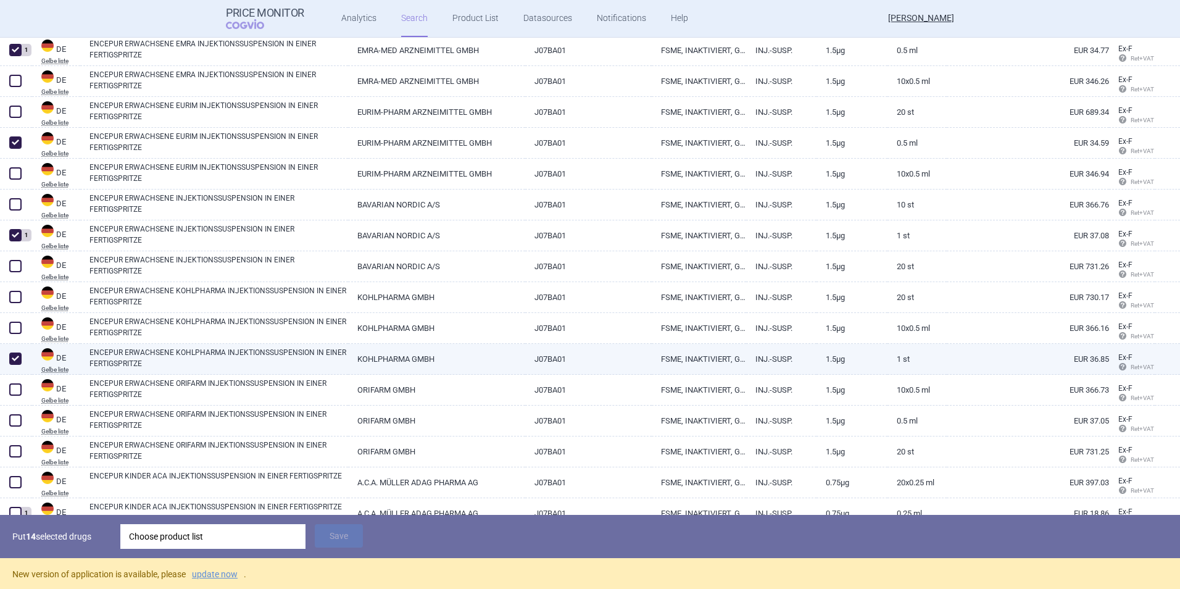
scroll to position [1613, 0]
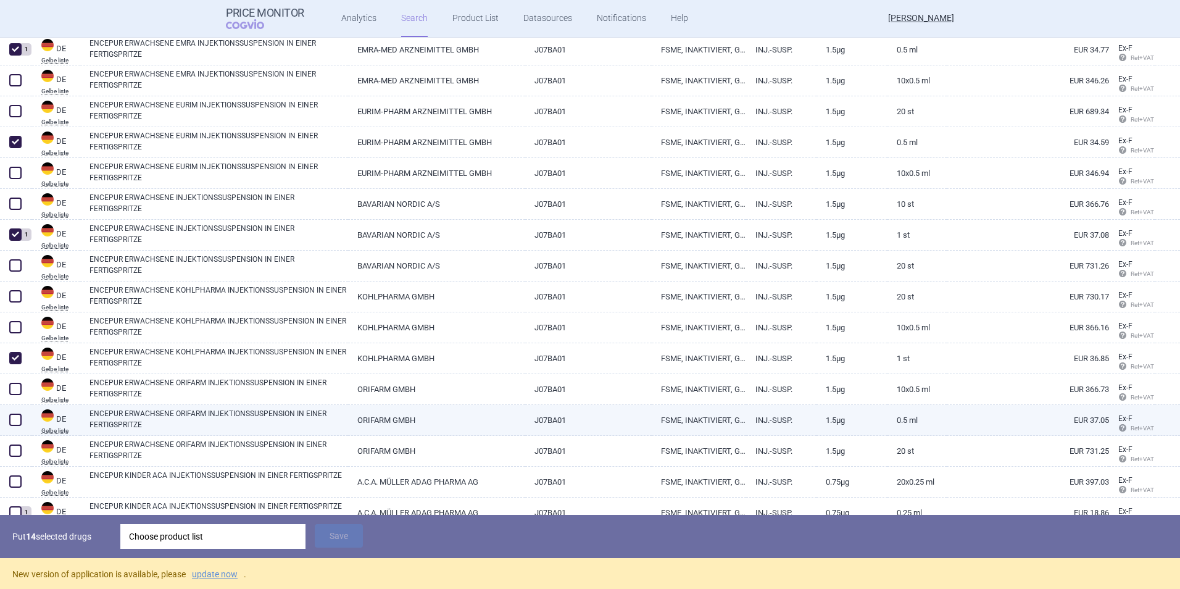
click at [18, 420] on span at bounding box center [15, 419] width 12 height 12
checkbox input "true"
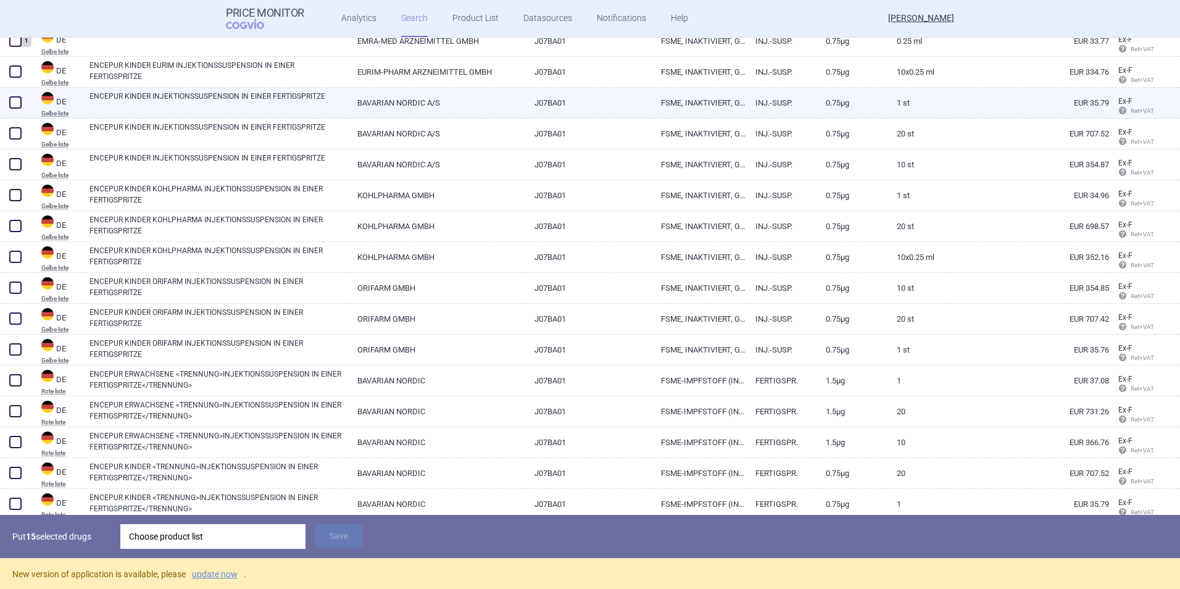
scroll to position [2178, 0]
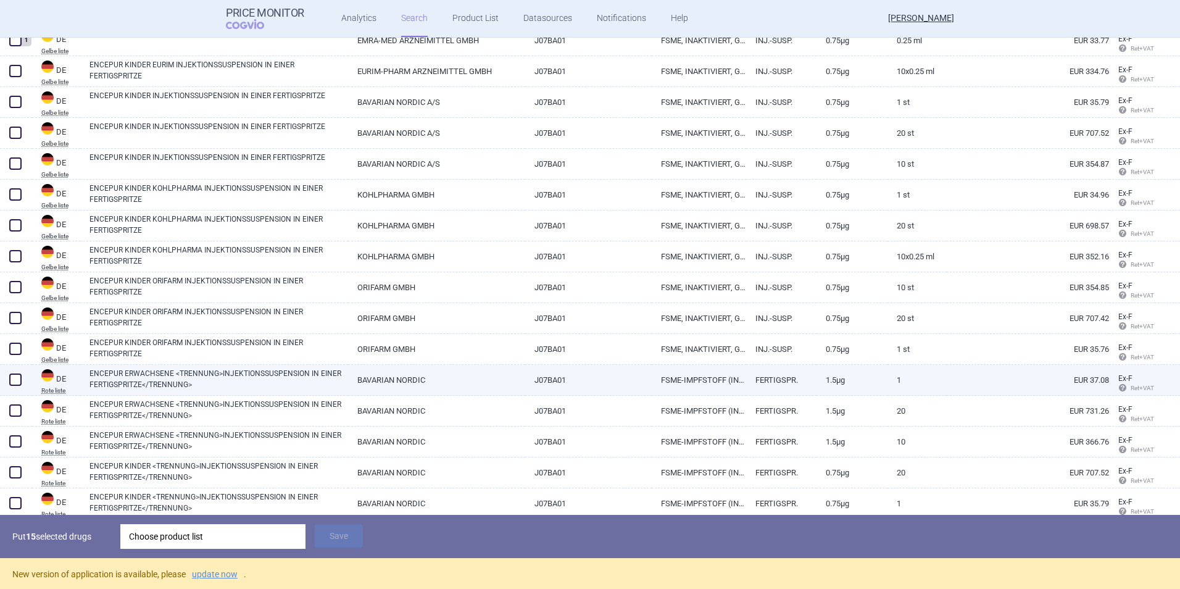
click at [18, 381] on span at bounding box center [15, 379] width 12 height 12
checkbox input "true"
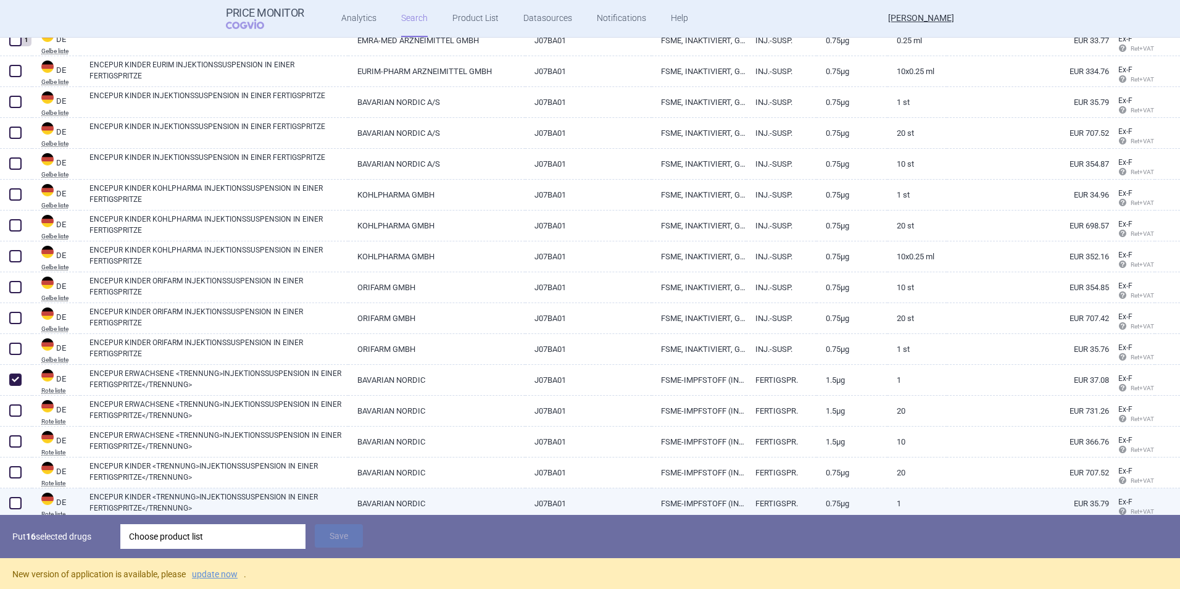
click at [16, 501] on span at bounding box center [15, 503] width 12 height 12
checkbox input "true"
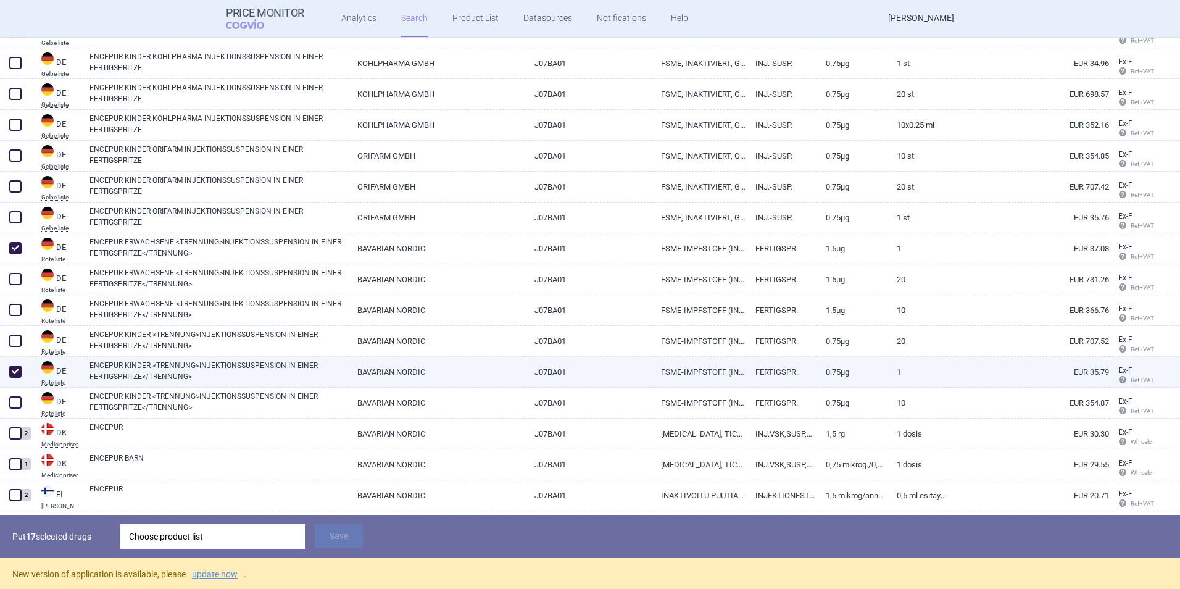
scroll to position [2310, 0]
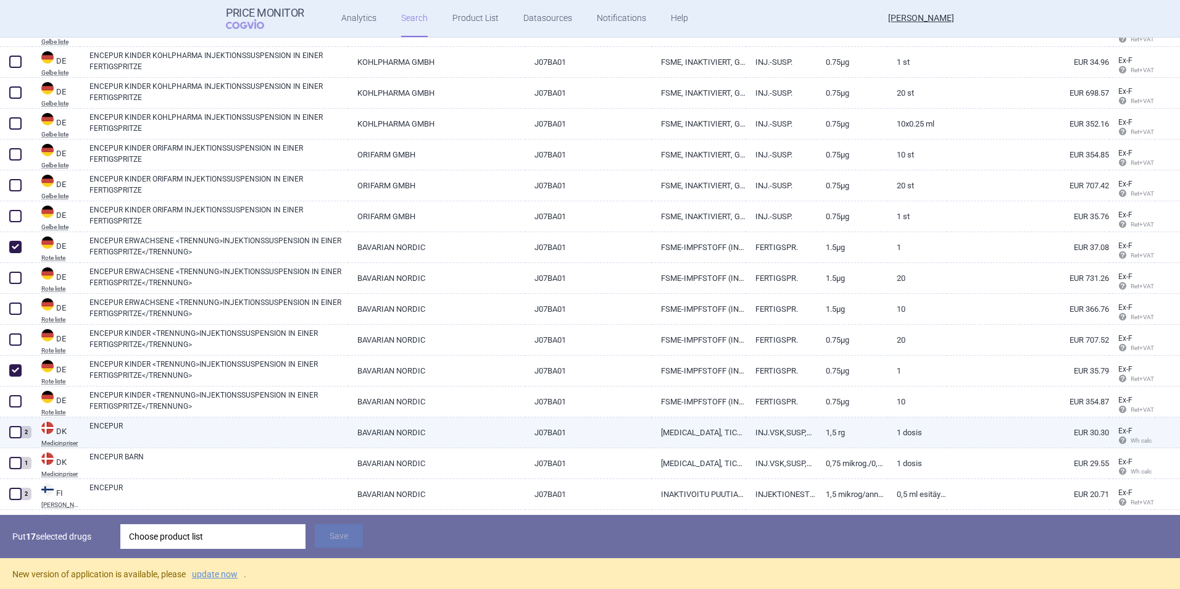
click at [18, 433] on span at bounding box center [15, 432] width 12 height 12
checkbox input "true"
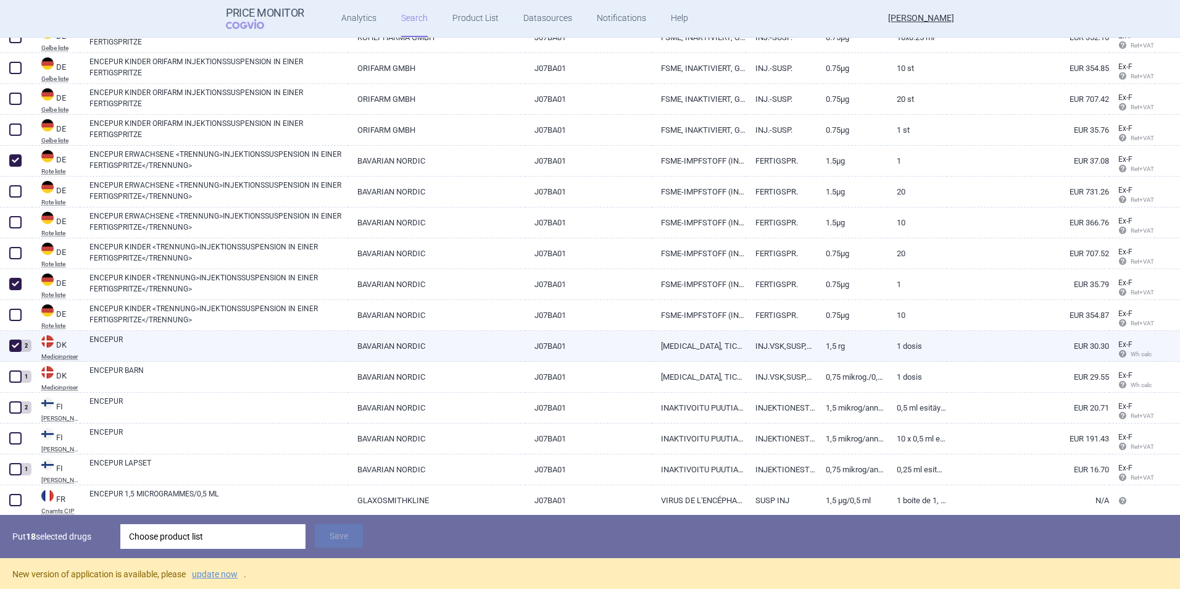
scroll to position [2397, 0]
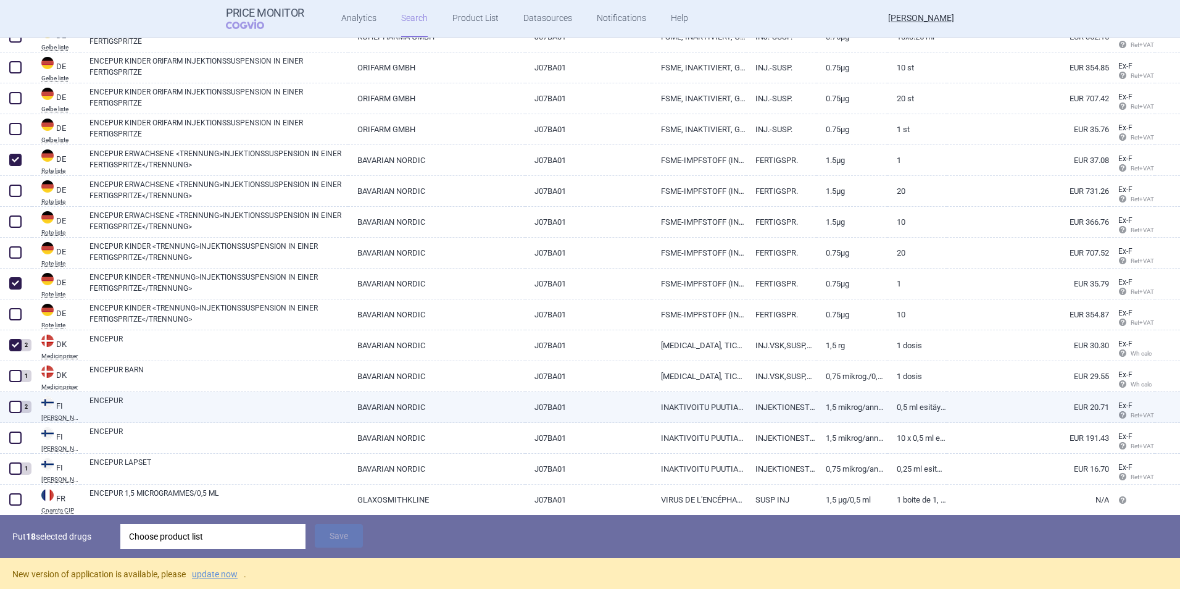
click at [17, 408] on span at bounding box center [15, 406] width 12 height 12
checkbox input "true"
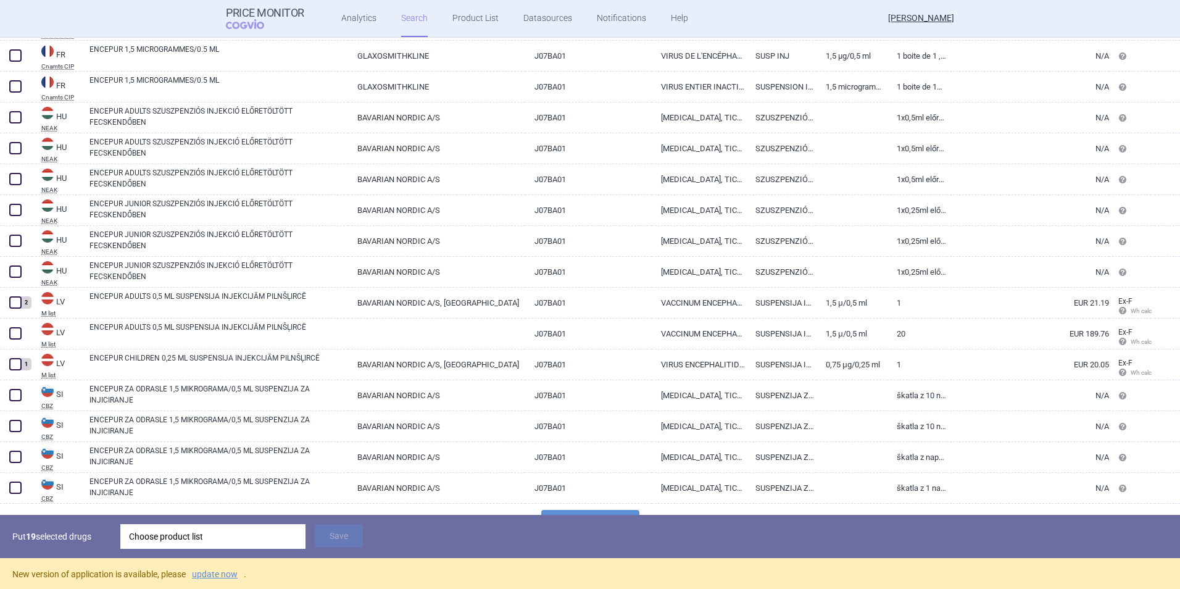
scroll to position [2905, 0]
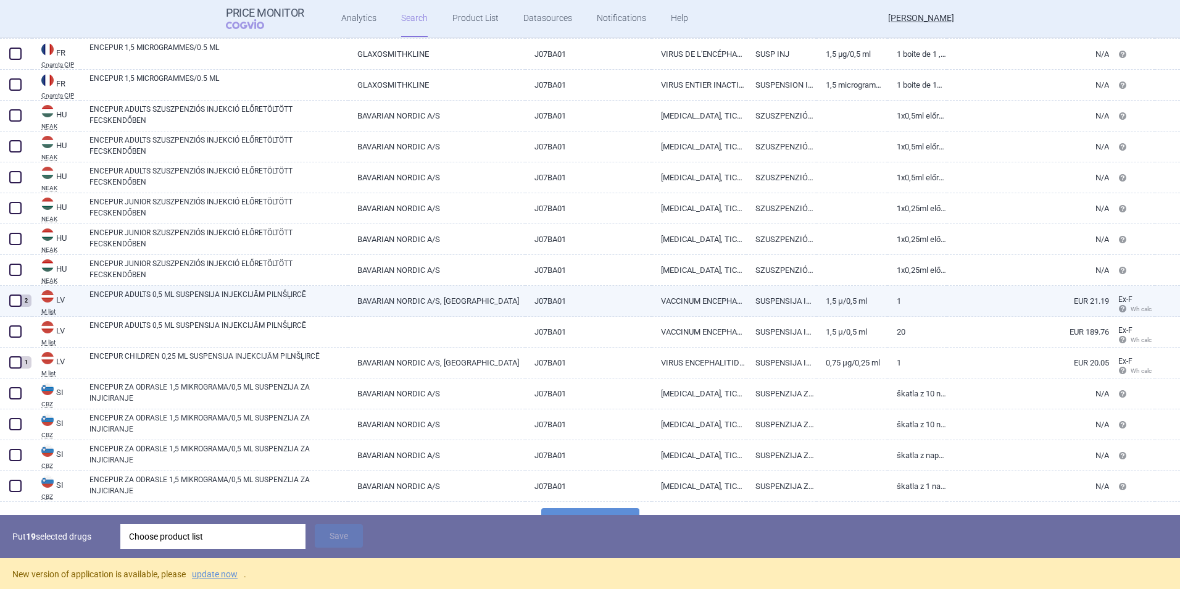
click at [19, 301] on span at bounding box center [15, 300] width 12 height 12
checkbox input "true"
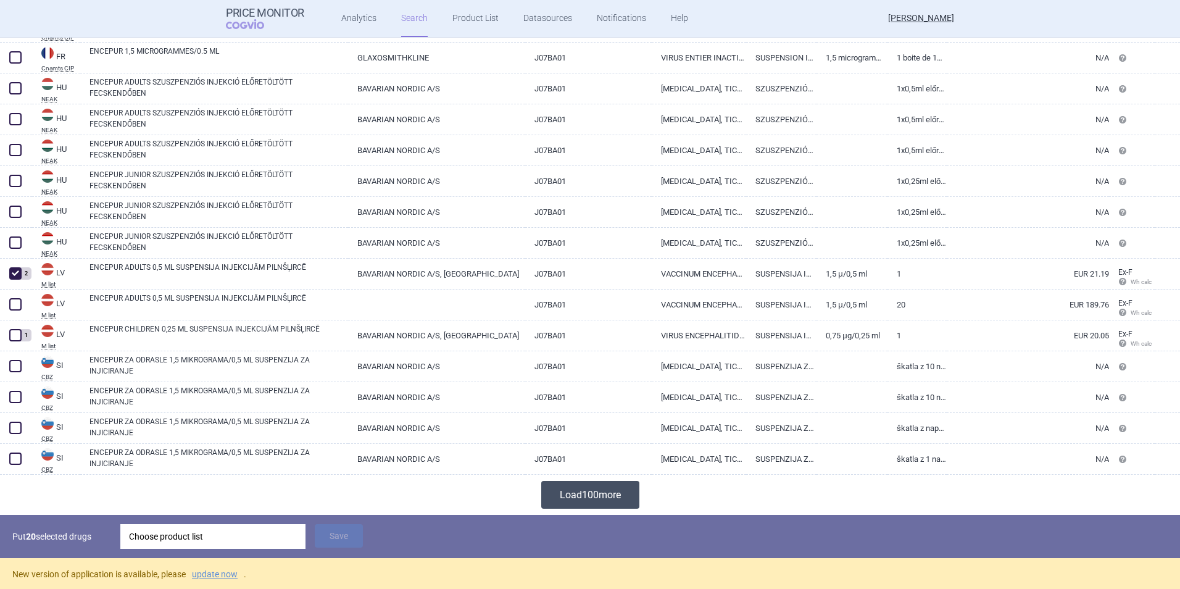
click at [564, 498] on button "Load 100 more" at bounding box center [590, 495] width 98 height 28
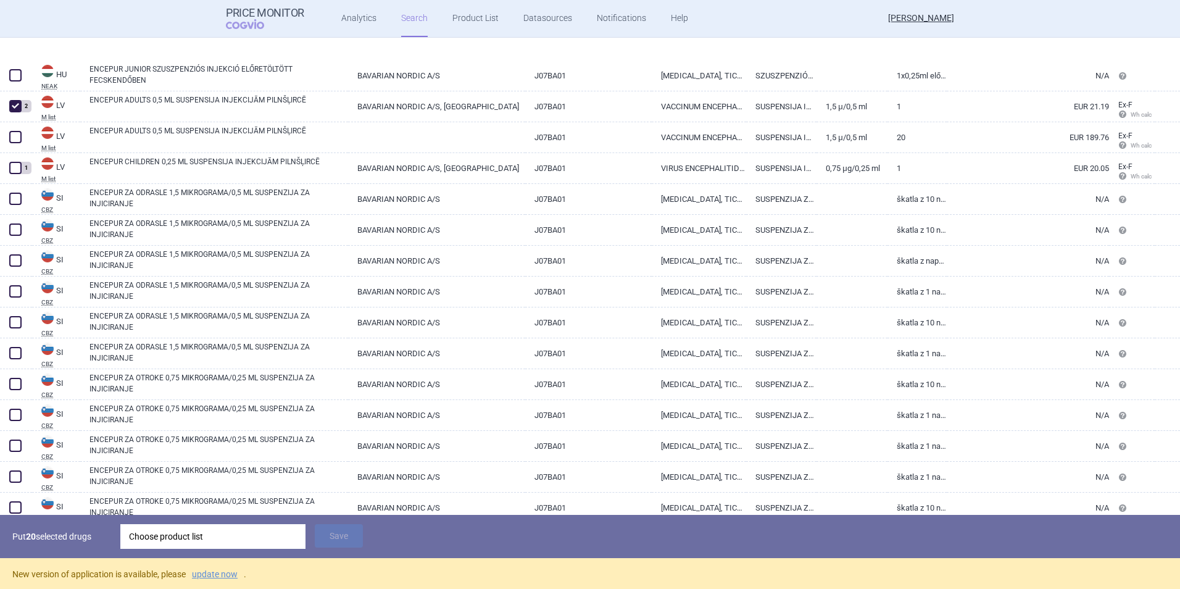
scroll to position [3179, 0]
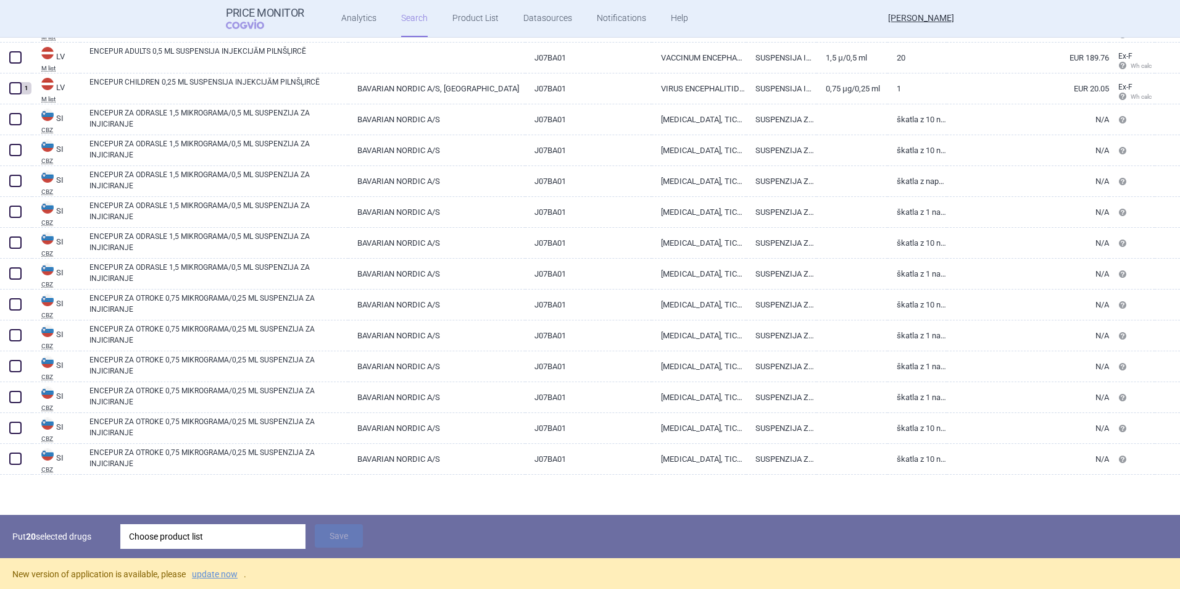
click at [253, 539] on div "Choose product list" at bounding box center [213, 536] width 168 height 25
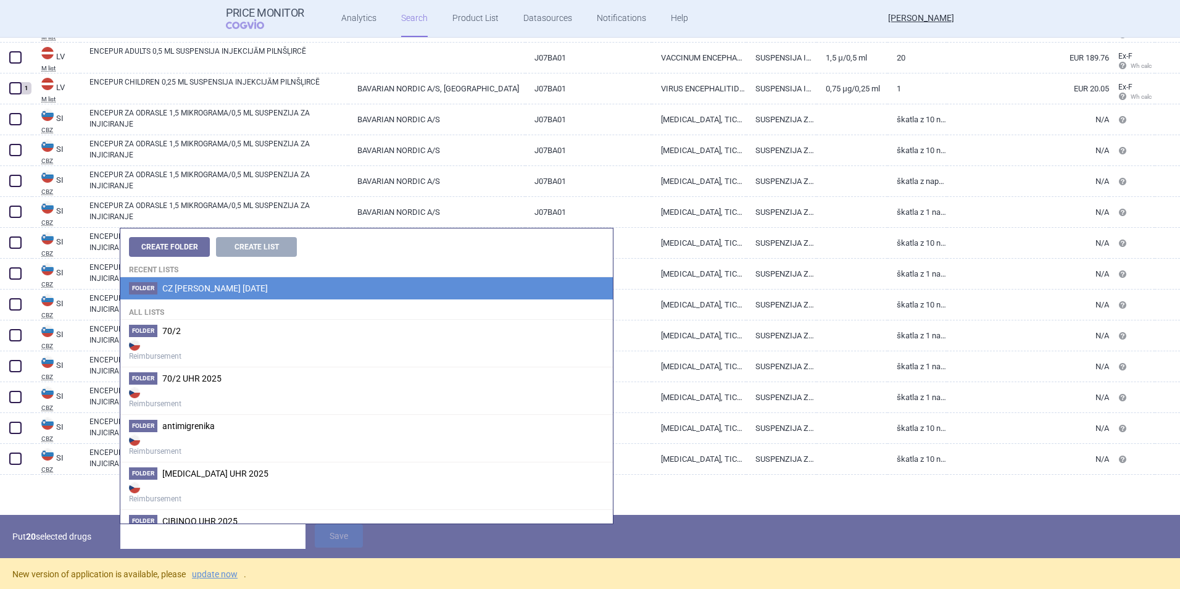
click at [233, 288] on span "CZ [PERSON_NAME] [DATE]" at bounding box center [214, 288] width 105 height 10
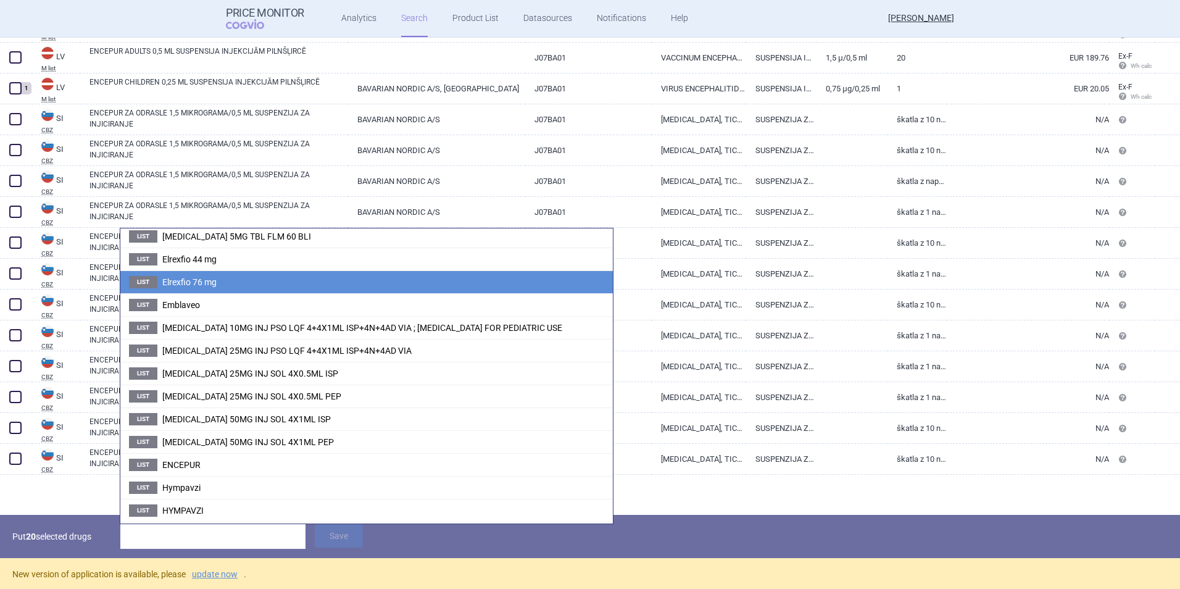
scroll to position [747, 0]
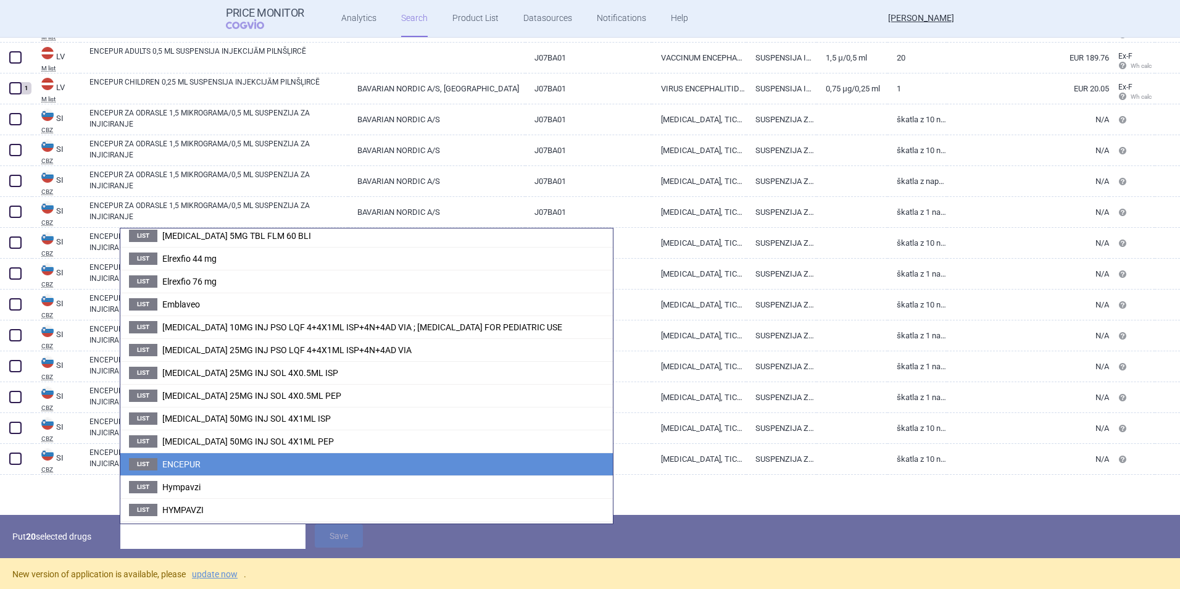
click at [194, 461] on span "ENCEPUR" at bounding box center [181, 464] width 38 height 10
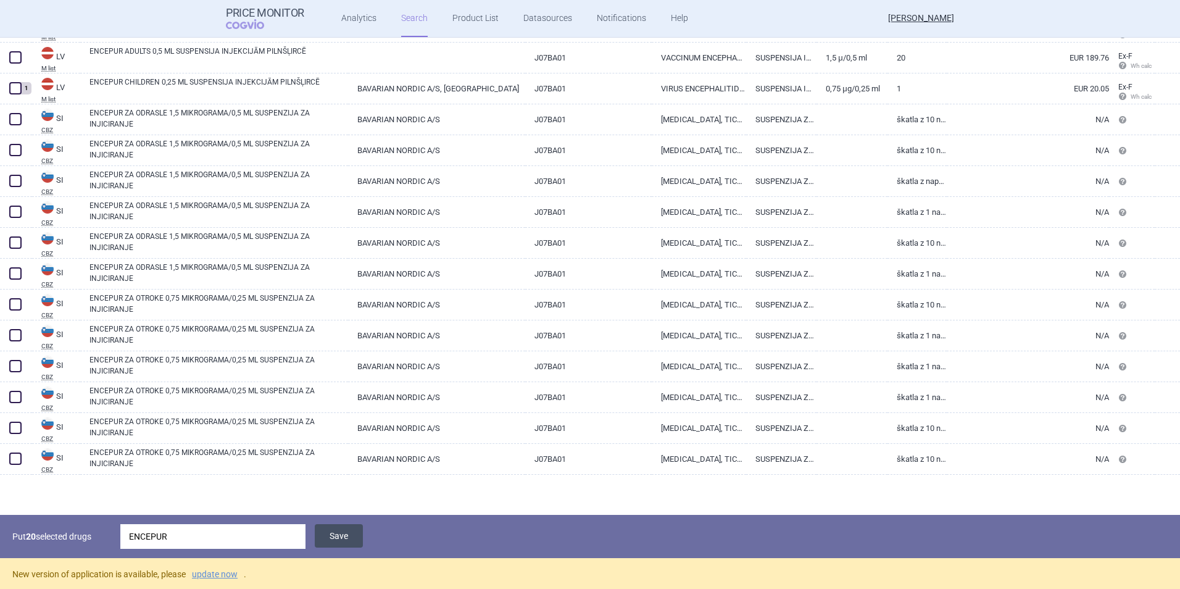
click at [336, 536] on button "Save" at bounding box center [339, 535] width 48 height 23
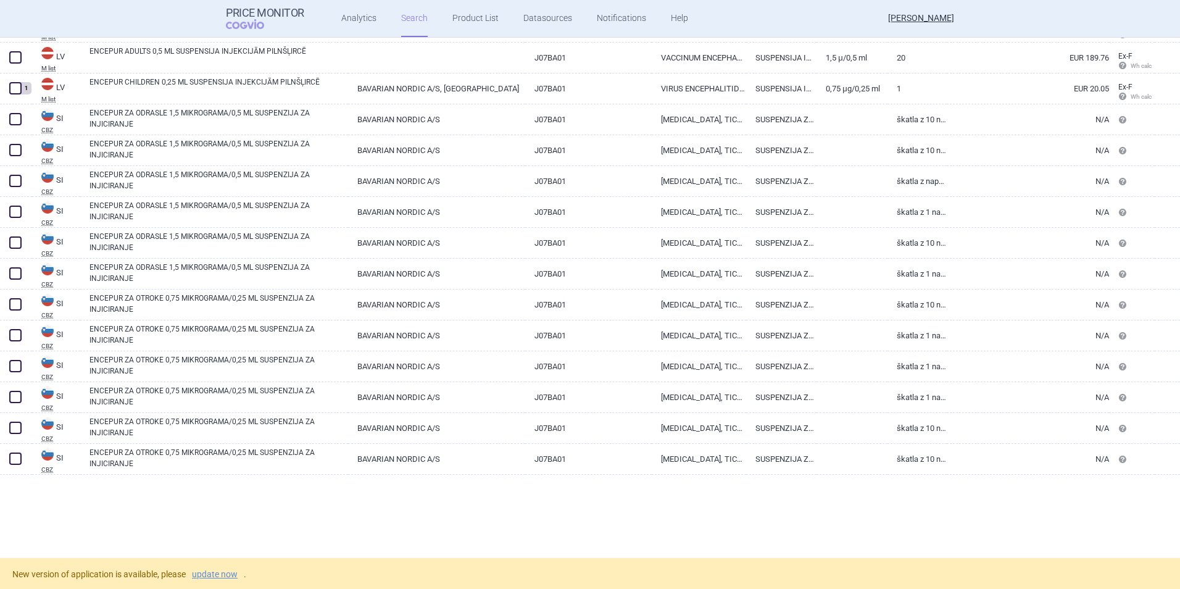
scroll to position [3135, 0]
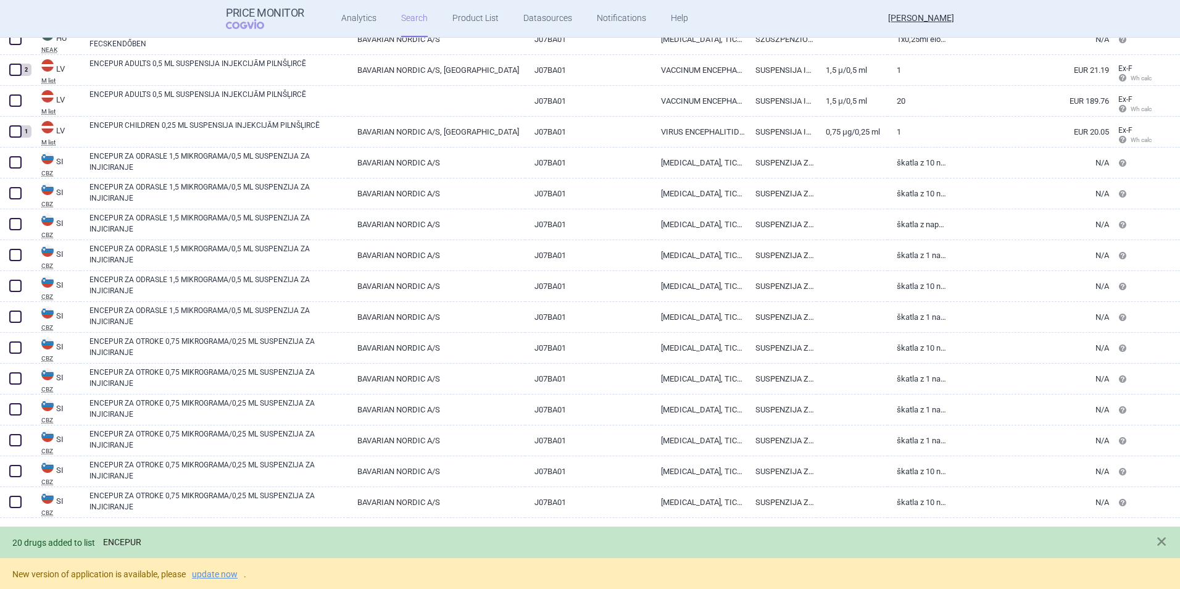
click at [122, 539] on link "ENCEPUR" at bounding box center [122, 542] width 38 height 10
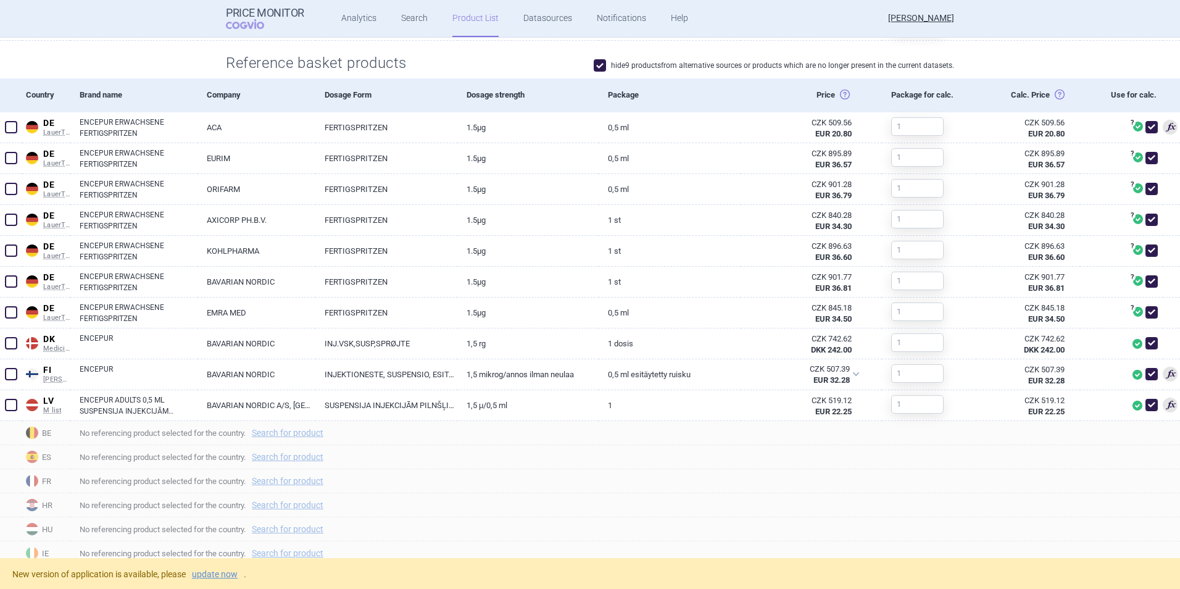
scroll to position [408, 0]
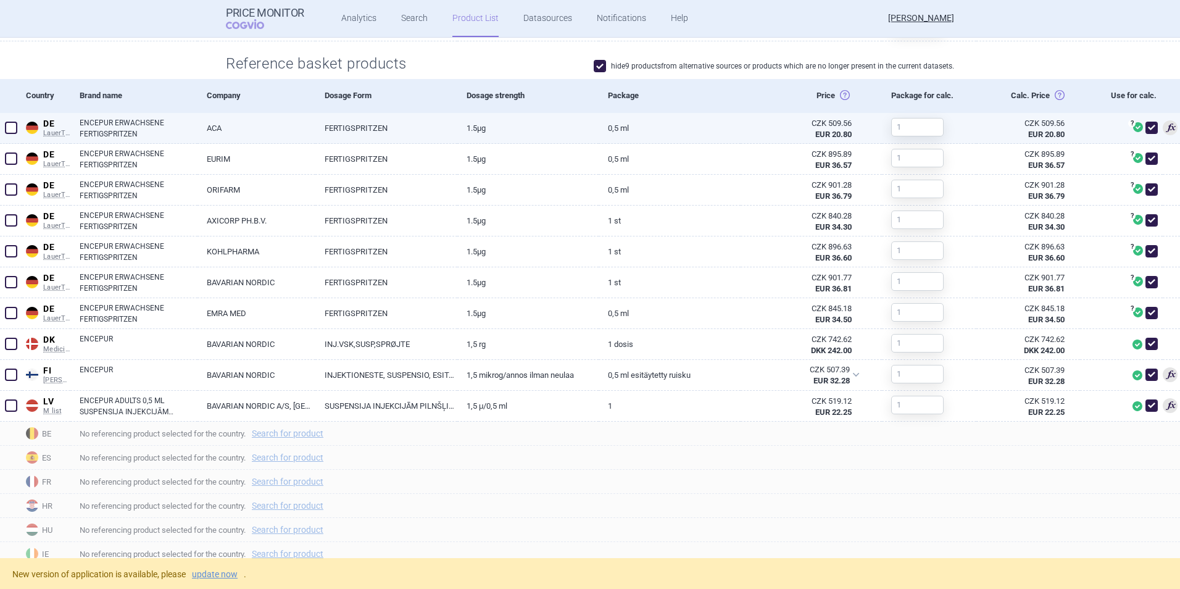
click at [11, 128] on span at bounding box center [11, 128] width 12 height 12
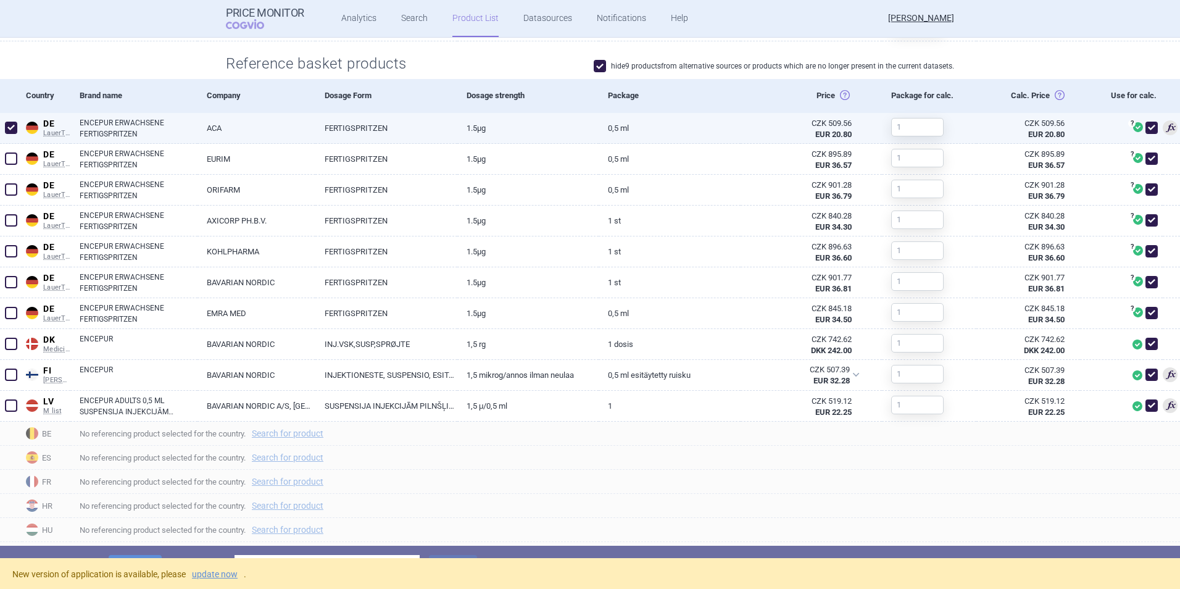
click at [11, 128] on span at bounding box center [11, 128] width 12 height 12
checkbox input "false"
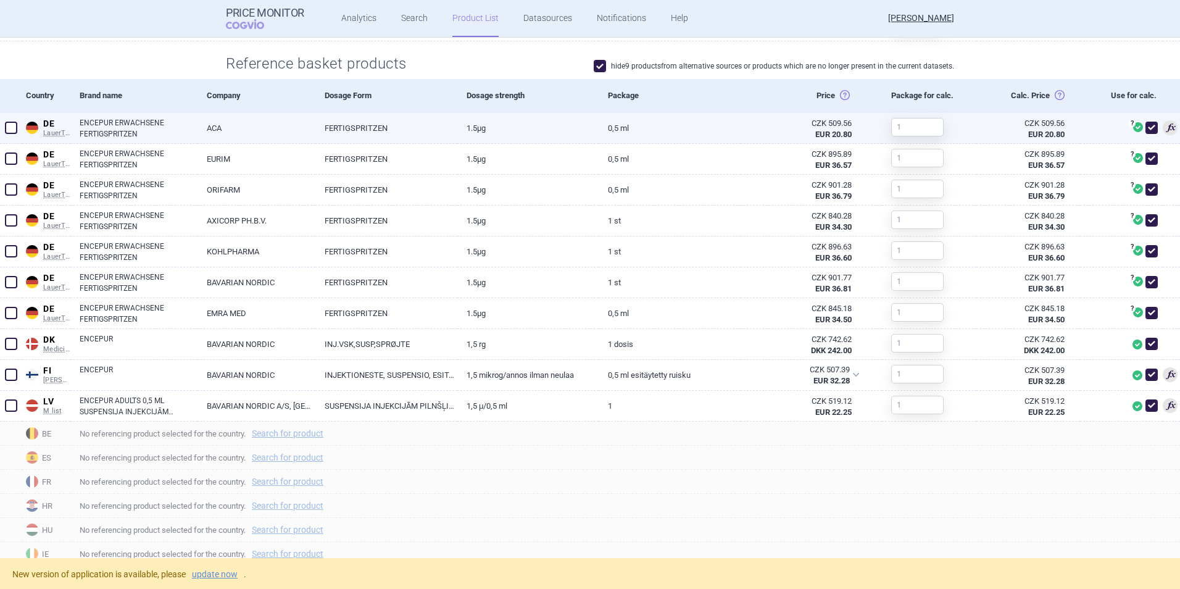
click at [1145, 129] on span at bounding box center [1151, 128] width 12 height 12
checkbox input "false"
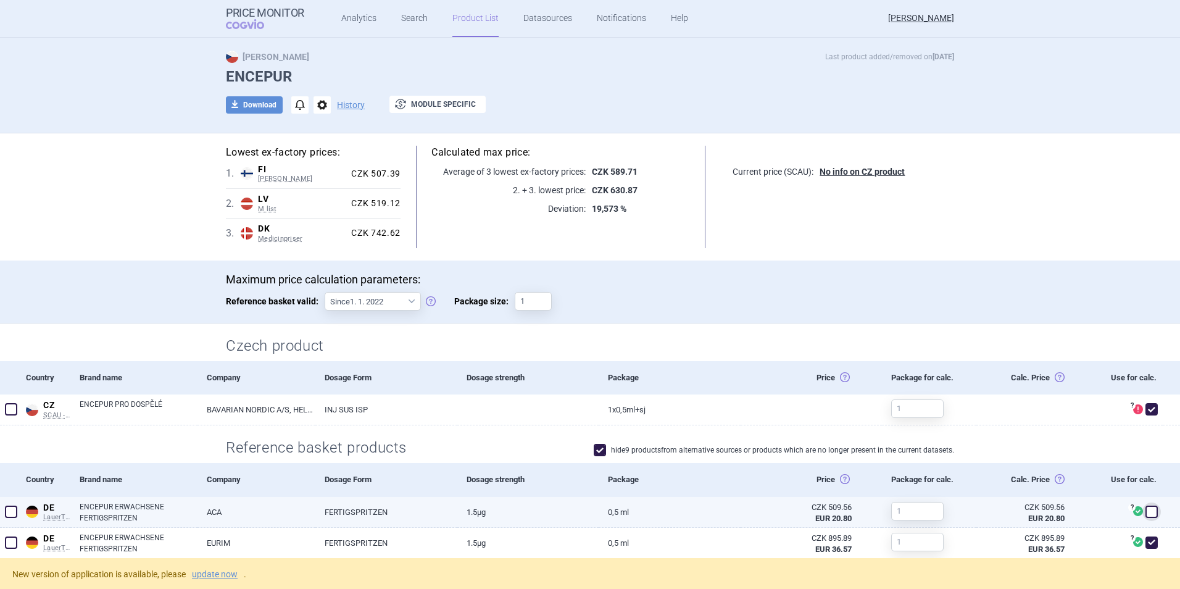
scroll to position [0, 0]
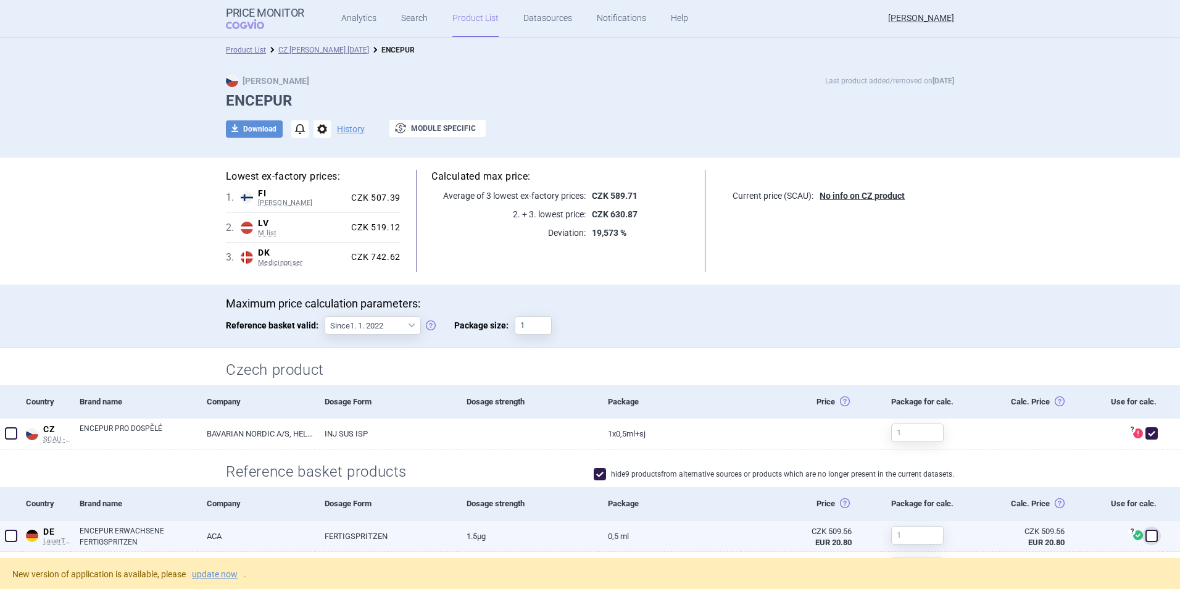
click at [149, 534] on link "ENCEPUR ERWACHSENE FERTIGSPRITZEN" at bounding box center [139, 536] width 118 height 22
select select "EUR"
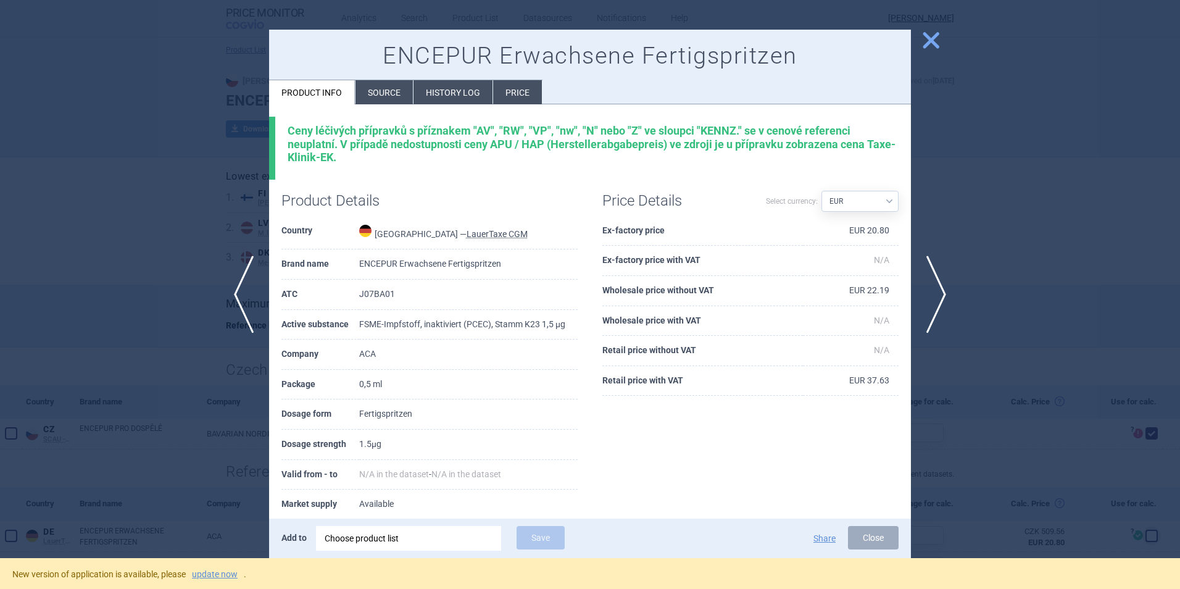
click at [936, 44] on span "close" at bounding box center [931, 41] width 22 height 22
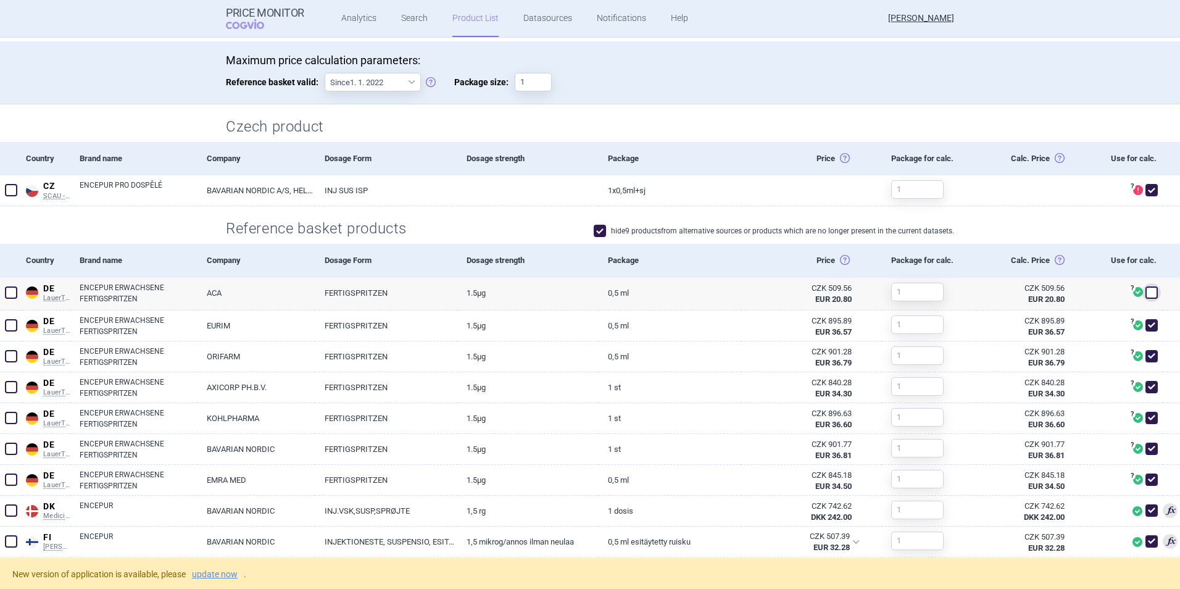
scroll to position [244, 0]
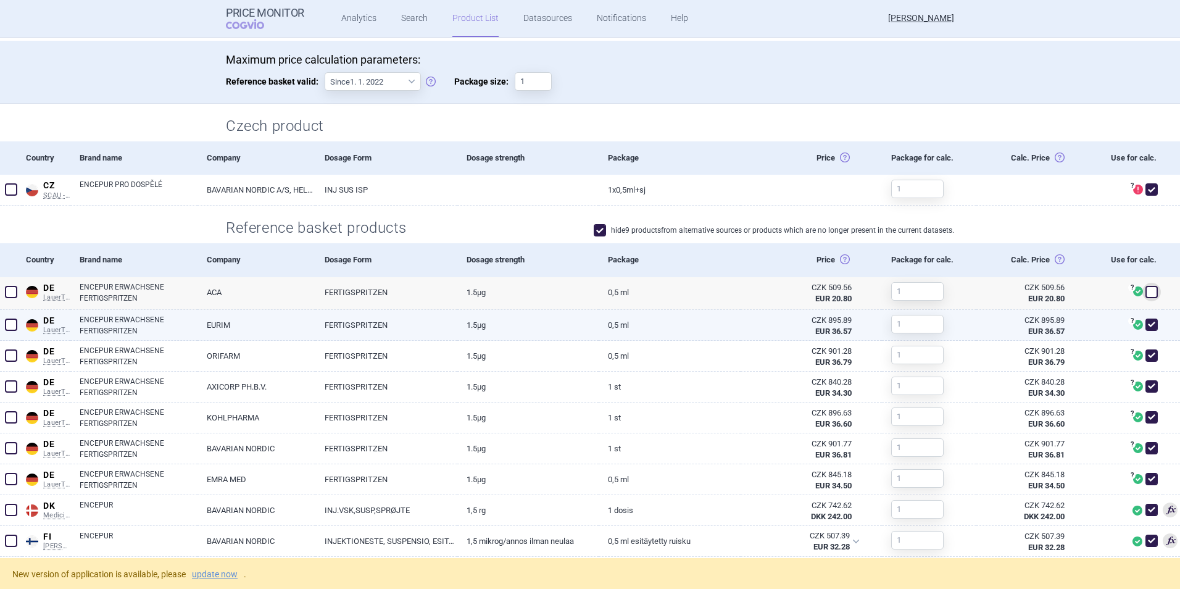
click at [224, 330] on link "EURIM" at bounding box center [256, 325] width 118 height 30
select select "EUR"
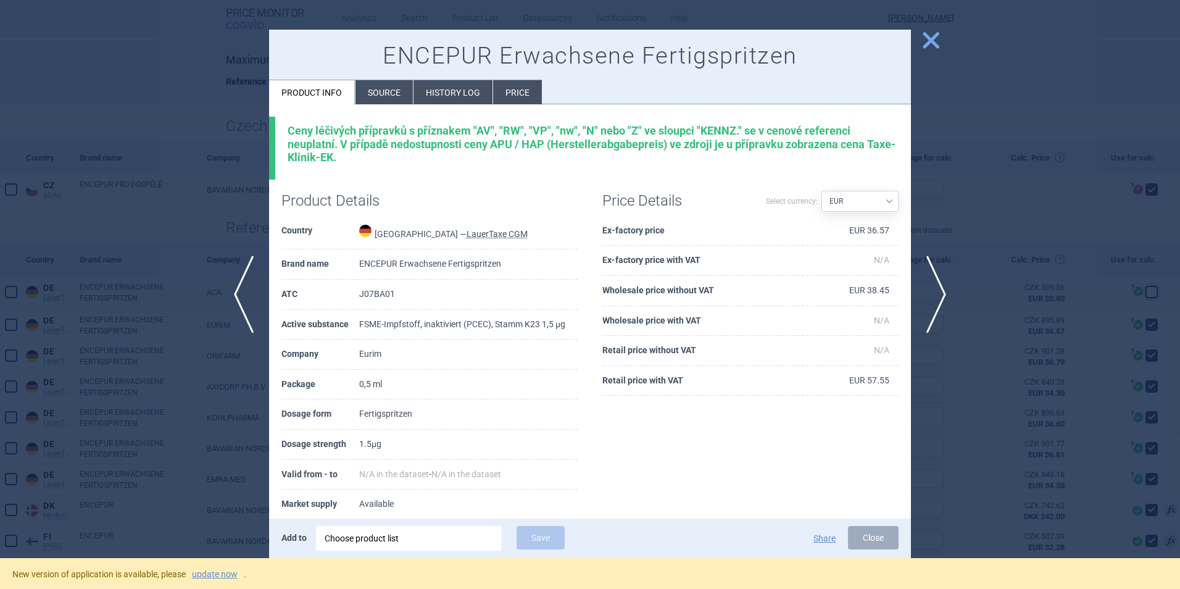
click at [933, 41] on span "close" at bounding box center [931, 41] width 22 height 22
